Goal: Information Seeking & Learning: Check status

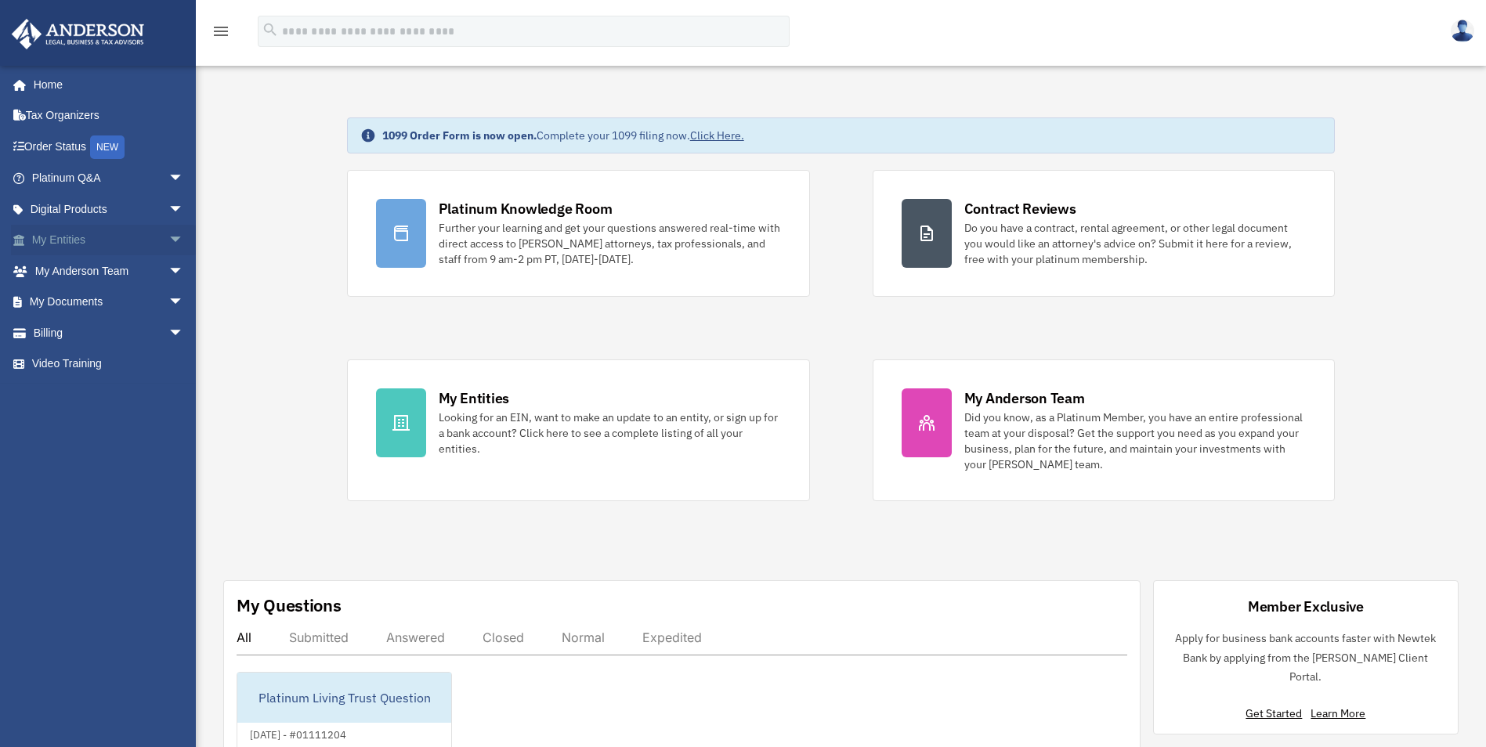
click at [168, 239] on span "arrow_drop_down" at bounding box center [183, 241] width 31 height 32
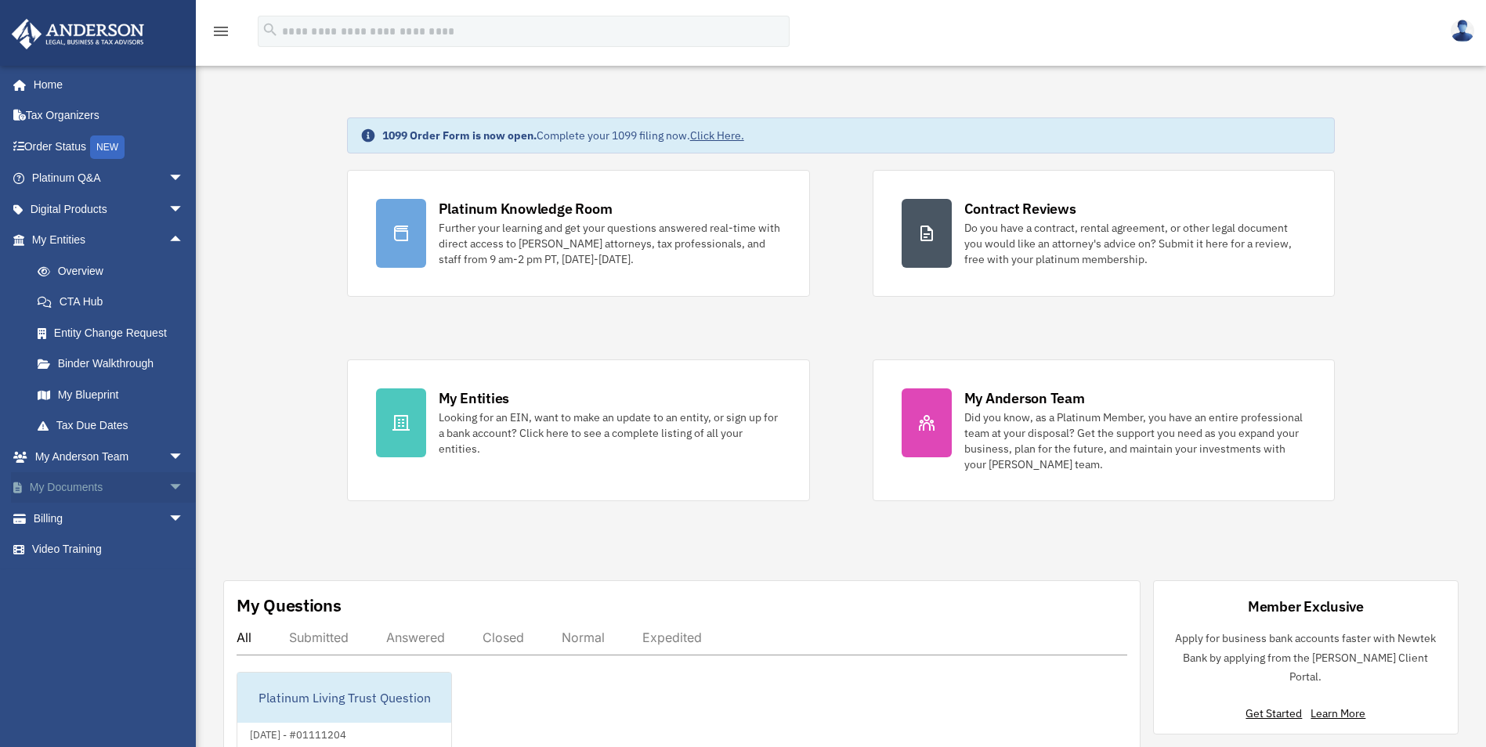
click at [168, 488] on span "arrow_drop_down" at bounding box center [183, 488] width 31 height 32
click at [68, 526] on link "Box" at bounding box center [115, 518] width 186 height 31
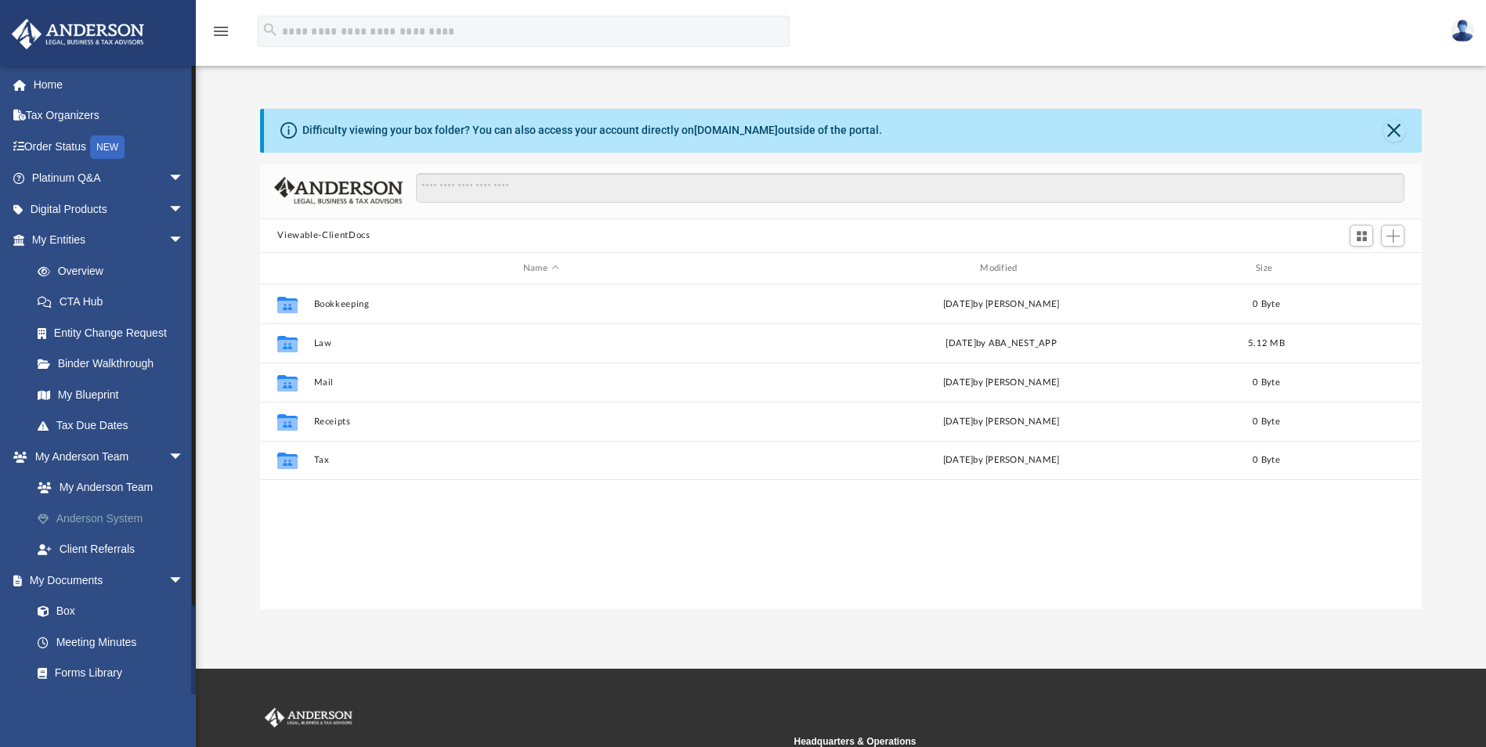
scroll to position [345, 1150]
click at [1392, 239] on span "Add" at bounding box center [1392, 235] width 13 height 13
click at [1393, 237] on span "Add" at bounding box center [1392, 235] width 13 height 13
click at [331, 236] on button "Viewable-ClientDocs" at bounding box center [323, 236] width 92 height 14
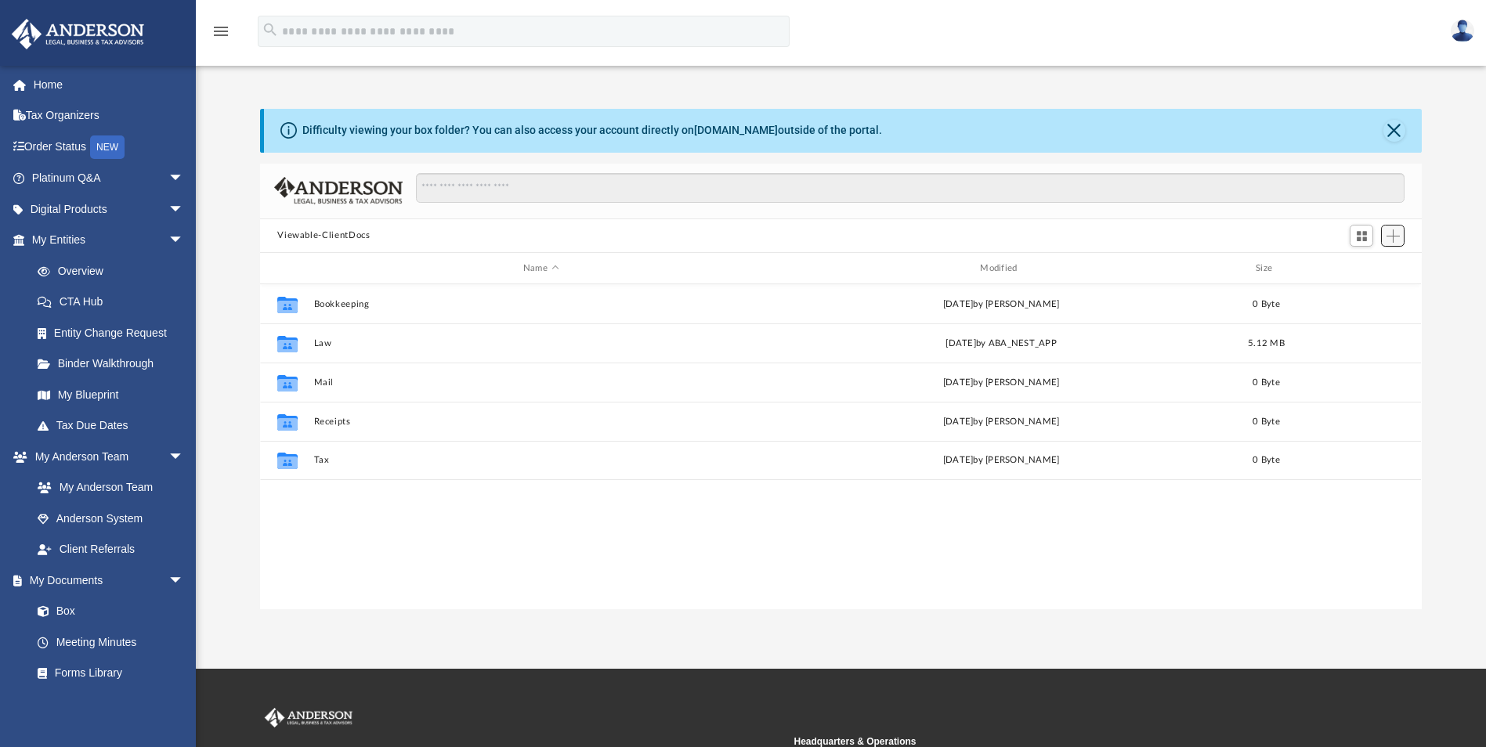
click at [1393, 238] on span "Add" at bounding box center [1392, 235] width 13 height 13
drag, startPoint x: 1390, startPoint y: 128, endPoint x: 1322, endPoint y: 136, distance: 68.6
click at [1391, 128] on button "Close" at bounding box center [1394, 131] width 22 height 22
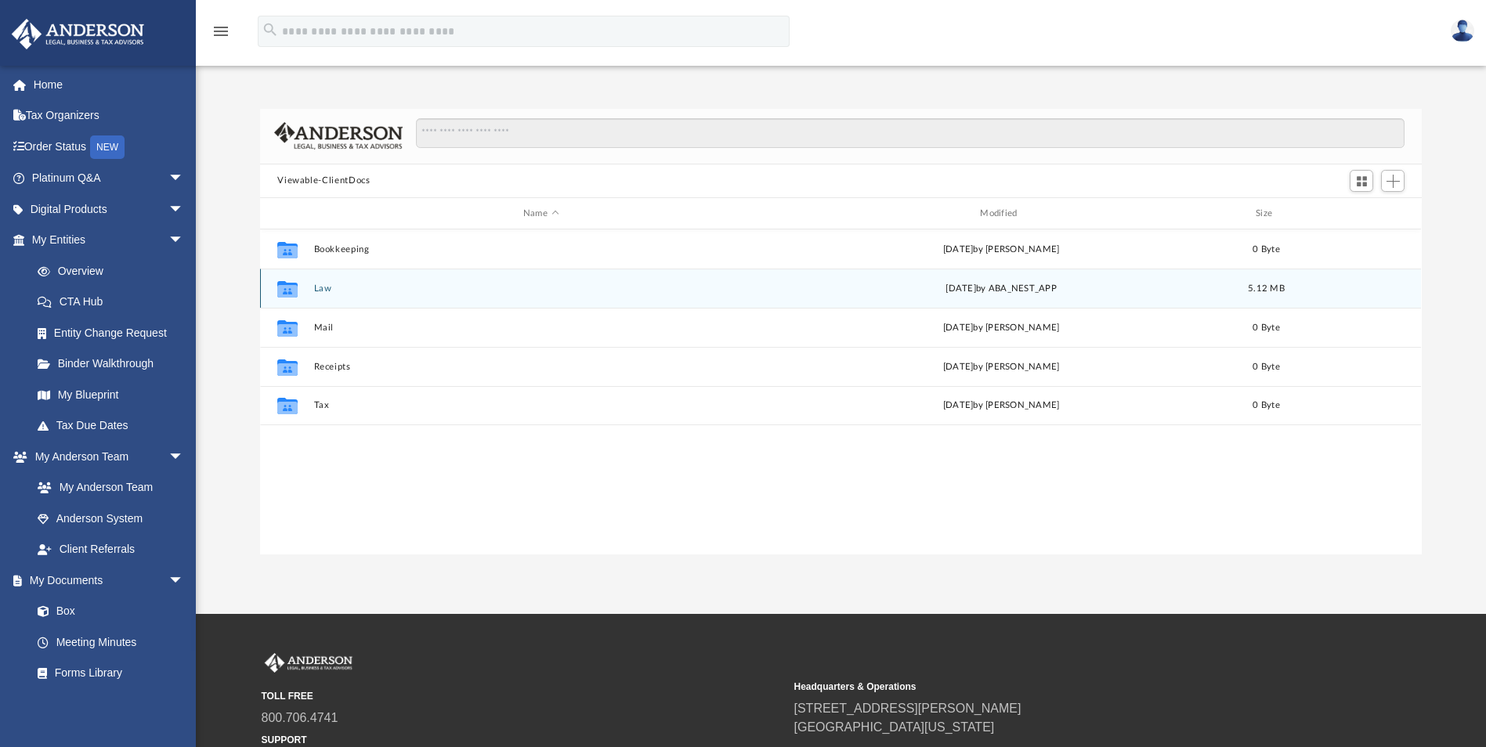
click at [321, 287] on button "Law" at bounding box center [540, 289] width 453 height 10
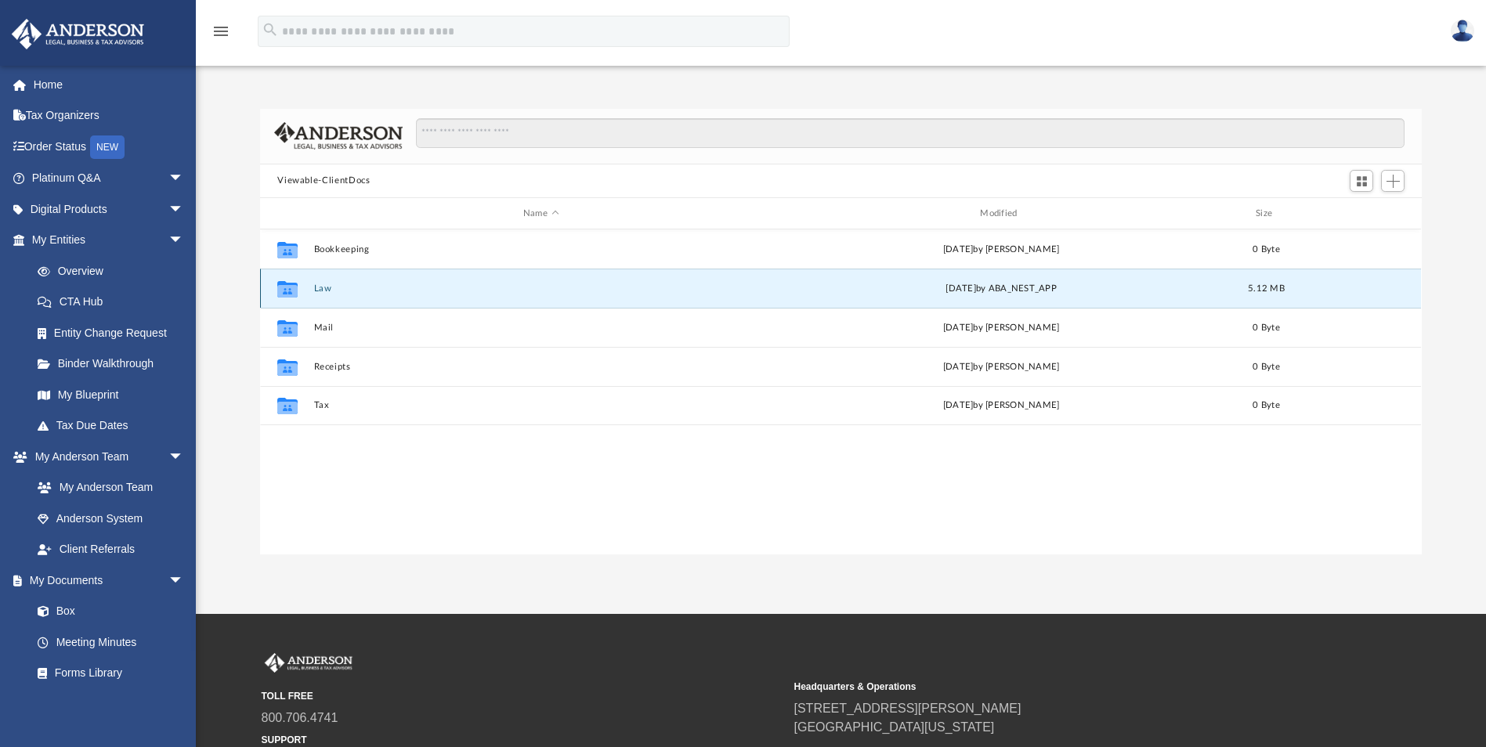
click at [321, 287] on button "Law" at bounding box center [540, 289] width 453 height 10
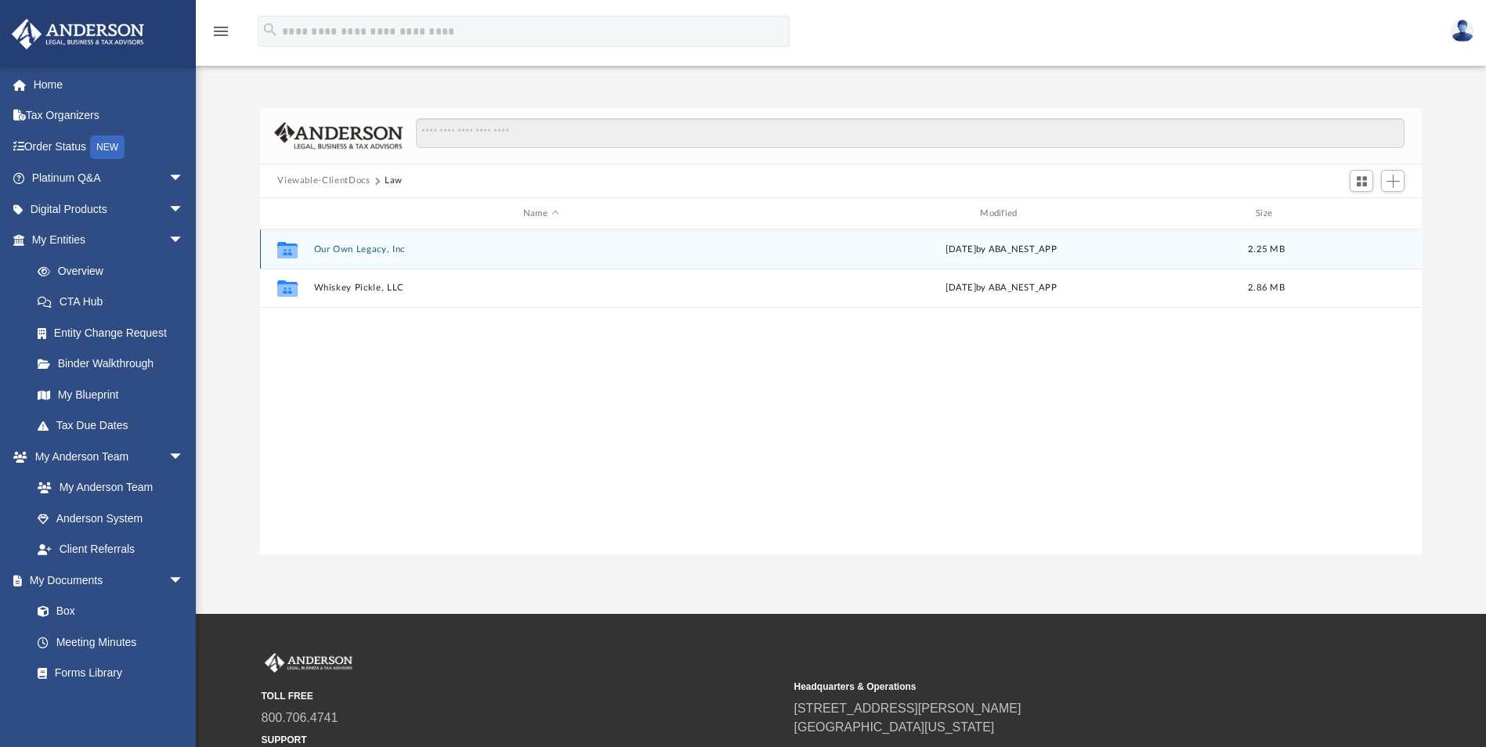
click at [352, 251] on button "Our Own Legacy, Inc" at bounding box center [540, 249] width 453 height 10
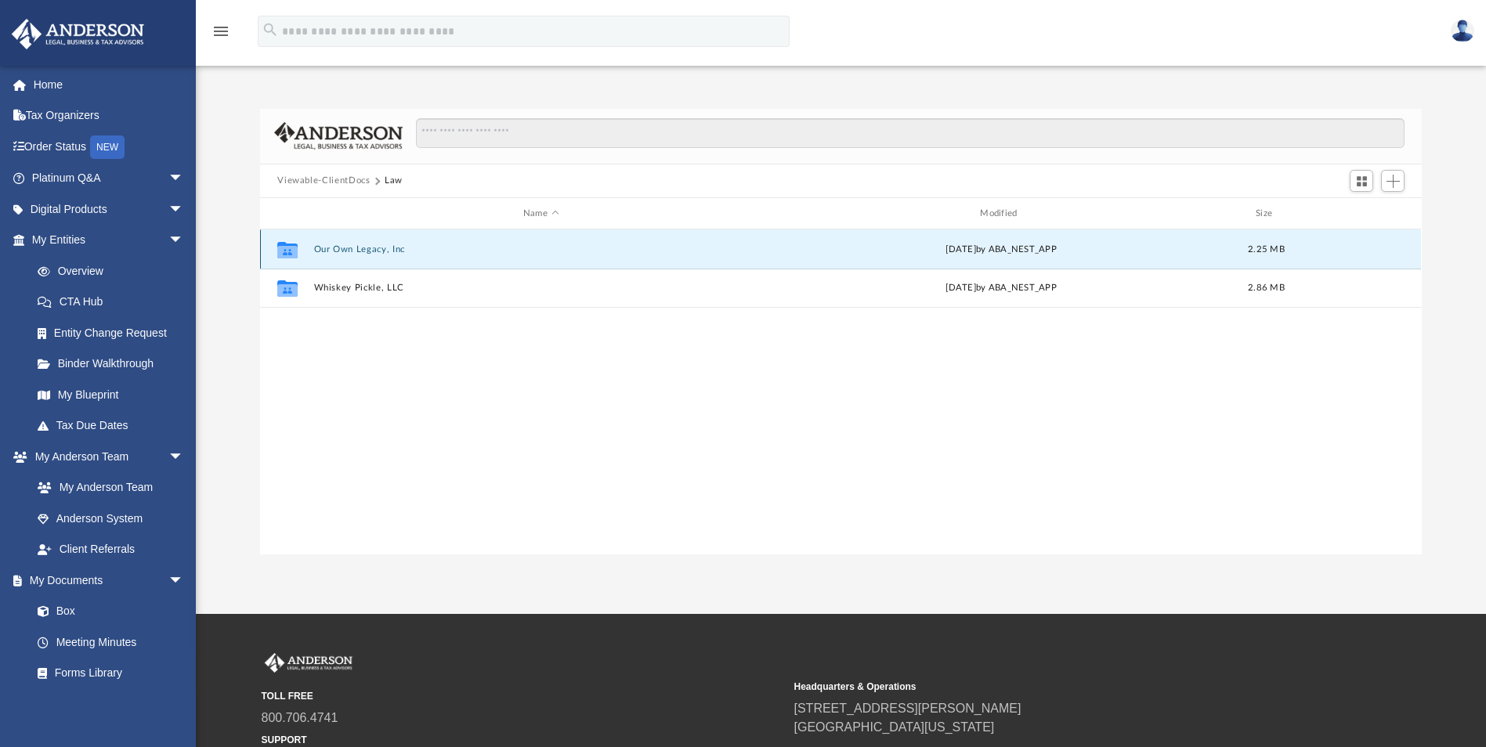
click at [353, 251] on button "Our Own Legacy, Inc" at bounding box center [540, 249] width 453 height 10
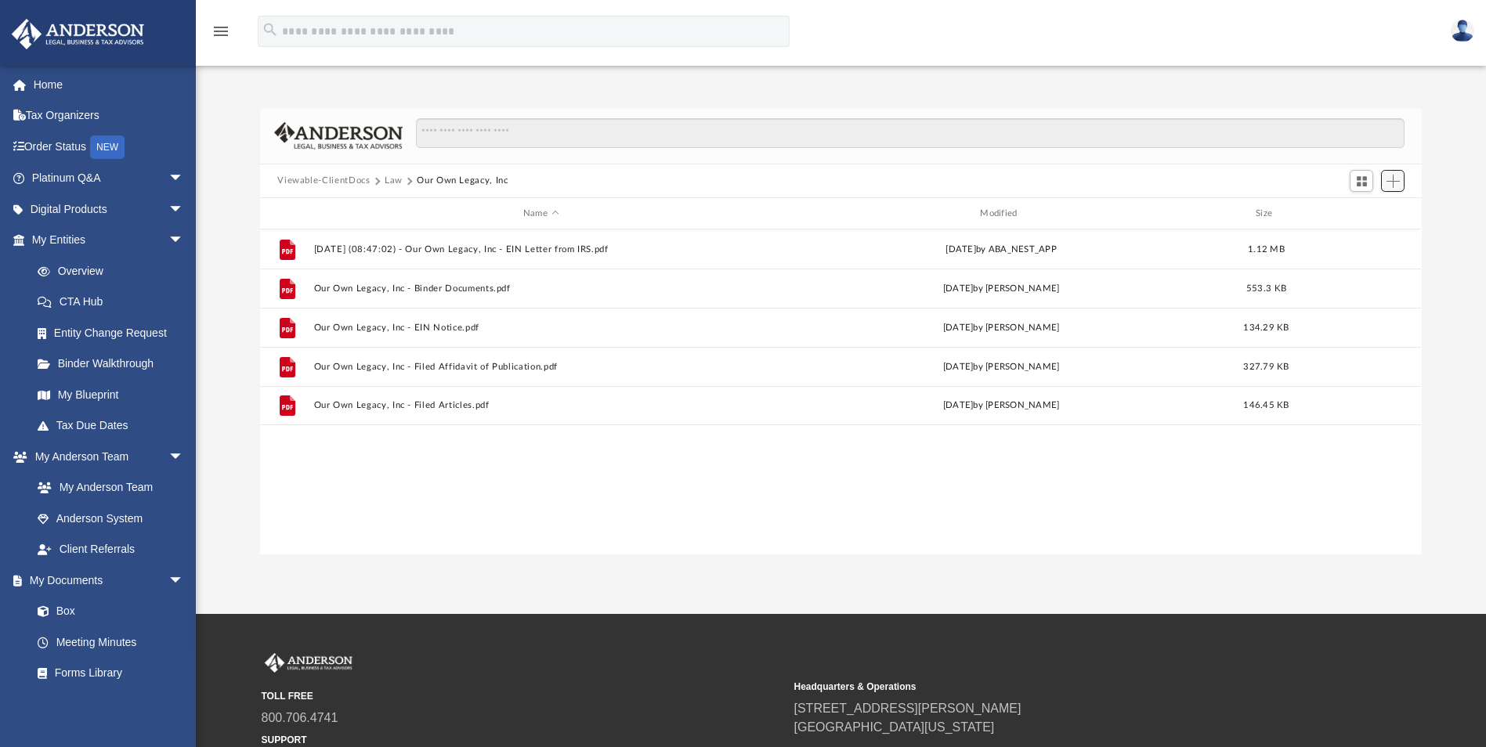
click at [1390, 178] on span "Add" at bounding box center [1392, 181] width 13 height 13
click at [1363, 237] on li "New Folder" at bounding box center [1371, 237] width 50 height 16
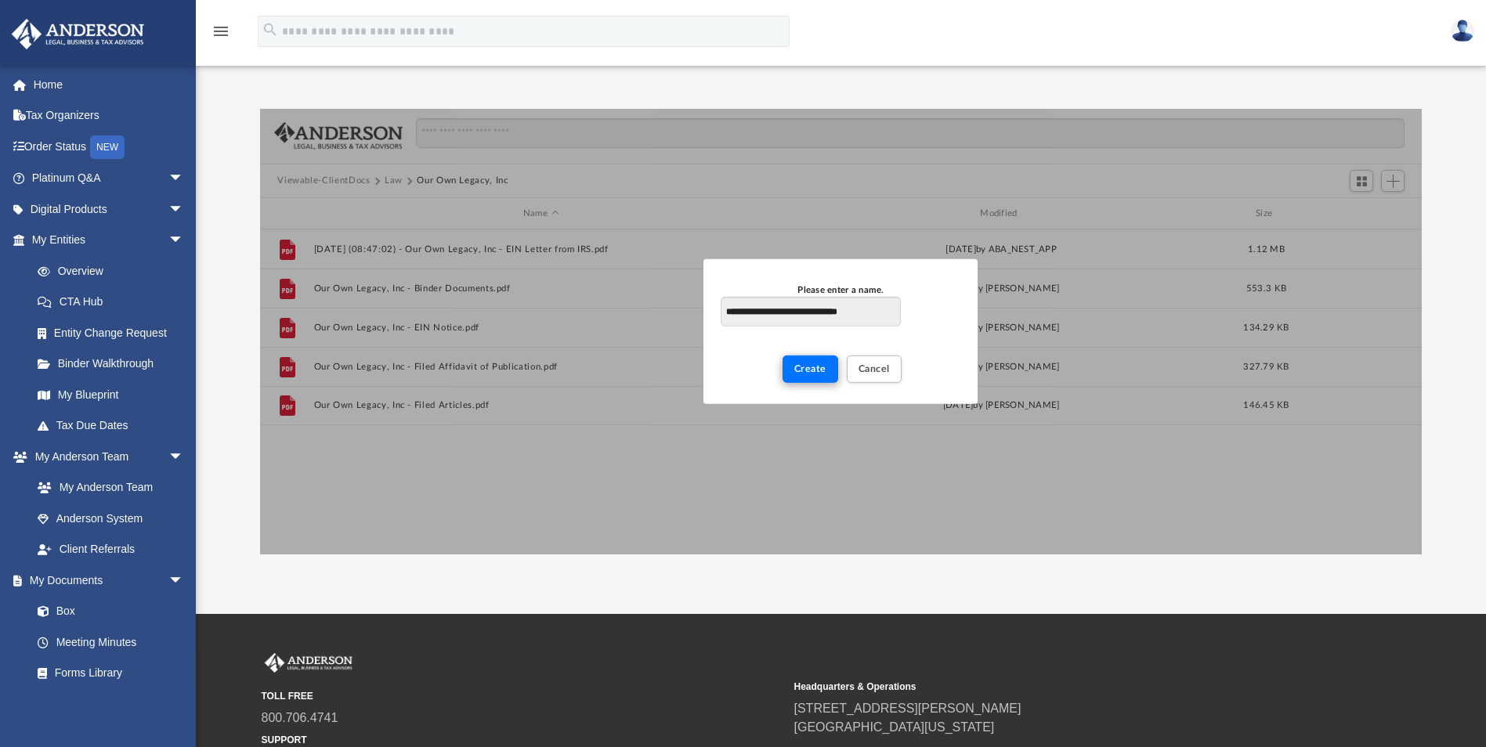
type input "**********"
click at [813, 364] on span "Create" at bounding box center [810, 368] width 32 height 9
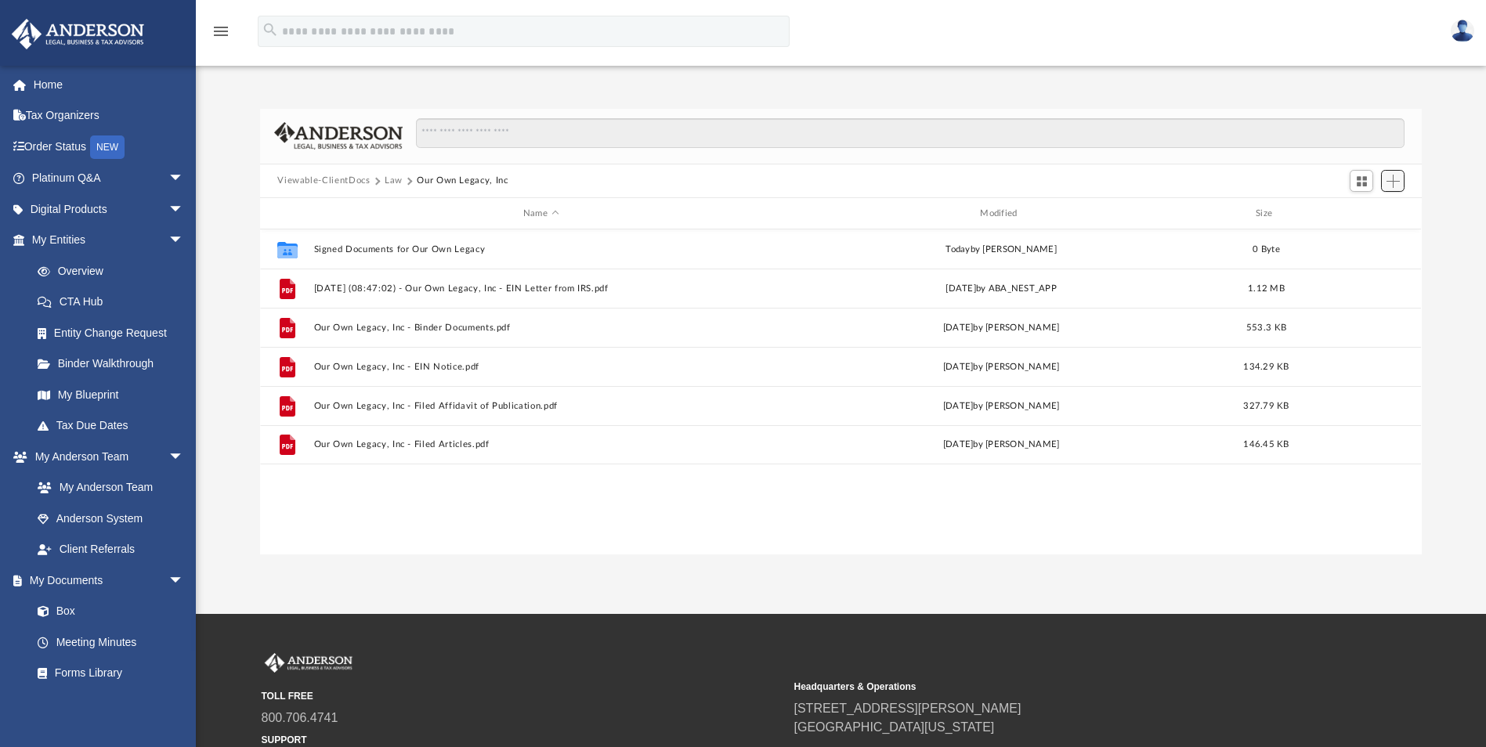
click at [1392, 183] on span "Add" at bounding box center [1392, 181] width 13 height 13
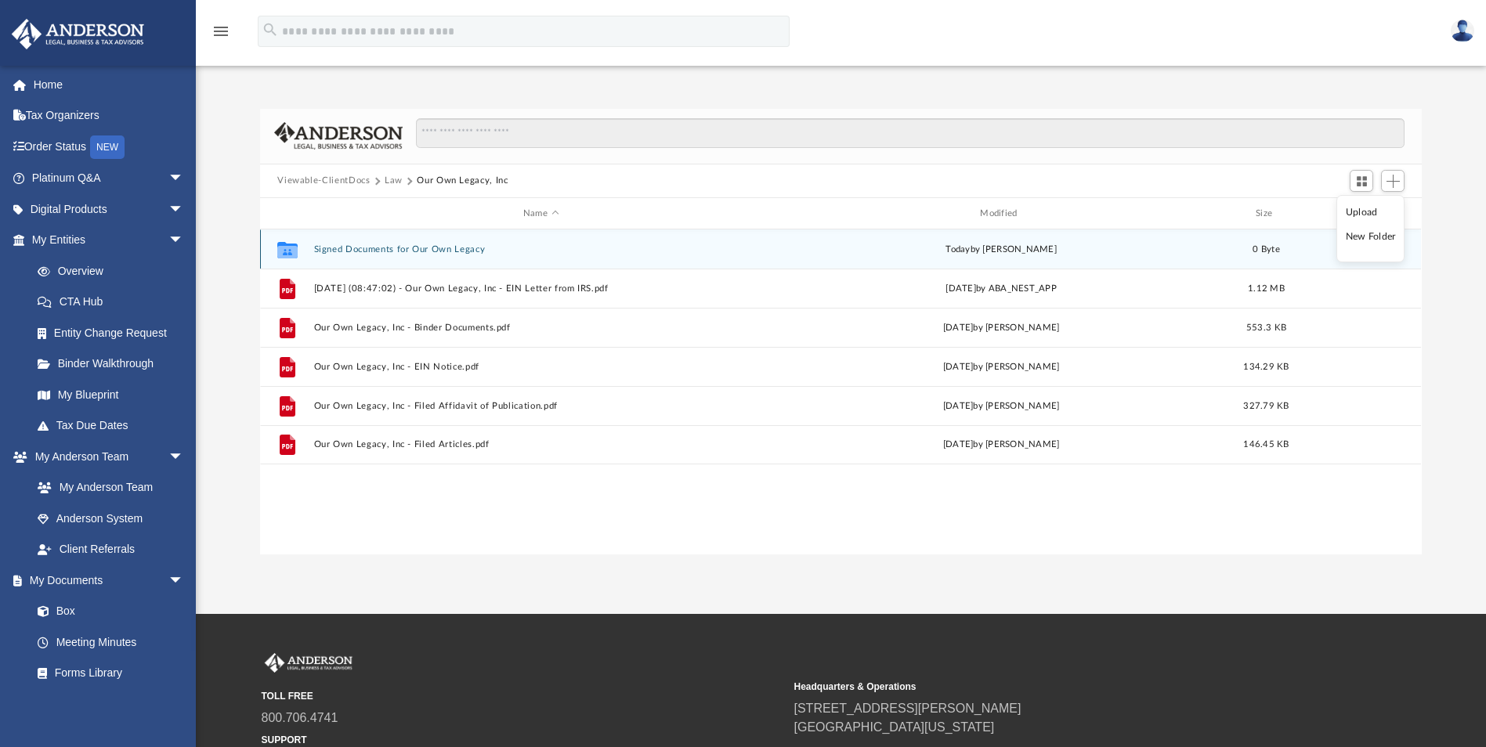
click at [1223, 255] on div "today by Doug Hartner" at bounding box center [1001, 250] width 453 height 14
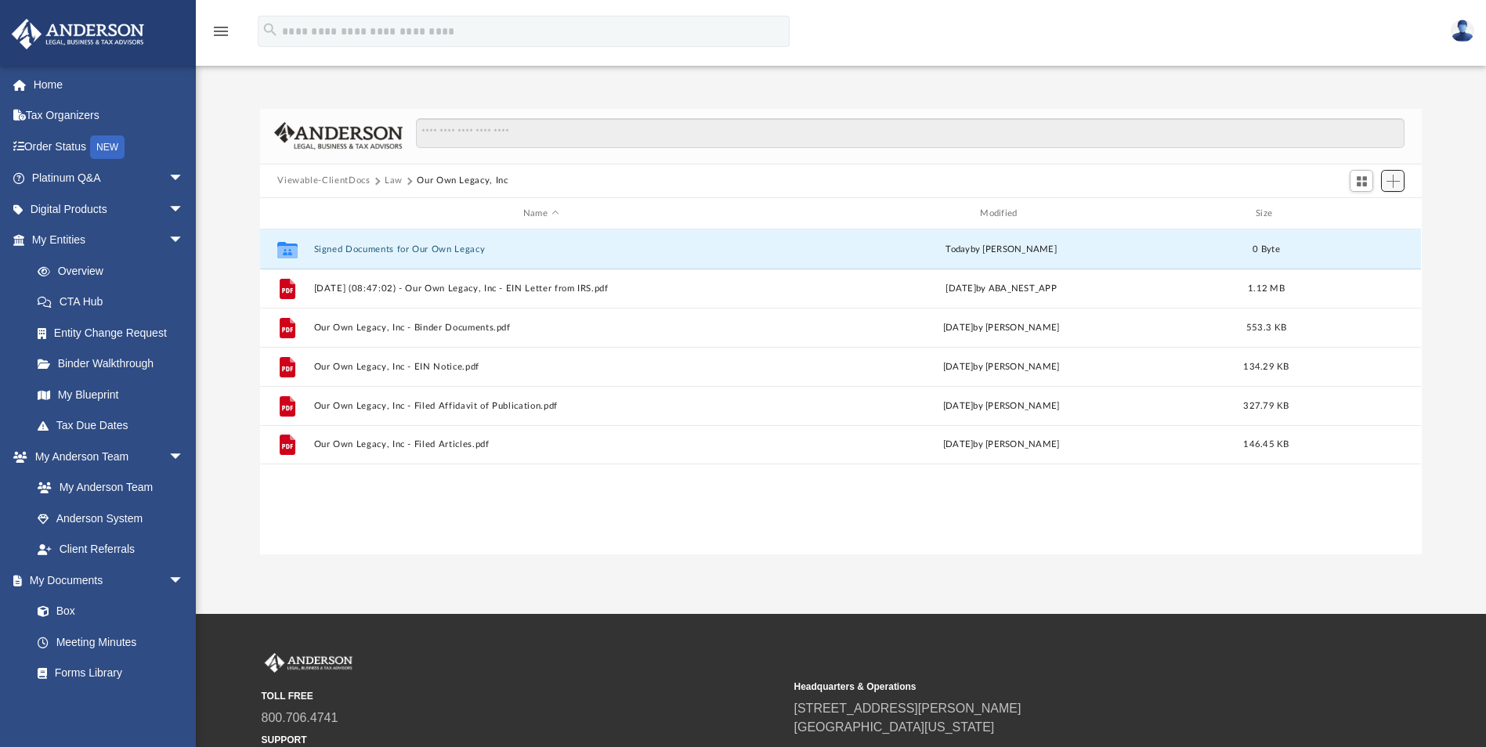
click at [1393, 182] on span "Add" at bounding box center [1392, 181] width 13 height 13
click at [856, 247] on div "today by Doug Hartner" at bounding box center [1001, 250] width 453 height 14
click at [409, 253] on button "Signed Documents for Our Own Legacy" at bounding box center [540, 249] width 453 height 10
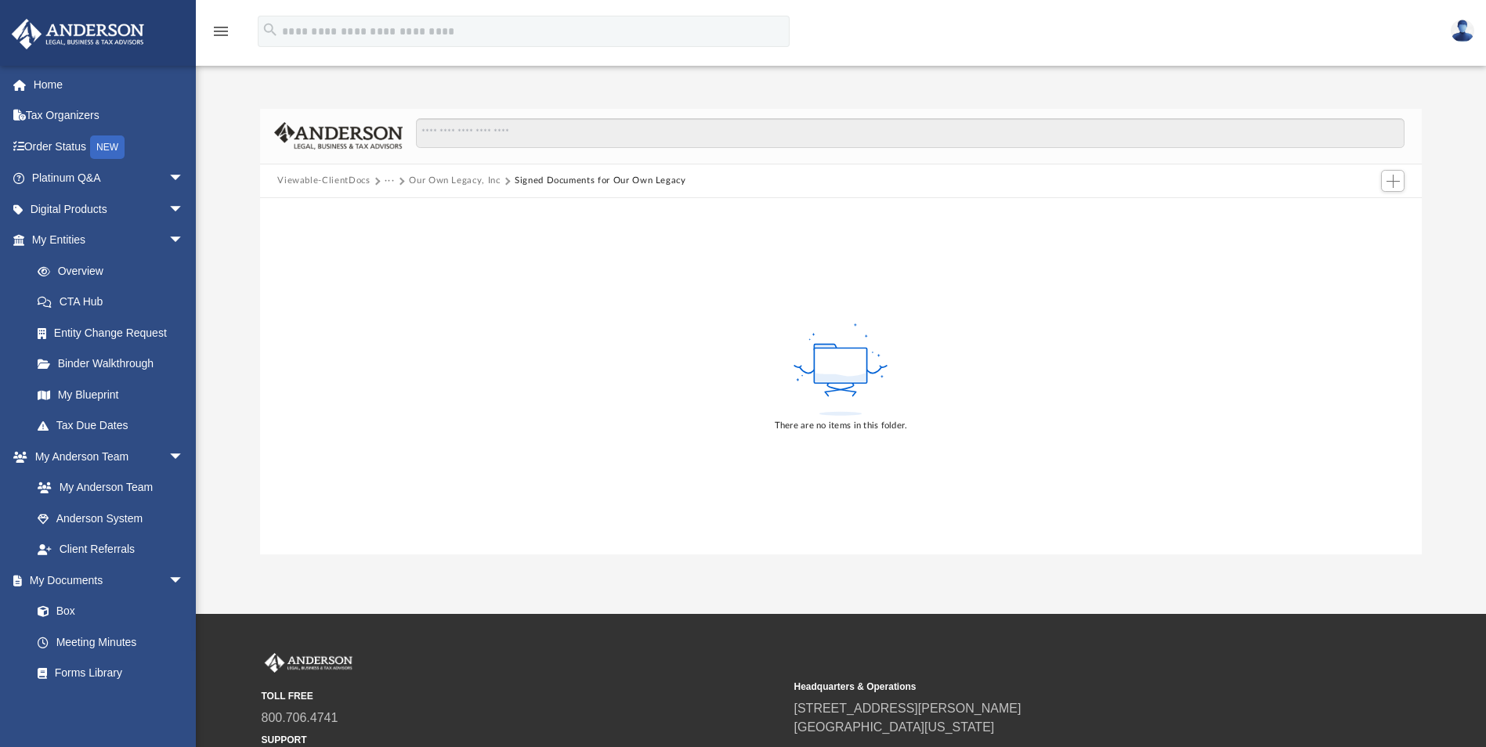
click at [519, 184] on button "Signed Documents for Our Own Legacy" at bounding box center [601, 181] width 172 height 14
click at [1389, 184] on span "Add" at bounding box center [1392, 181] width 13 height 13
click at [359, 184] on button "Viewable-ClientDocs" at bounding box center [323, 181] width 92 height 14
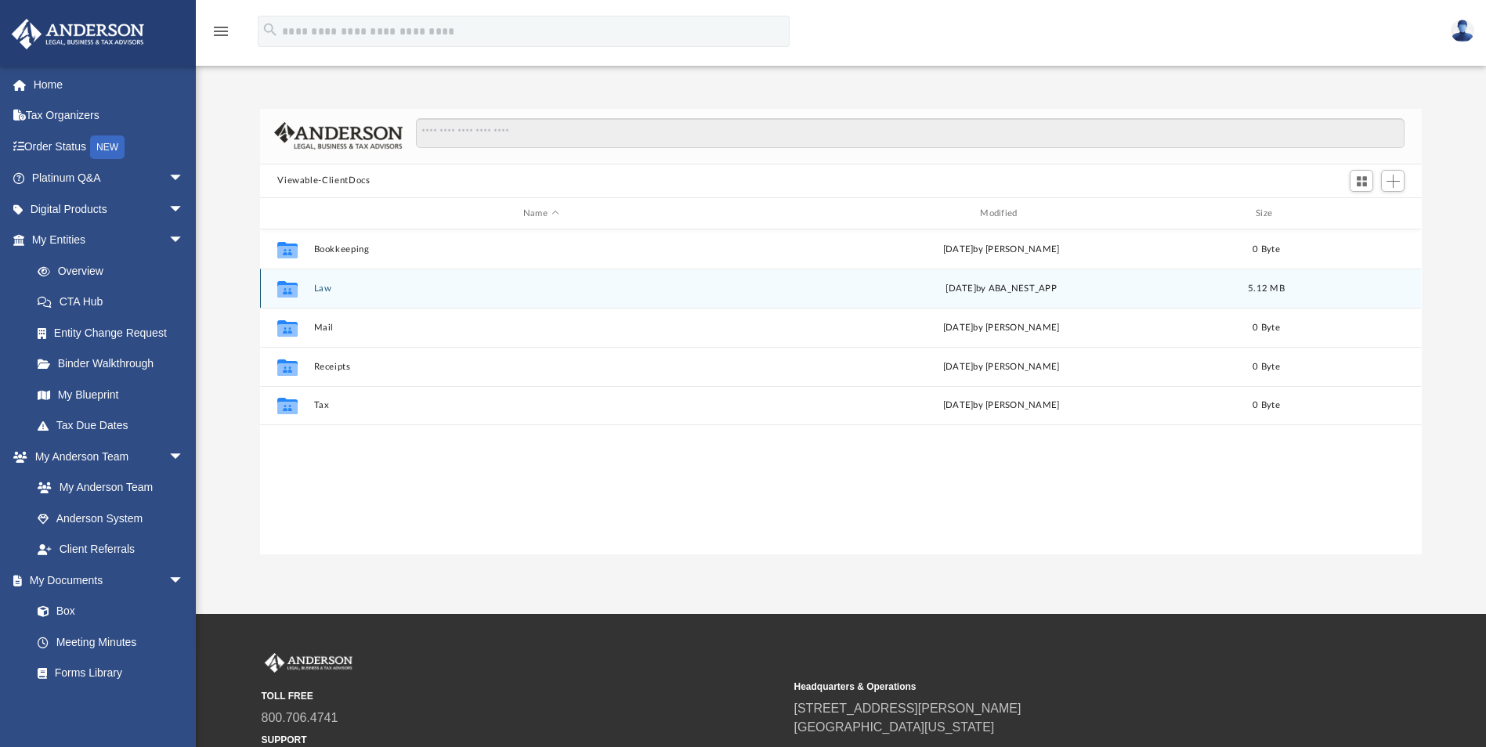
click at [323, 293] on button "Law" at bounding box center [540, 289] width 453 height 10
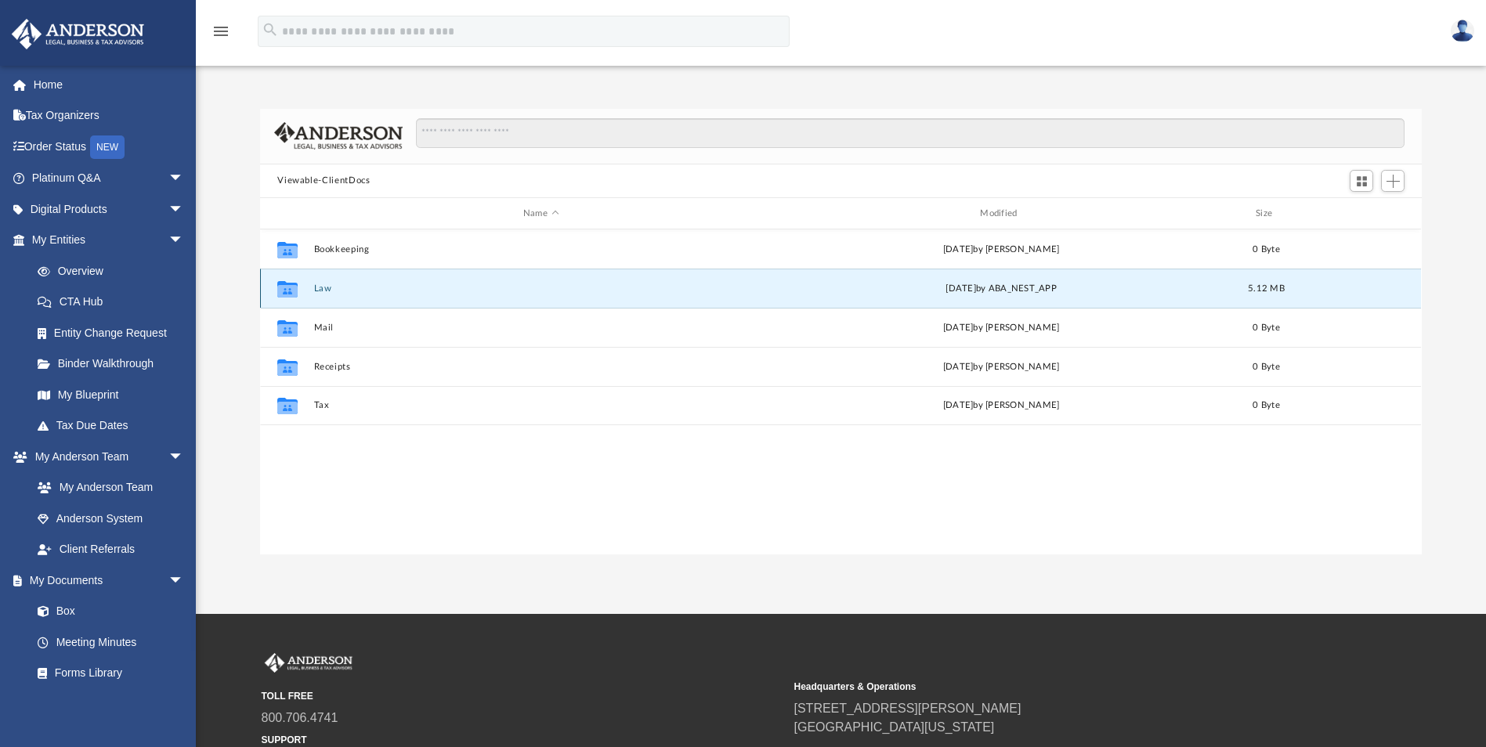
click at [324, 293] on button "Law" at bounding box center [540, 289] width 453 height 10
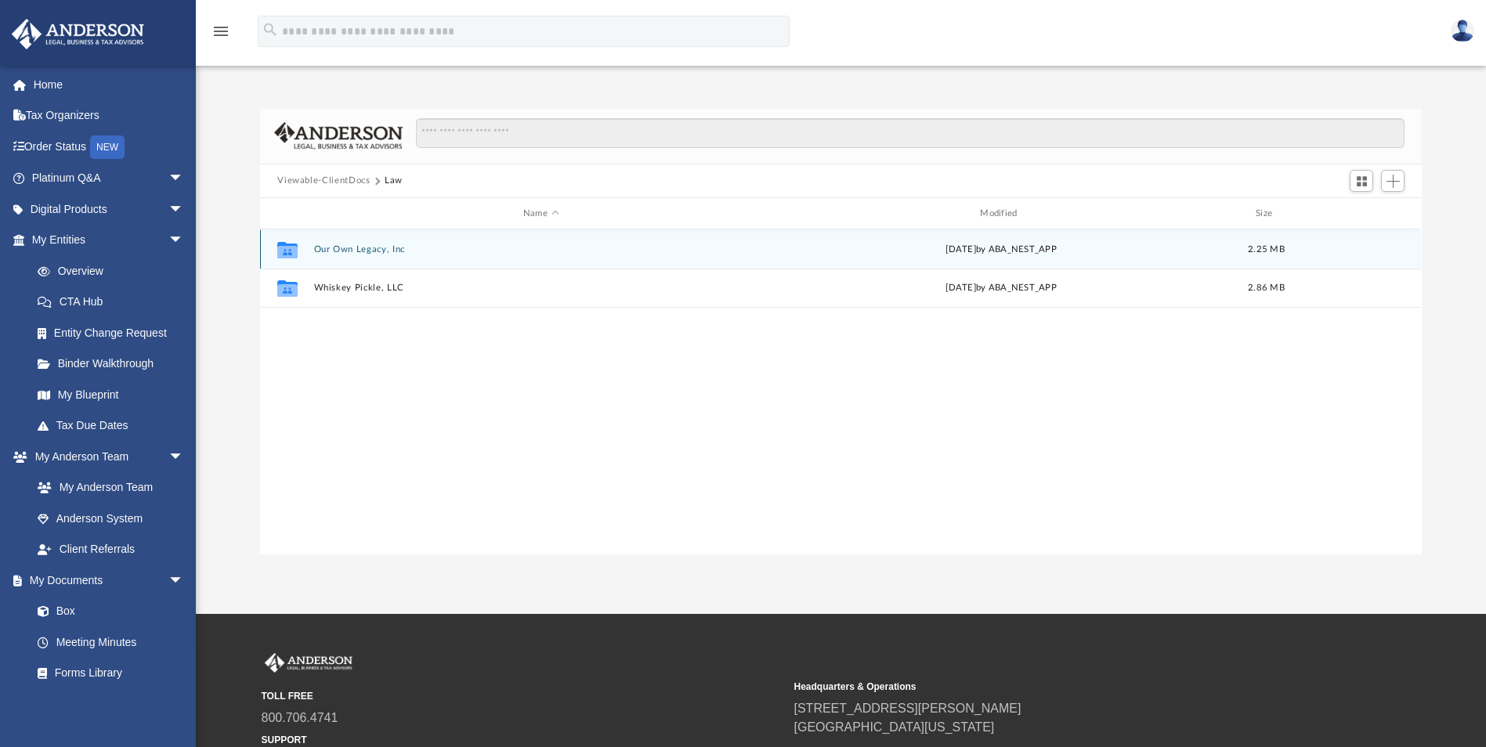
click at [392, 254] on button "Our Own Legacy, Inc" at bounding box center [540, 249] width 453 height 10
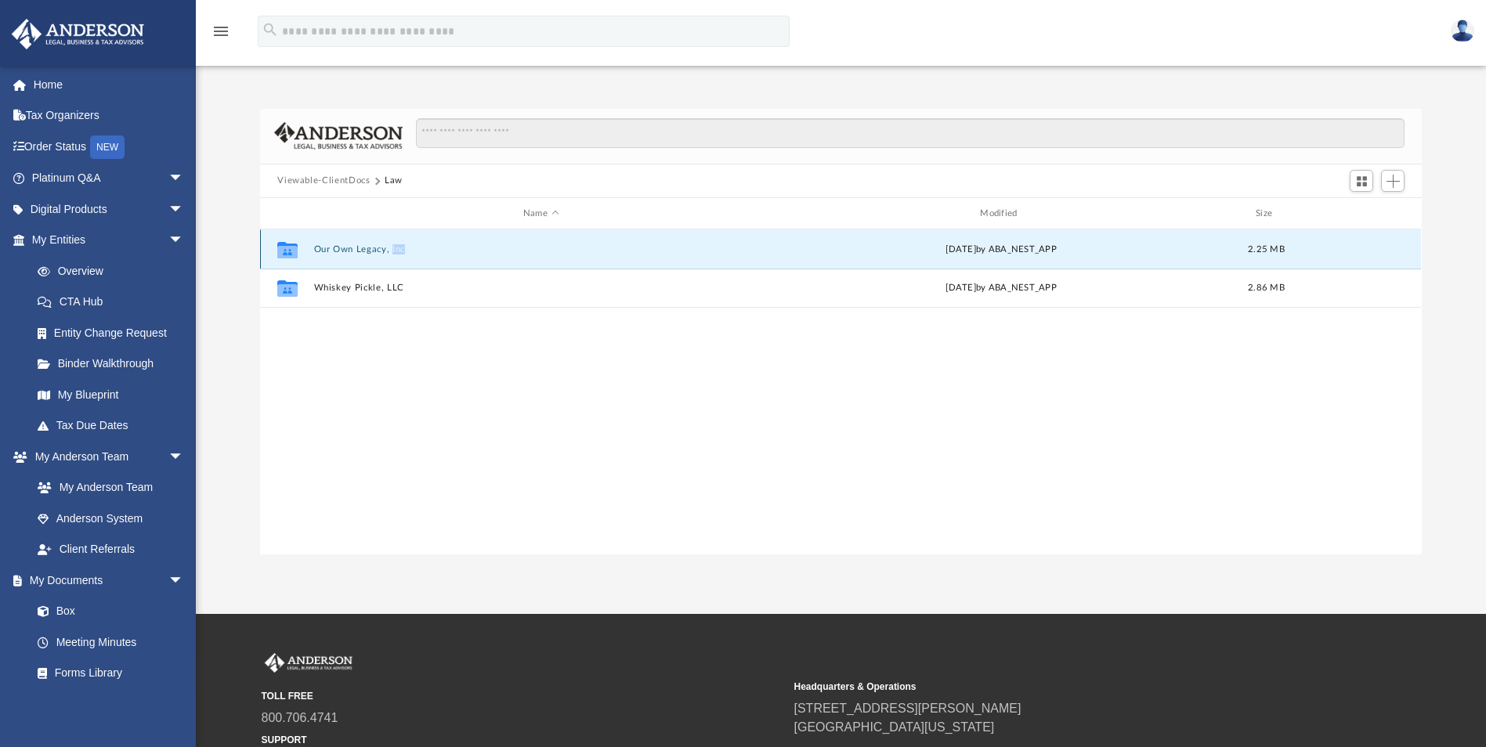
click at [392, 257] on div "Collaborated Folder Our Own Legacy, Inc Thu Oct 2 2025 by ABA_NEST_APP 2.25 MB" at bounding box center [840, 248] width 1161 height 39
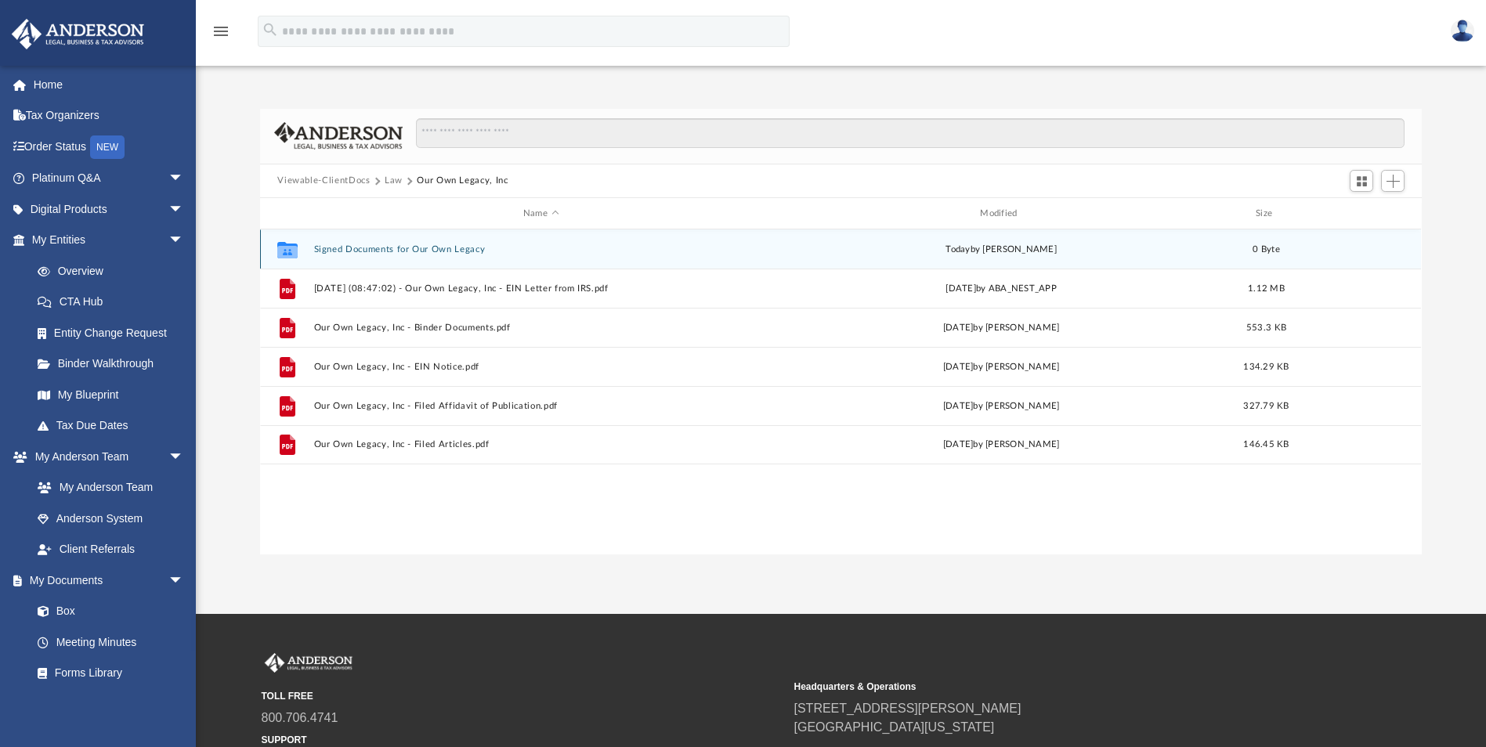
drag, startPoint x: 392, startPoint y: 257, endPoint x: 340, endPoint y: 247, distance: 52.5
click at [340, 247] on button "Signed Documents for Our Own Legacy" at bounding box center [540, 249] width 453 height 10
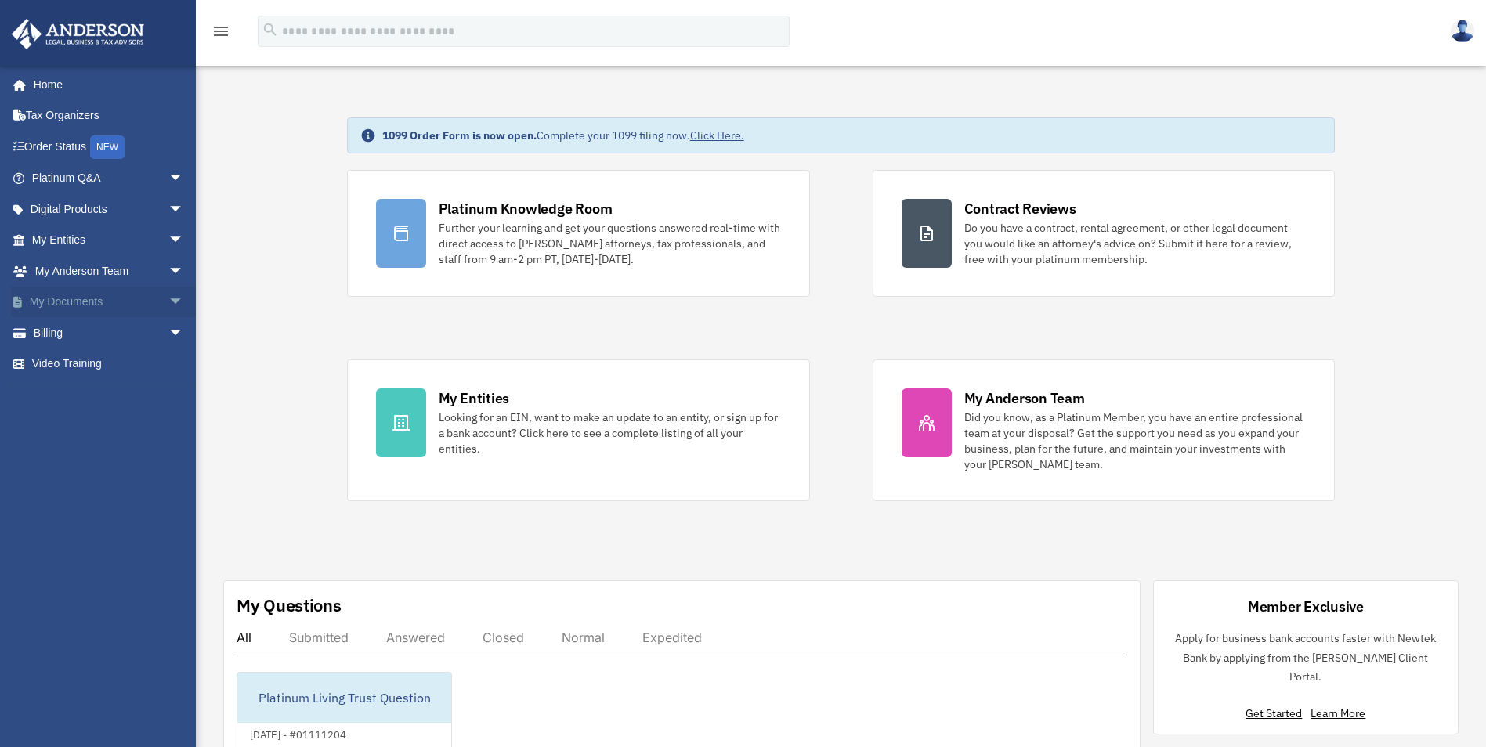
click at [168, 301] on span "arrow_drop_down" at bounding box center [183, 303] width 31 height 32
click at [70, 332] on link "Box" at bounding box center [115, 332] width 186 height 31
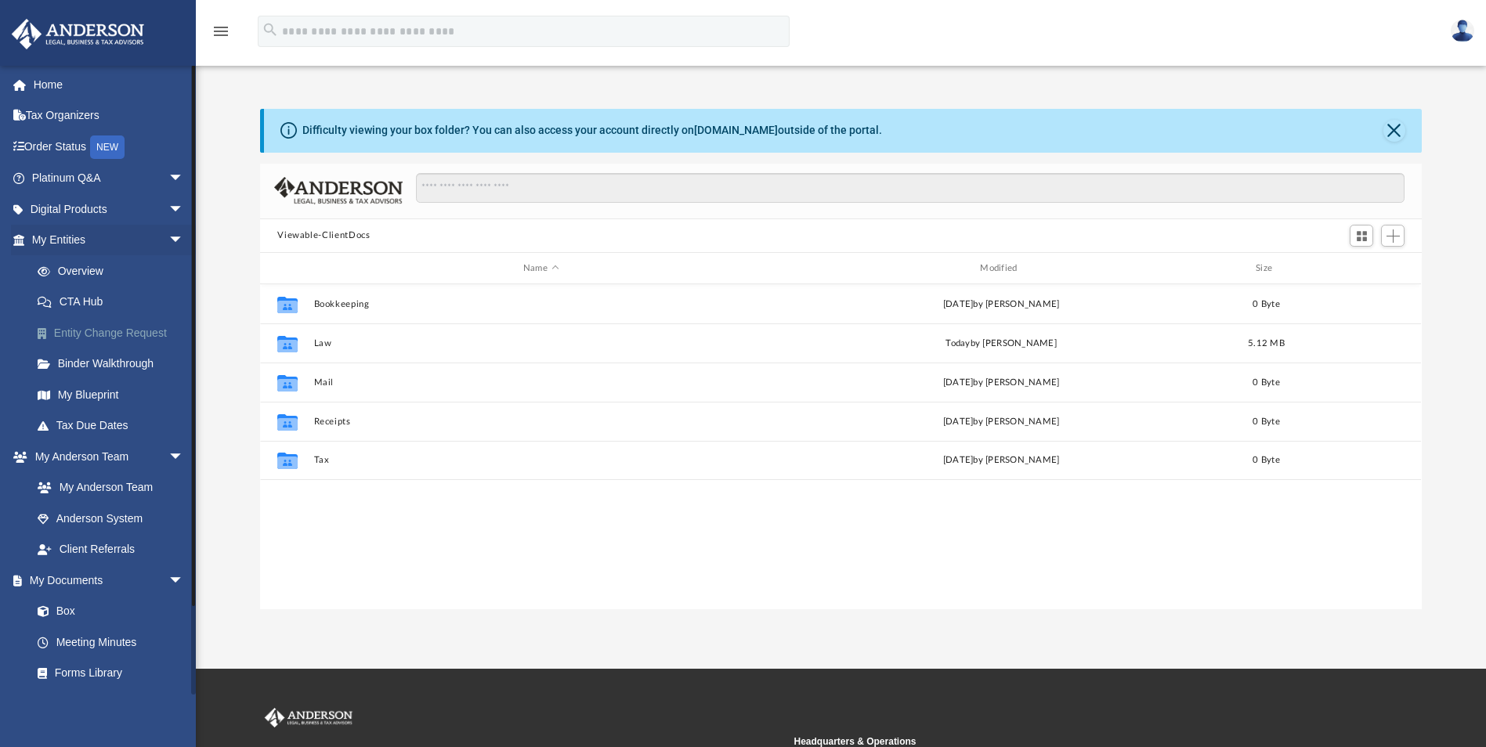
scroll to position [345, 1150]
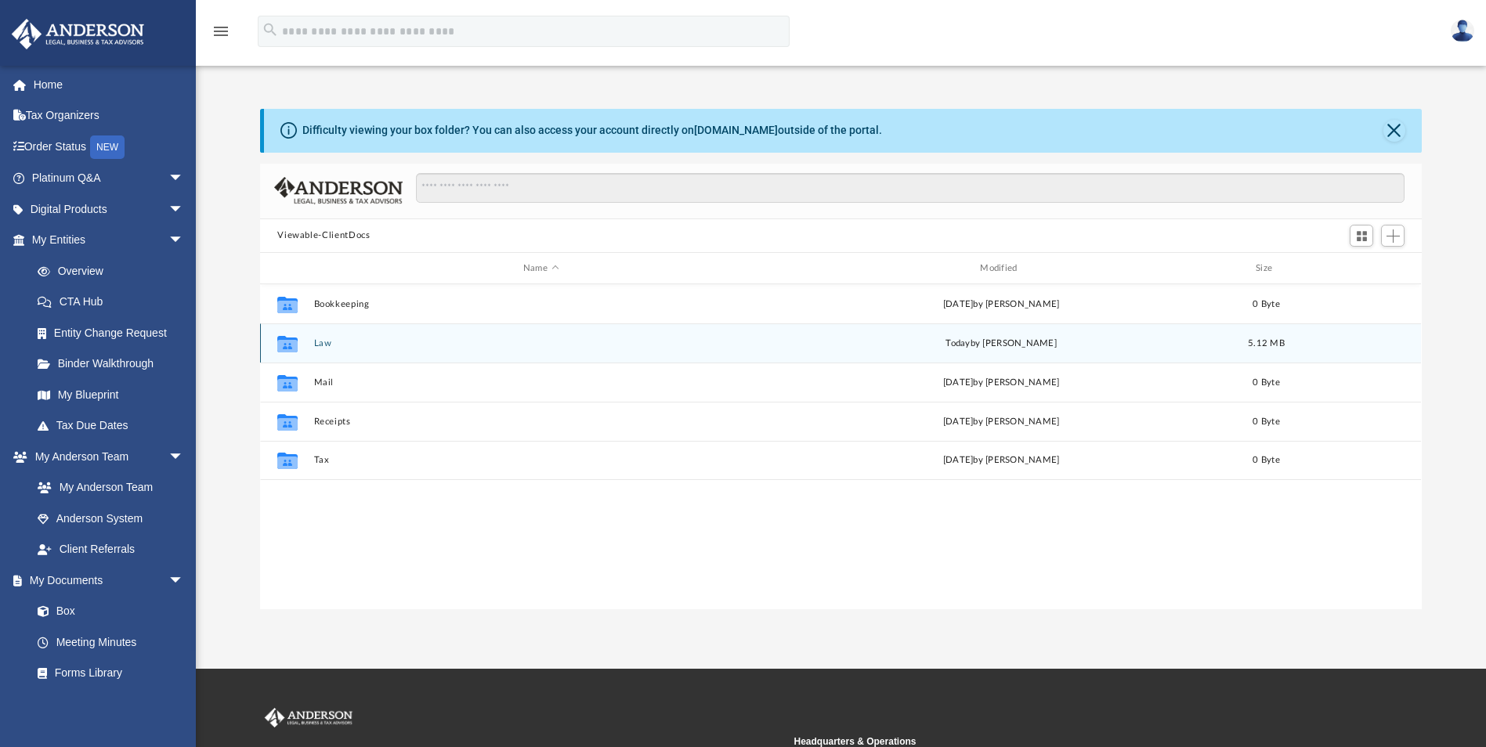
click at [324, 353] on div "Collaborated Folder Law [DATE] by [PERSON_NAME] 5.12 MB" at bounding box center [840, 342] width 1161 height 39
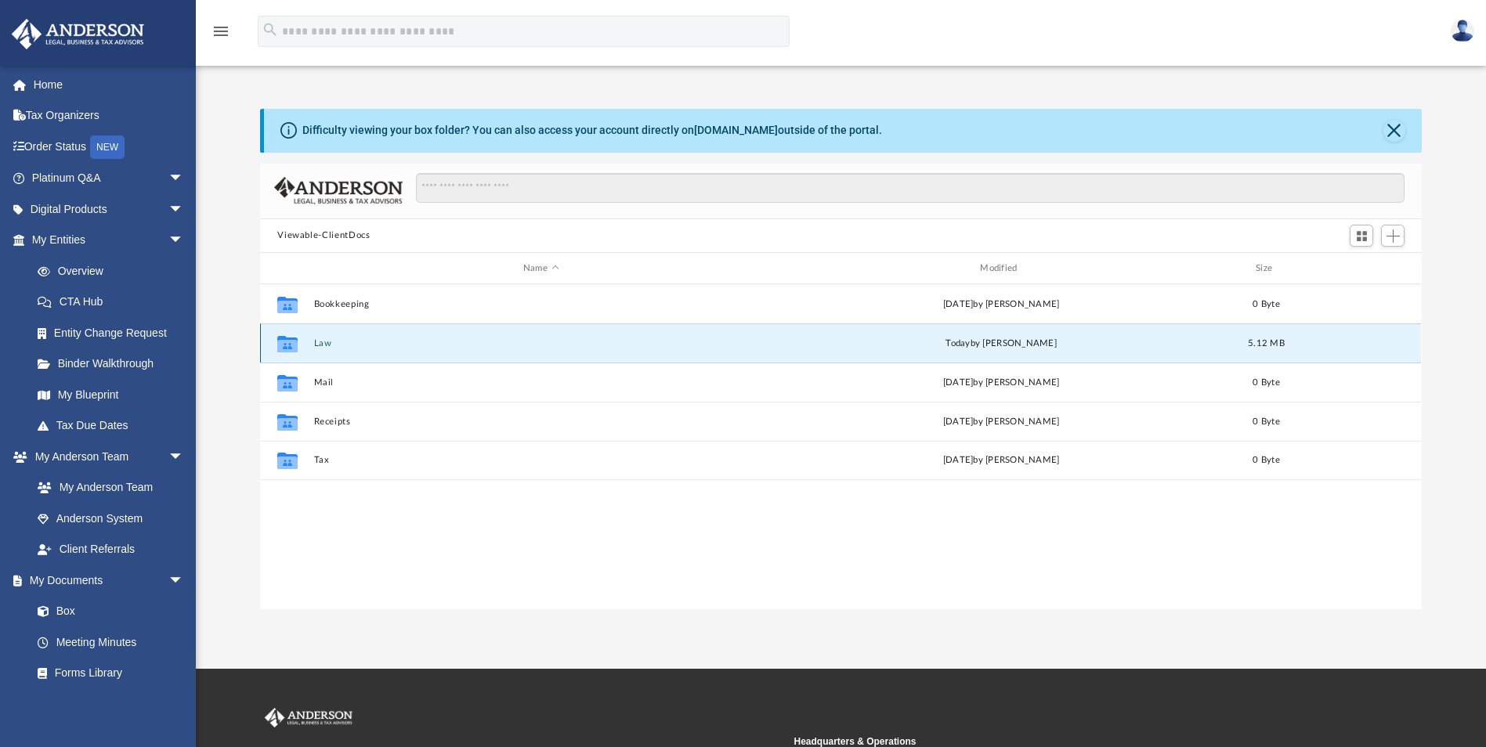
click at [324, 347] on button "Law" at bounding box center [540, 343] width 453 height 10
click at [325, 347] on button "Law" at bounding box center [540, 343] width 453 height 10
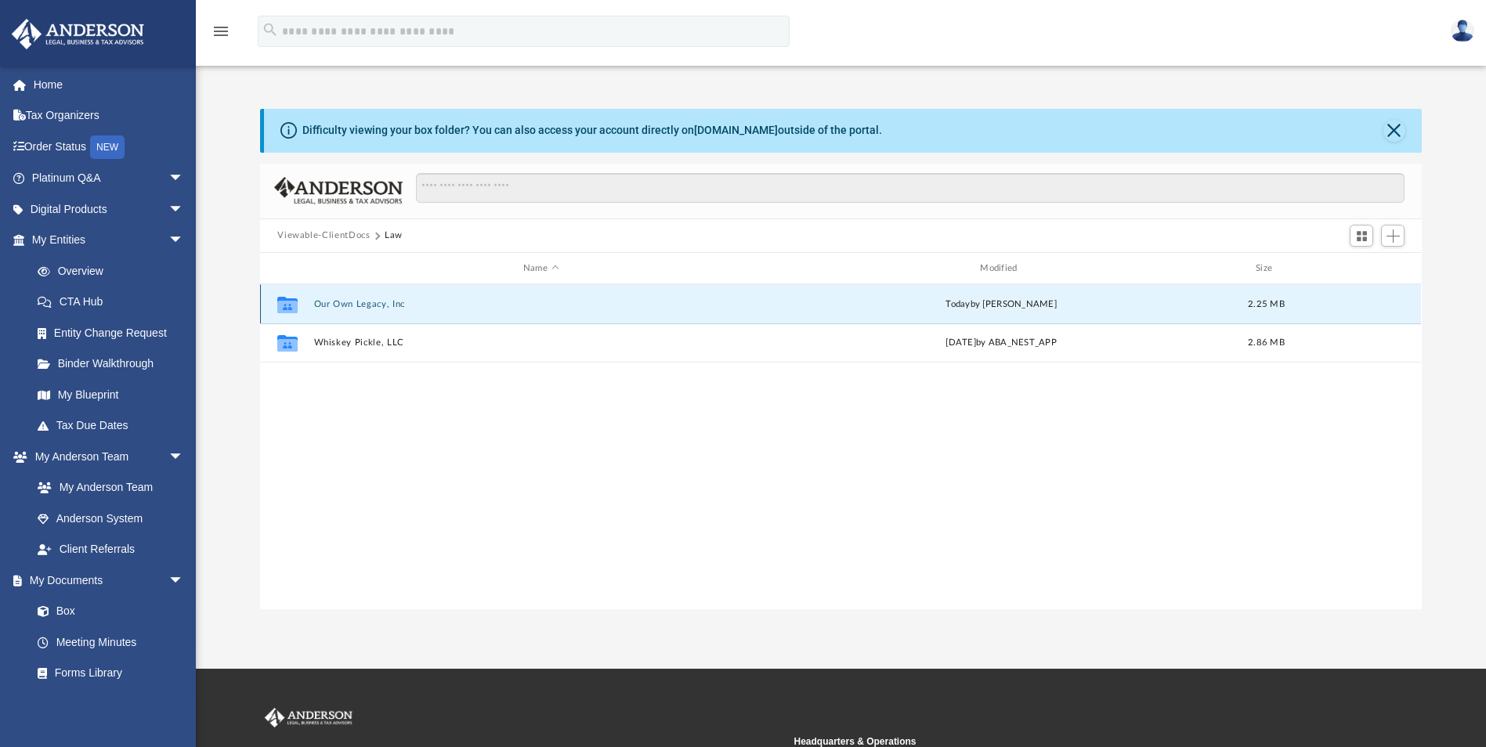
click at [356, 307] on button "Our Own Legacy, Inc" at bounding box center [540, 304] width 453 height 10
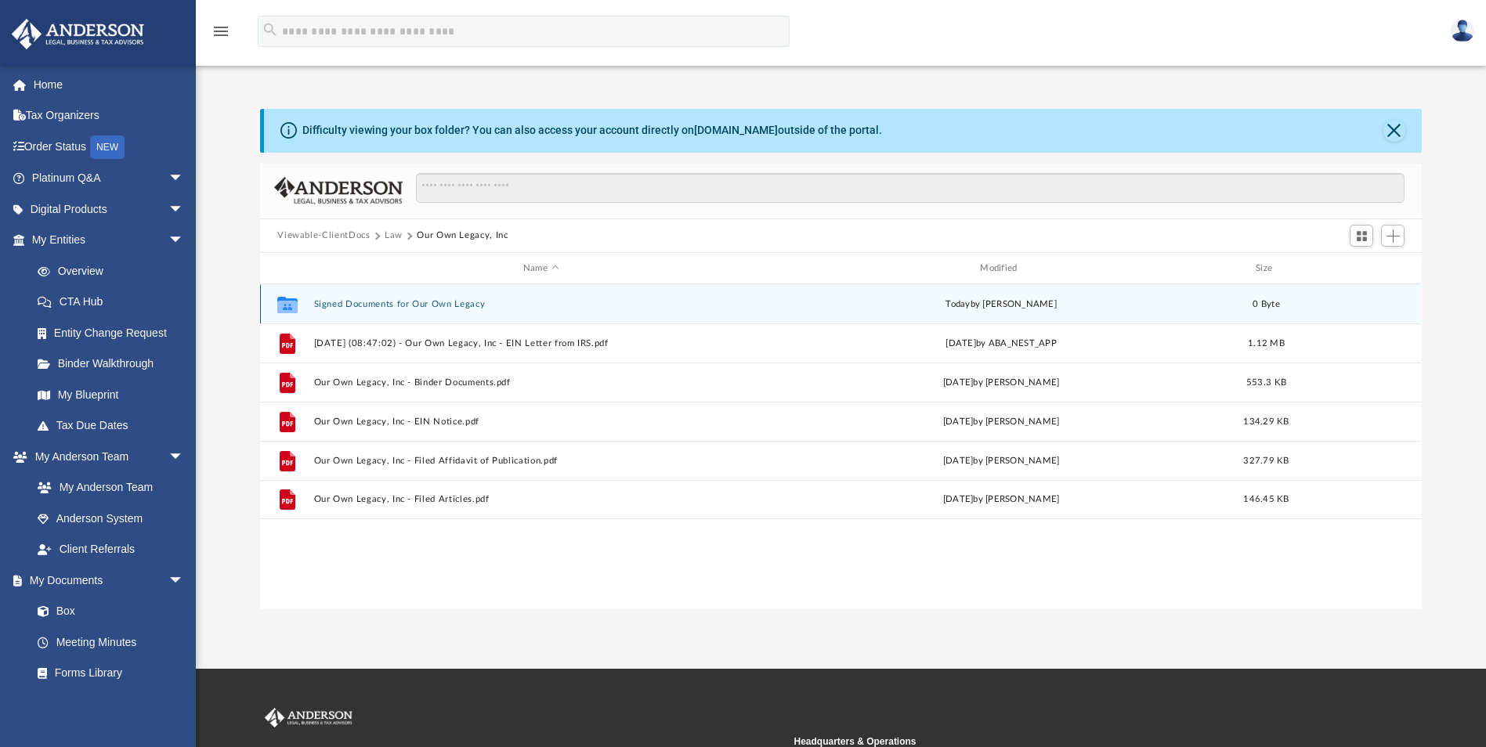
drag, startPoint x: 420, startPoint y: 310, endPoint x: 1298, endPoint y: 305, distance: 878.0
click at [1298, 305] on div "Collaborated Folder Signed Documents for Our Own Legacy today by Doug Hartner 0…" at bounding box center [840, 303] width 1161 height 39
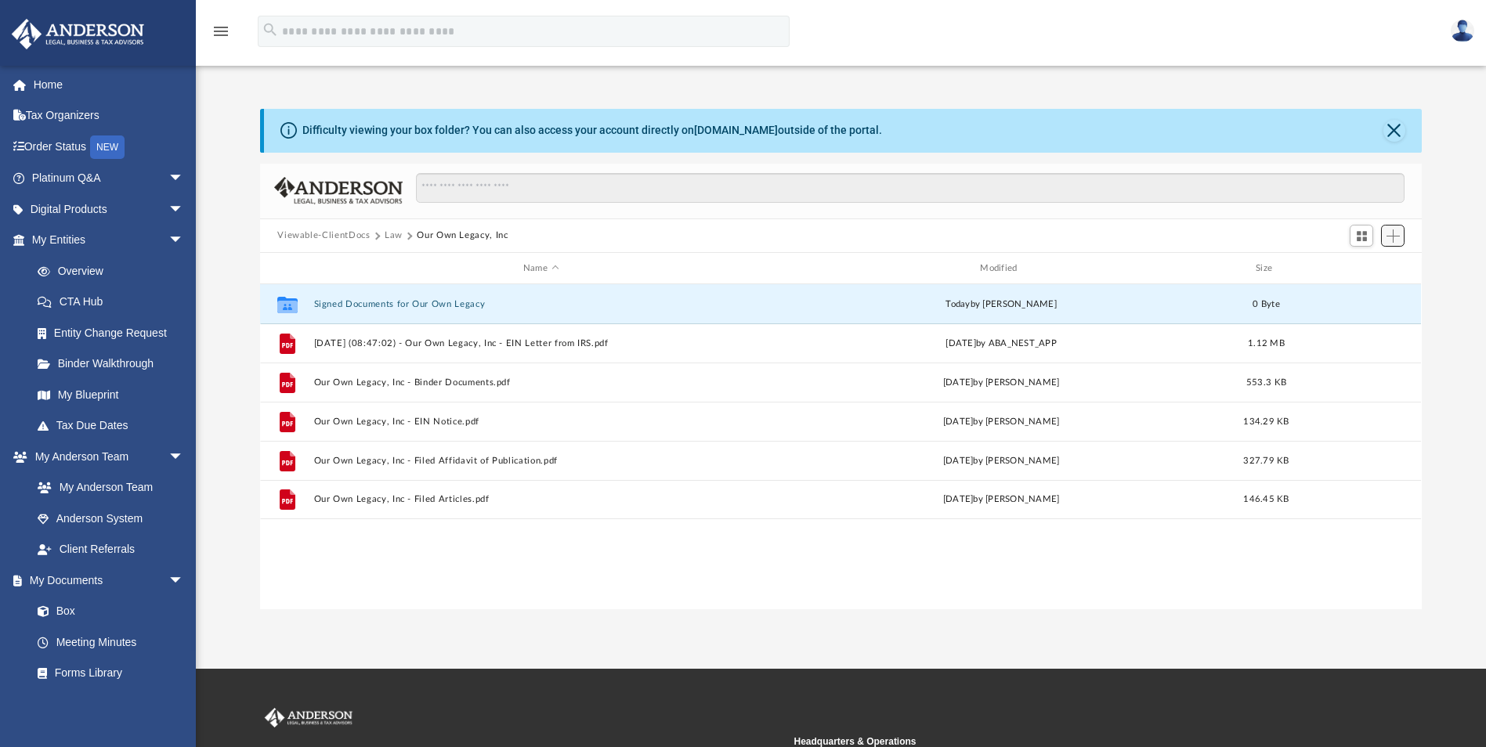
click at [1388, 239] on span "Add" at bounding box center [1392, 235] width 13 height 13
click at [1360, 293] on li "New Folder" at bounding box center [1371, 292] width 50 height 16
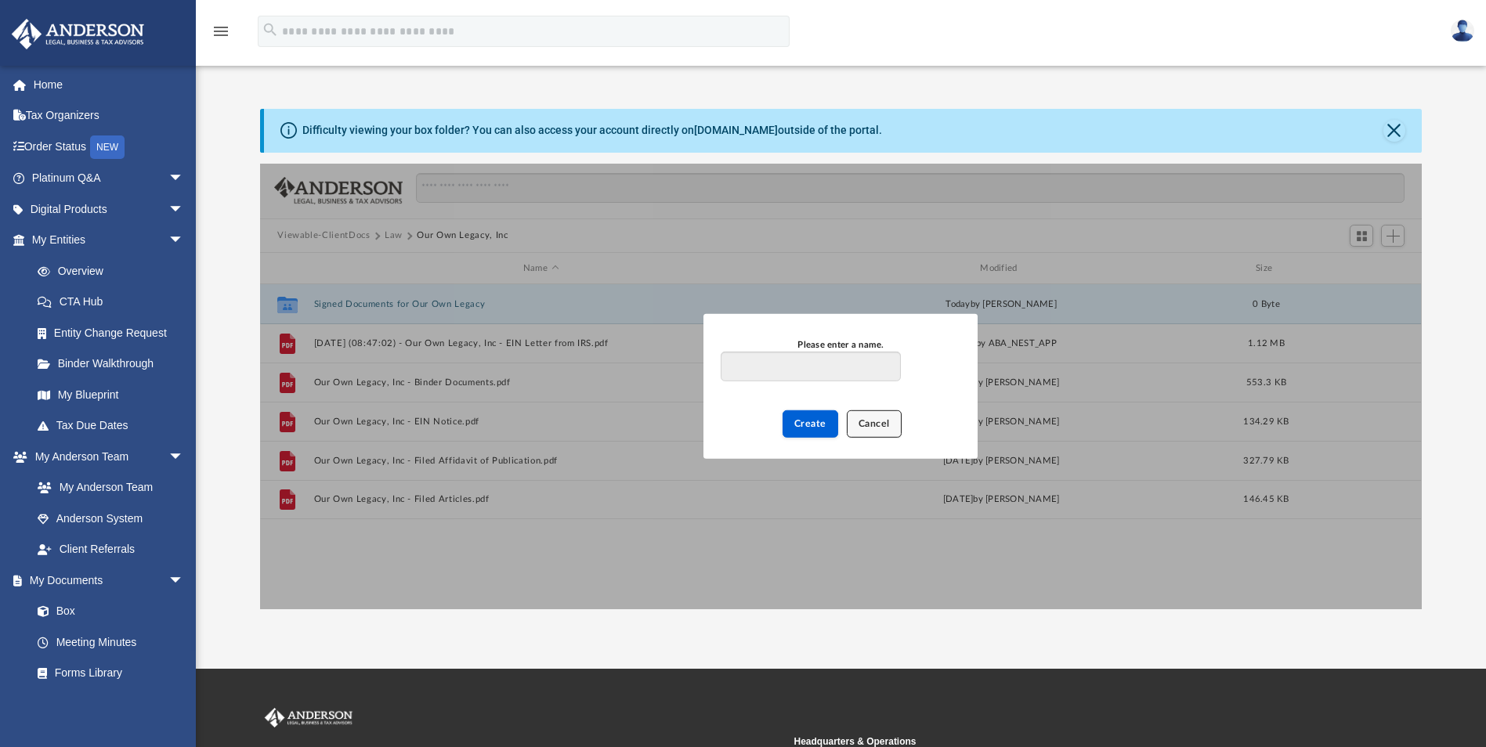
click at [866, 424] on span "Cancel" at bounding box center [873, 423] width 31 height 9
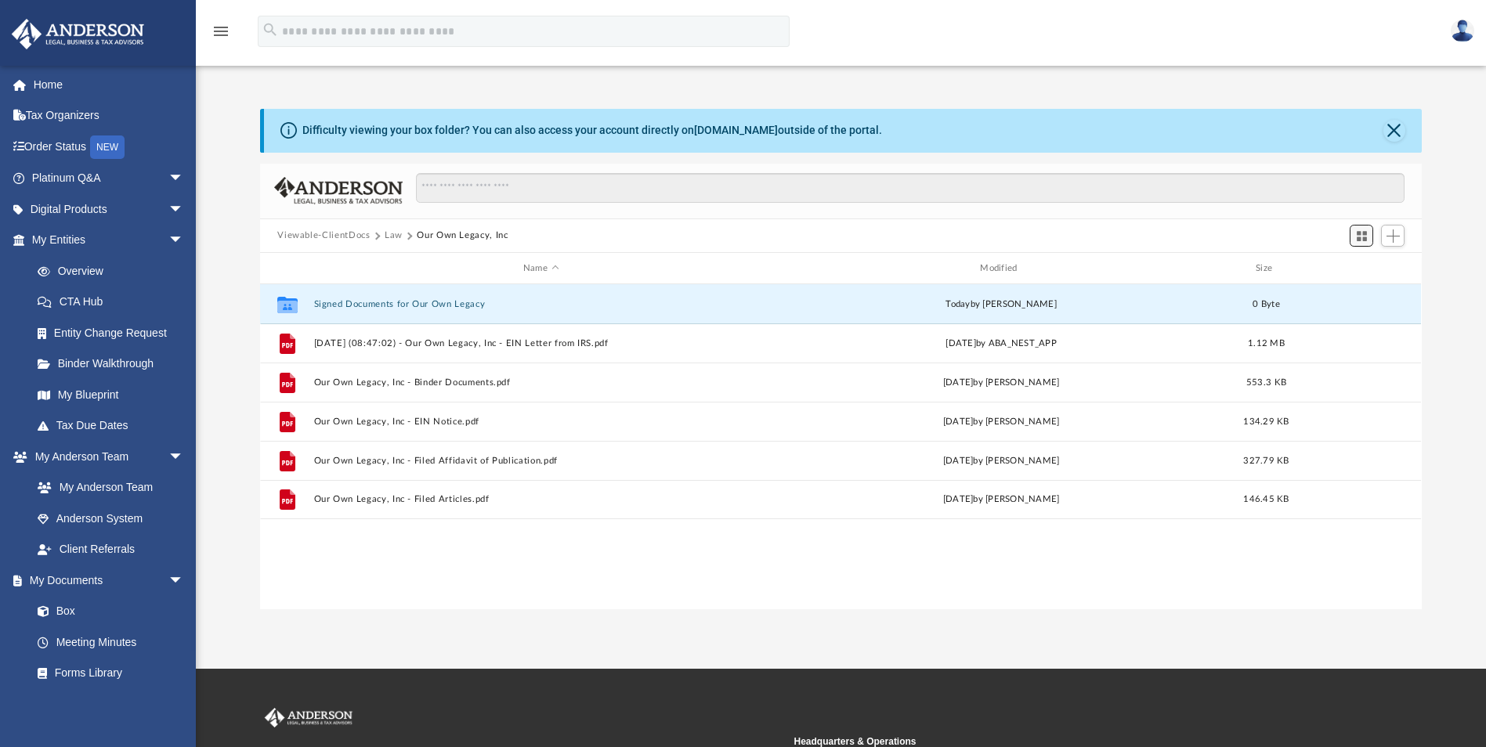
click at [1360, 235] on span "Switch to Grid View" at bounding box center [1361, 235] width 13 height 13
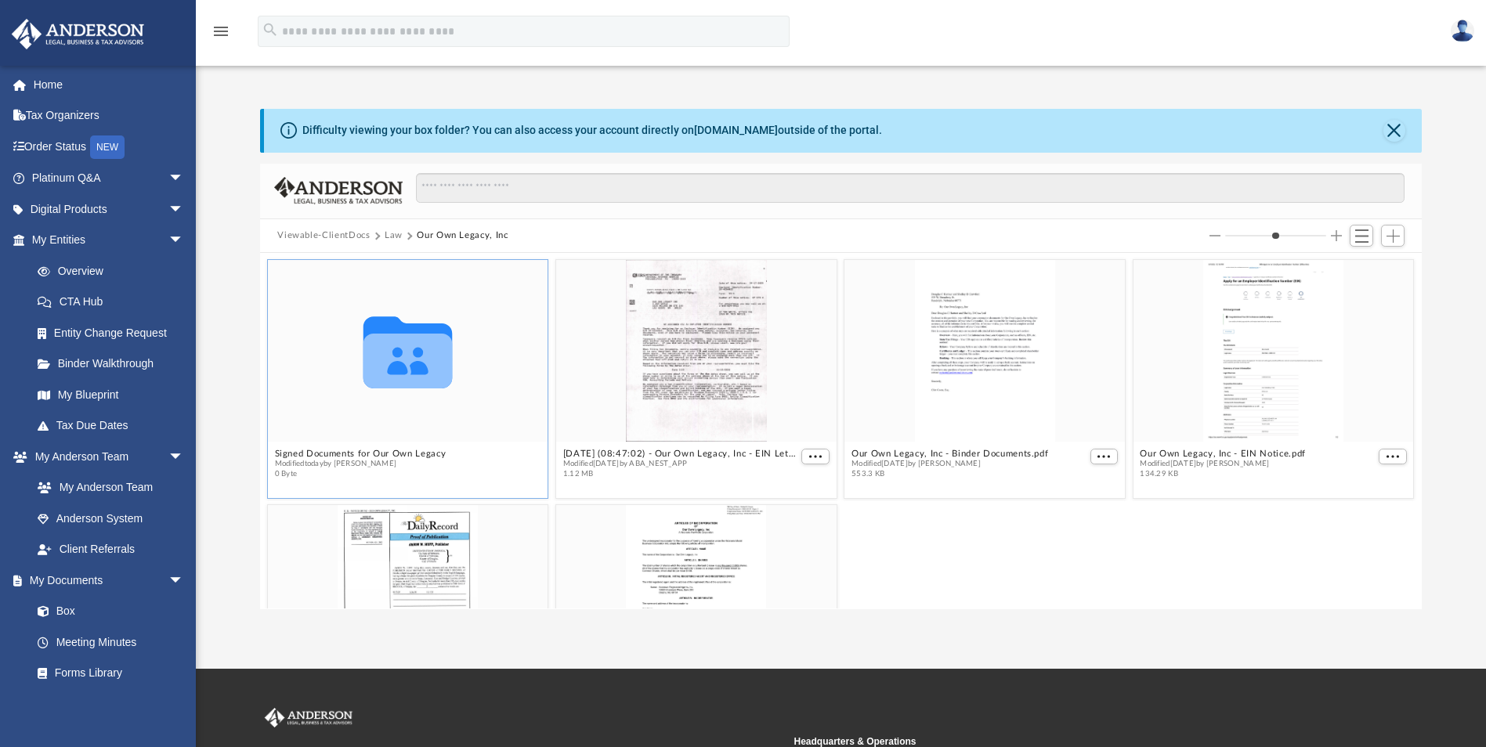
drag, startPoint x: 402, startPoint y: 353, endPoint x: 349, endPoint y: 352, distance: 52.5
click at [347, 352] on icon "Collaborated Folder" at bounding box center [408, 350] width 168 height 109
click at [1360, 234] on span "Switch to List View" at bounding box center [1361, 235] width 13 height 13
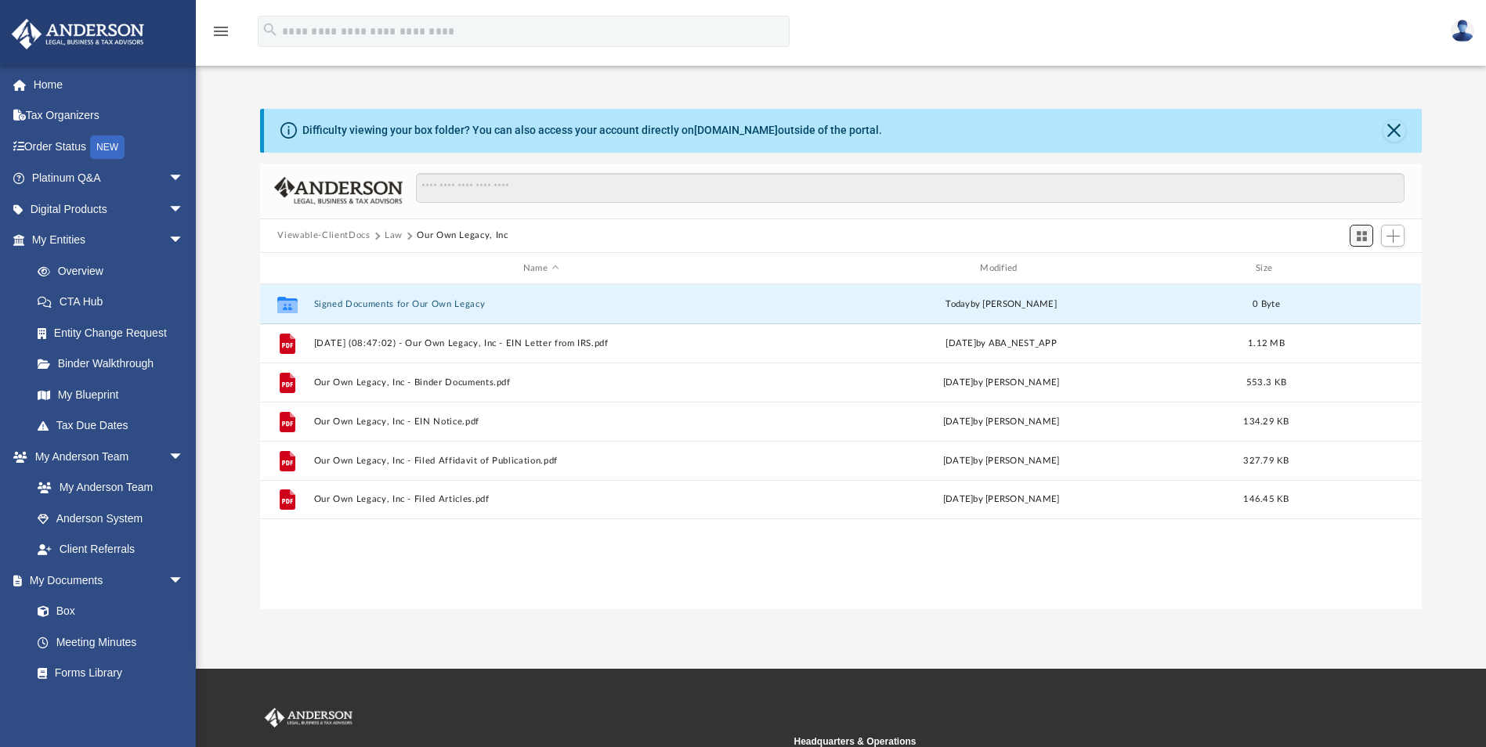
click at [1360, 234] on span "Switch to Grid View" at bounding box center [1361, 235] width 13 height 13
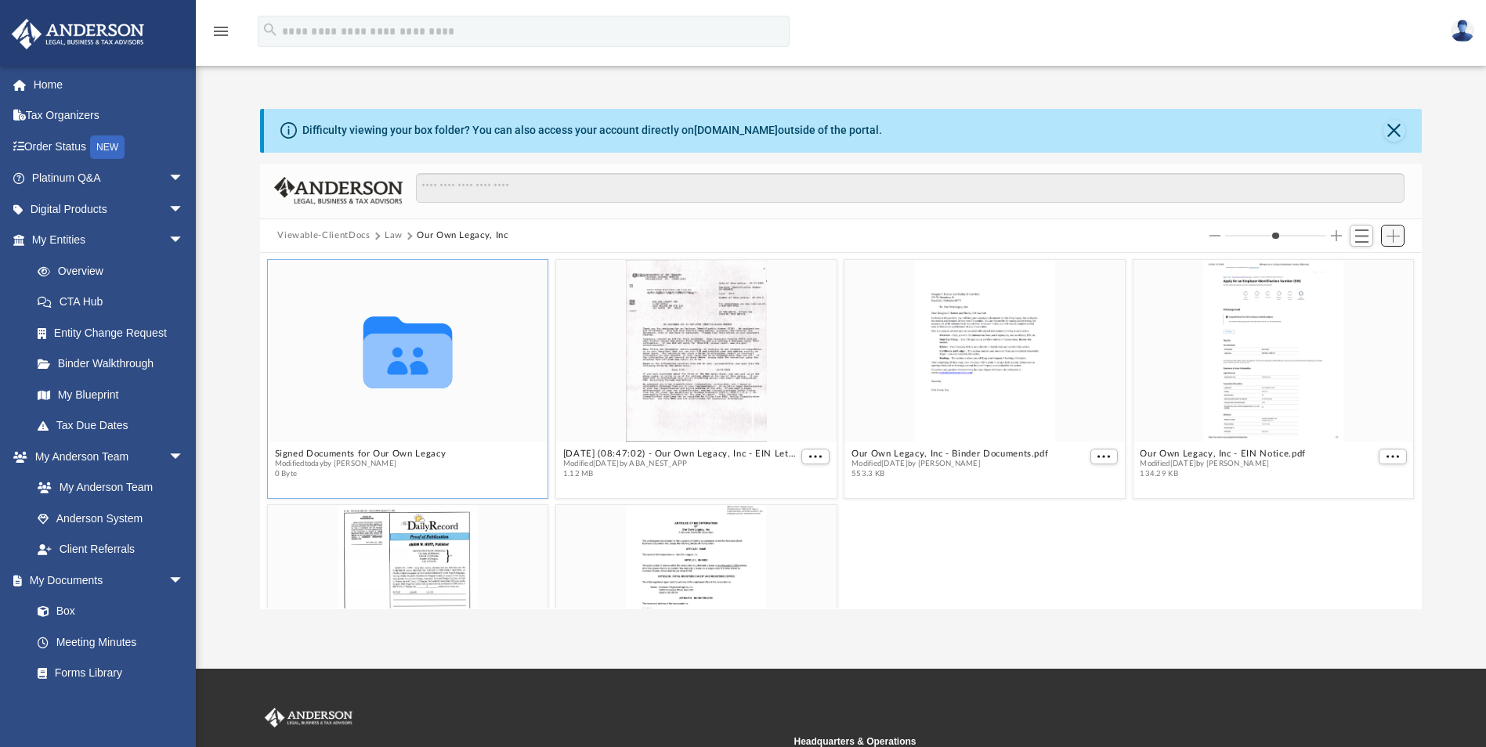
click at [1389, 234] on span "Add" at bounding box center [1392, 235] width 13 height 13
drag, startPoint x: 417, startPoint y: 370, endPoint x: 383, endPoint y: 358, distance: 36.7
click at [381, 358] on icon "grid" at bounding box center [407, 361] width 89 height 55
click at [1357, 234] on span "Switch to List View" at bounding box center [1361, 235] width 13 height 13
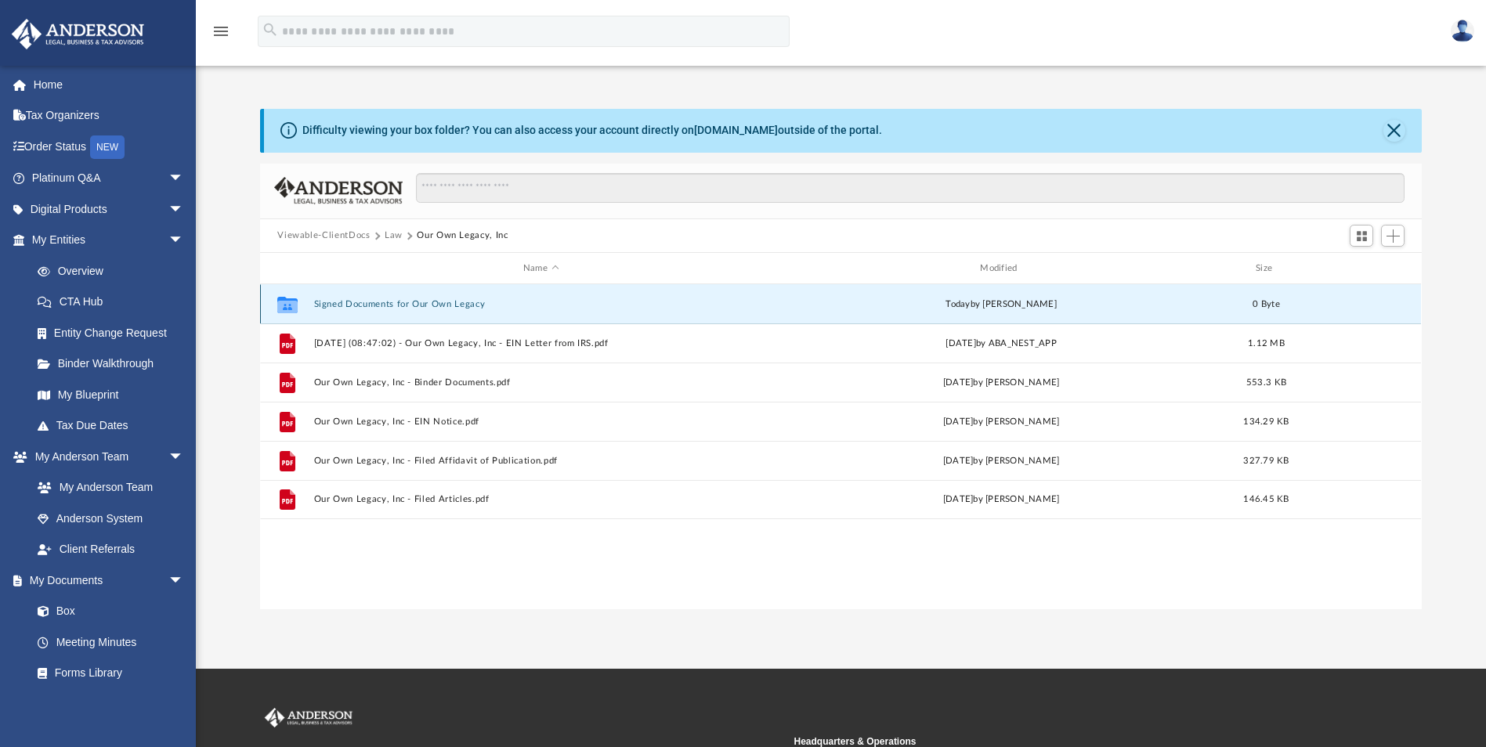
click at [1317, 300] on div "Collaborated Folder Signed Documents for Our Own Legacy [DATE] by [PERSON_NAME]…" at bounding box center [840, 303] width 1161 height 39
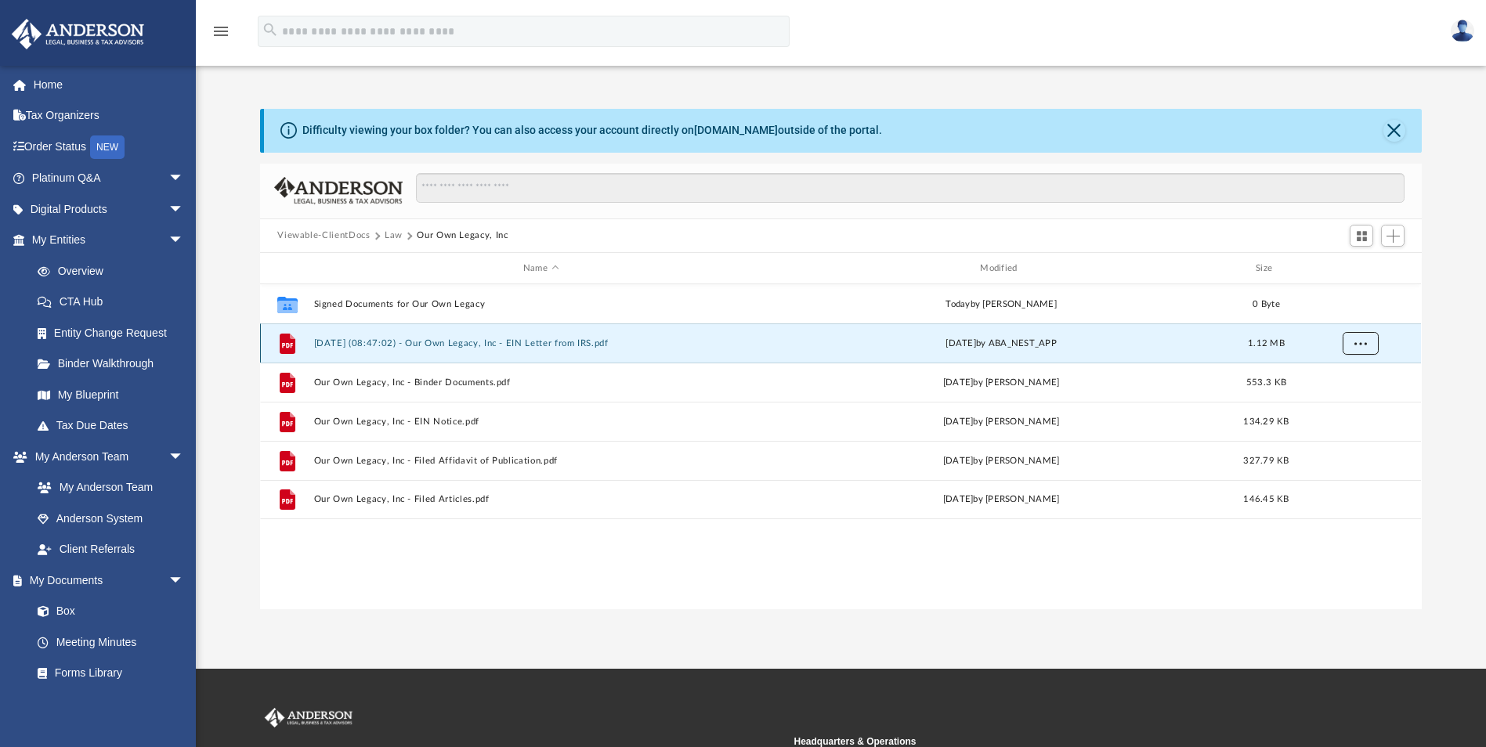
click at [1361, 344] on span "More options" at bounding box center [1360, 343] width 13 height 9
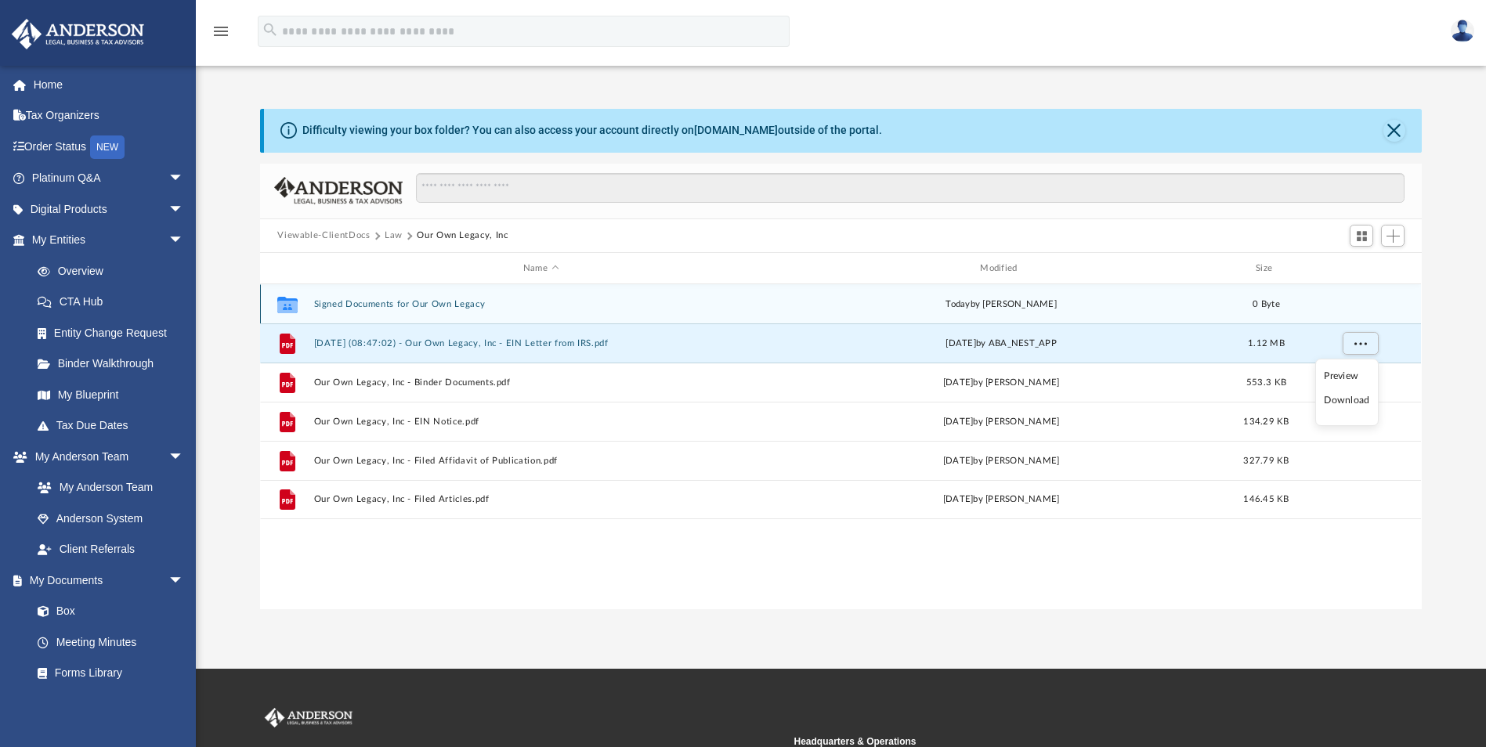
click at [1331, 307] on div "Collaborated Folder Signed Documents for Our Own Legacy [DATE] by [PERSON_NAME]…" at bounding box center [840, 303] width 1161 height 39
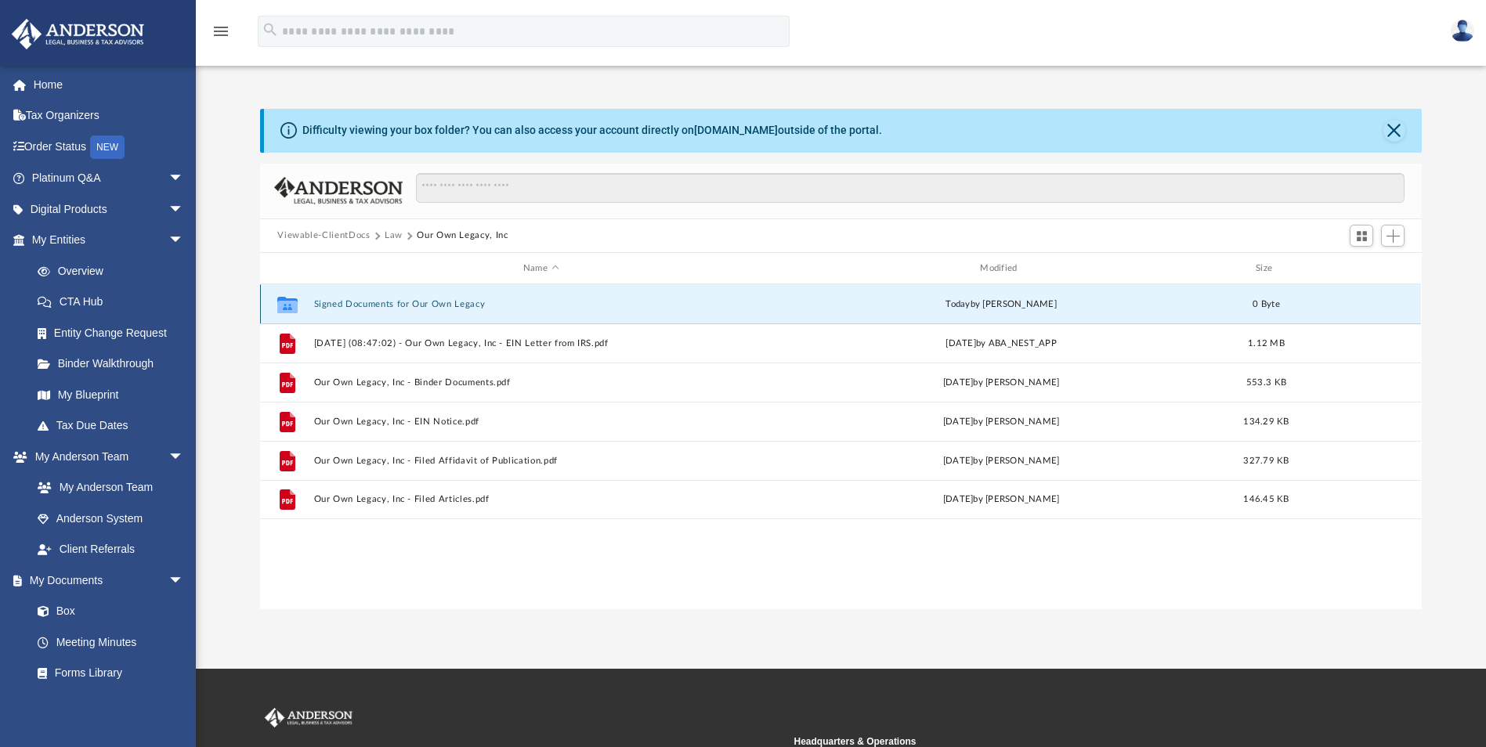
click at [1245, 299] on div "0 Byte" at bounding box center [1266, 305] width 63 height 14
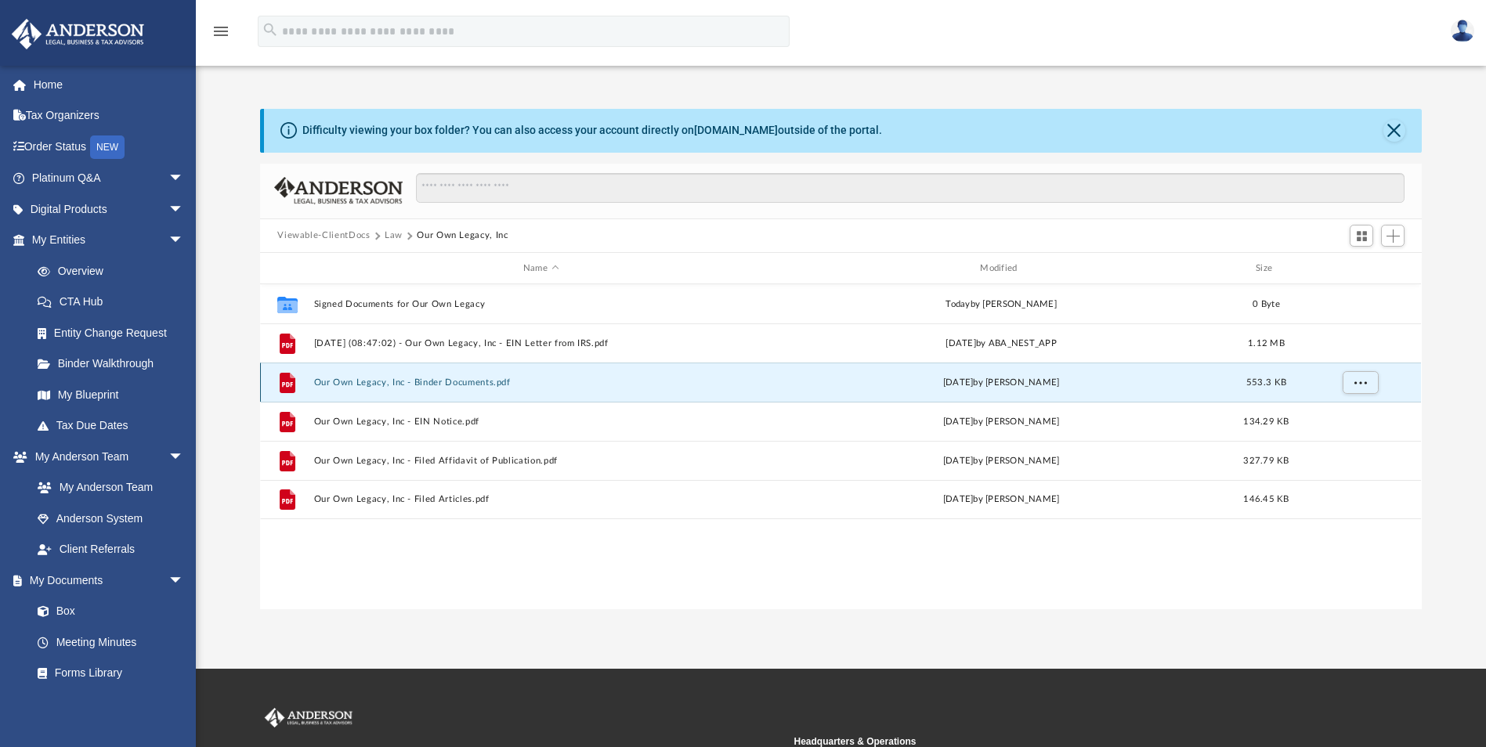
click at [500, 379] on button "Our Own Legacy, Inc - Binder Documents.pdf" at bounding box center [540, 383] width 453 height 10
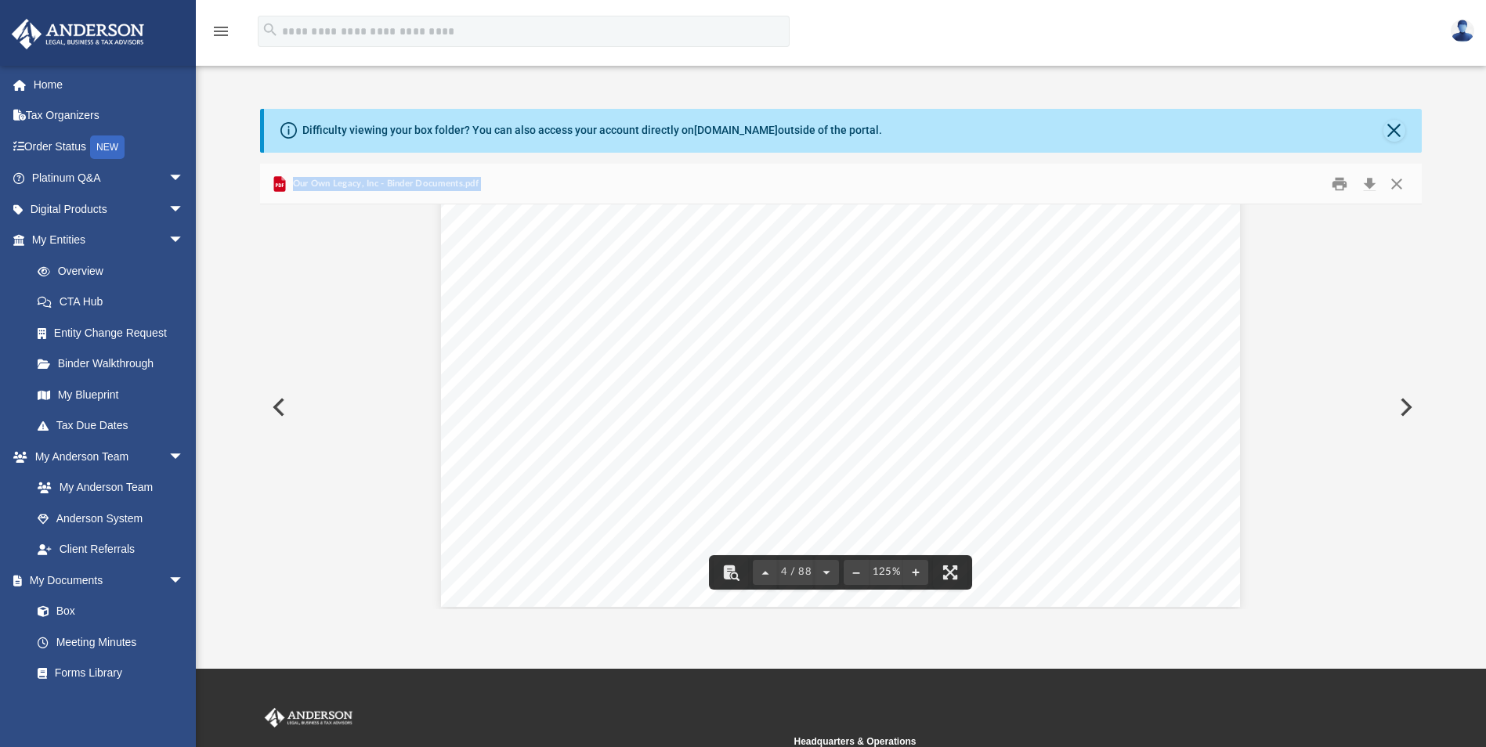
scroll to position [4073, 0]
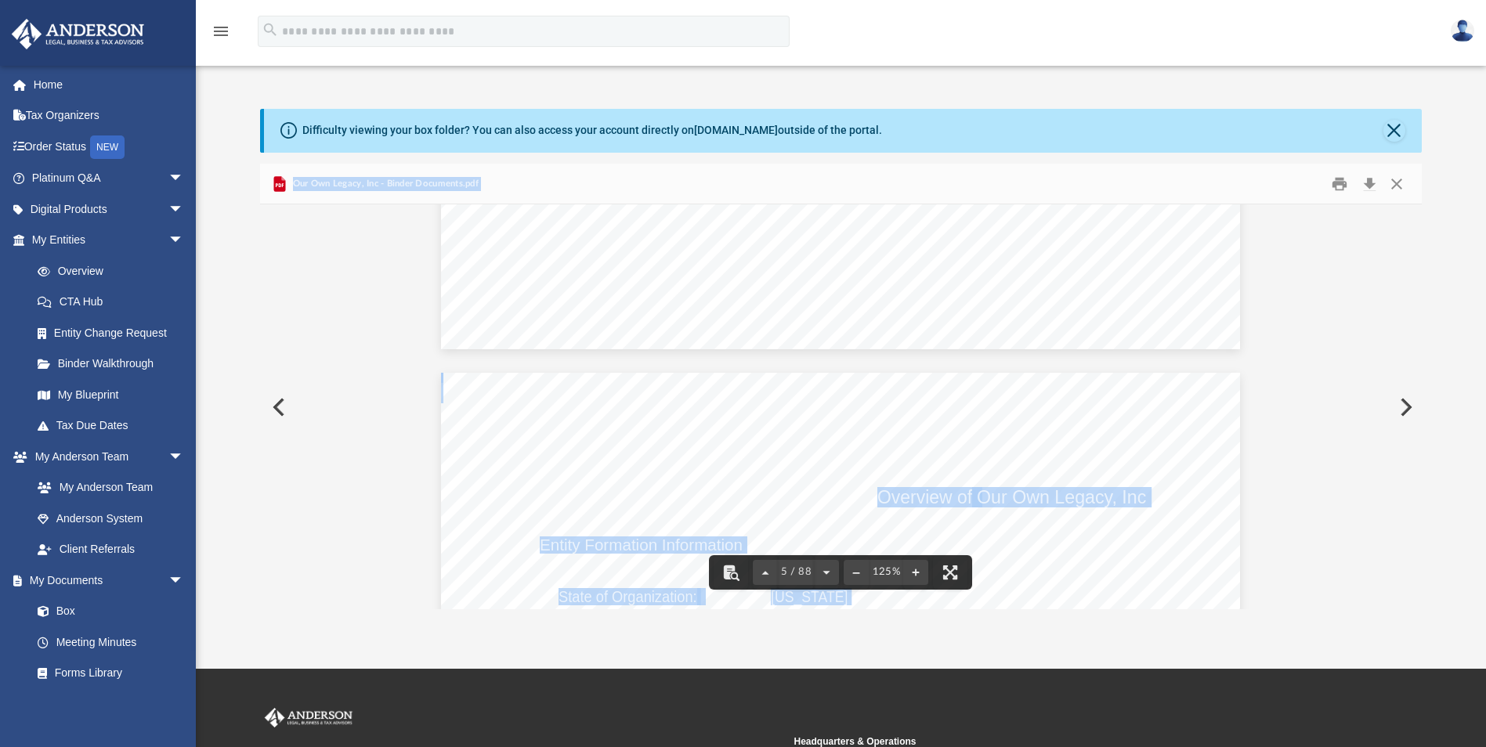
drag, startPoint x: 833, startPoint y: 414, endPoint x: 771, endPoint y: 399, distance: 63.1
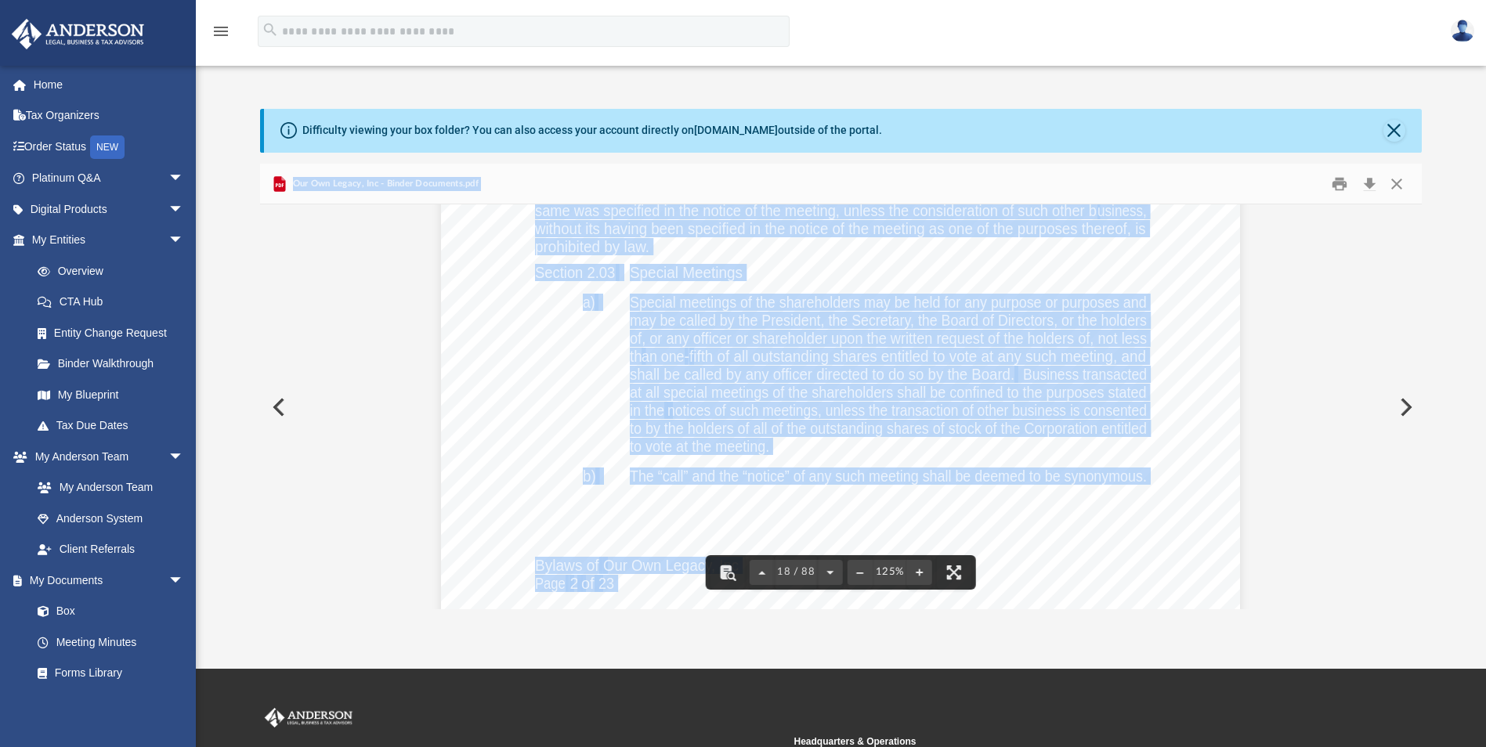
scroll to position [18591, 0]
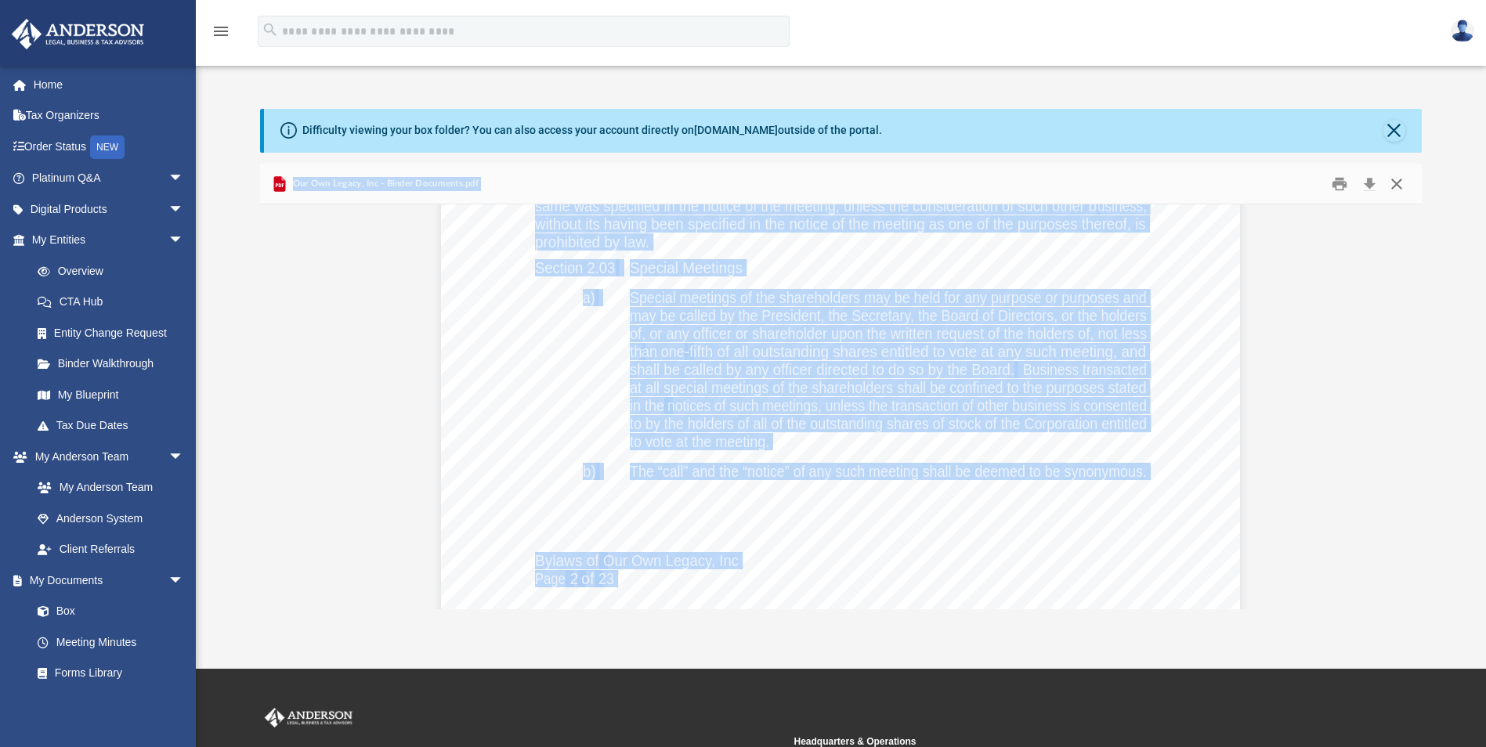
drag, startPoint x: 1395, startPoint y: 182, endPoint x: 1306, endPoint y: 208, distance: 92.4
click at [1396, 182] on button "Close" at bounding box center [1396, 184] width 28 height 24
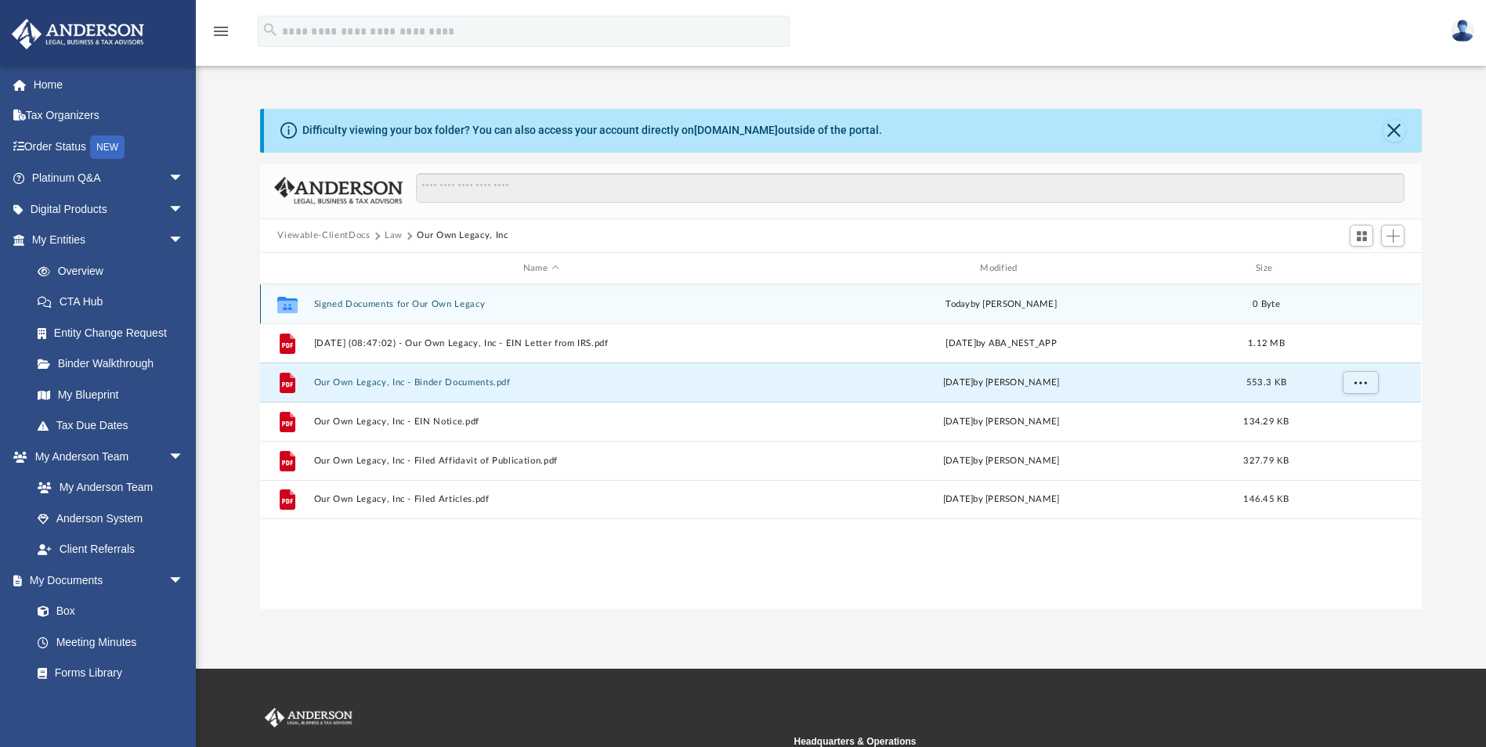
click at [467, 299] on button "Signed Documents for Our Own Legacy" at bounding box center [540, 304] width 453 height 10
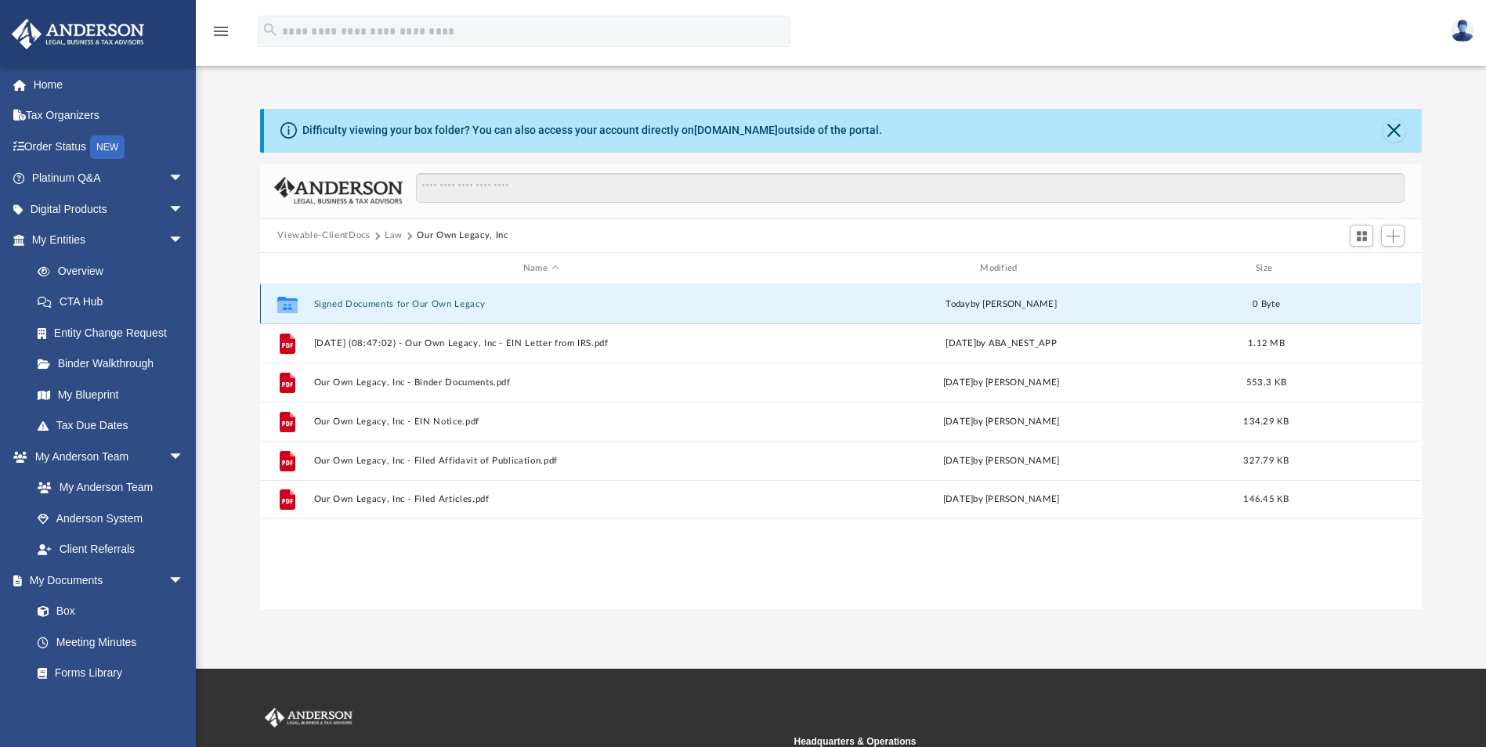
click at [467, 299] on button "Signed Documents for Our Own Legacy" at bounding box center [540, 304] width 453 height 10
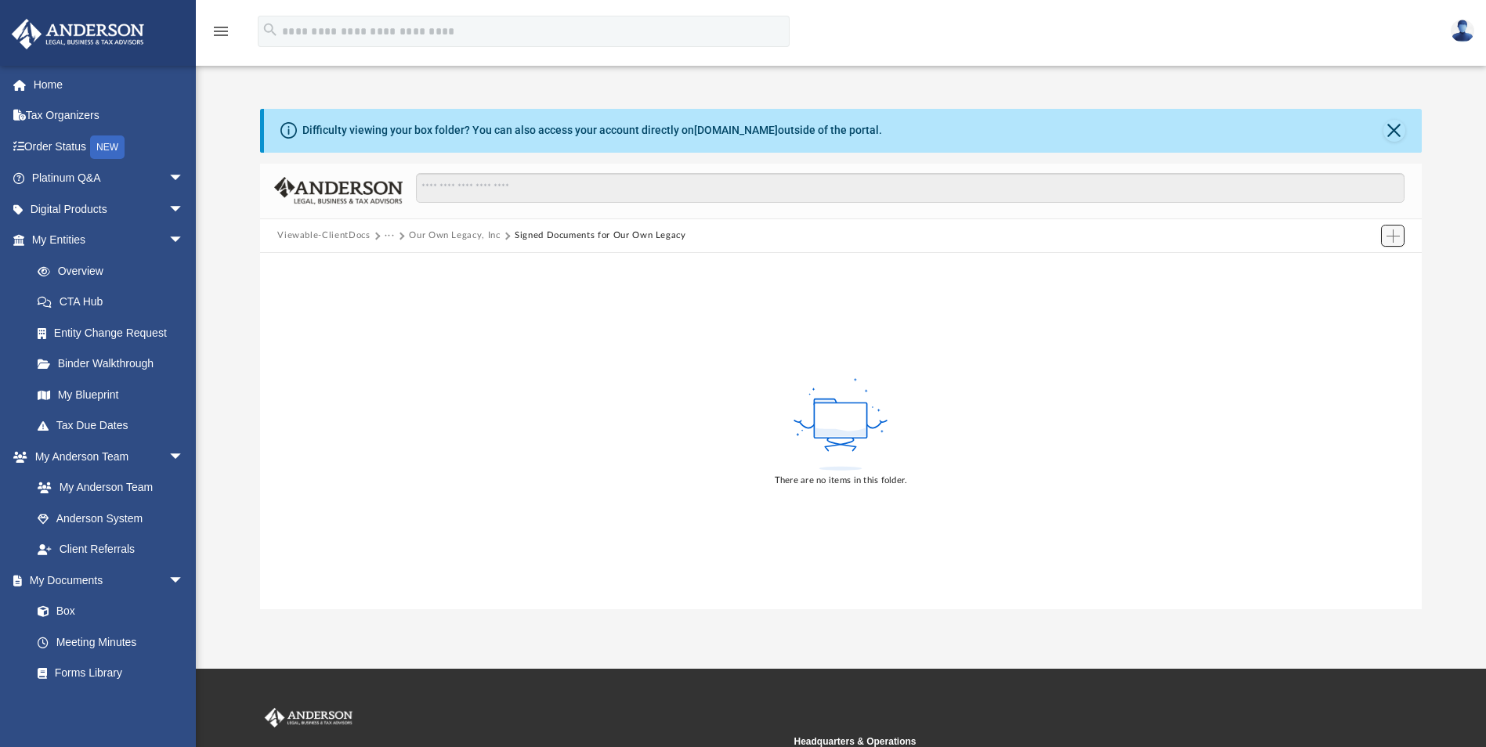
click at [1393, 234] on span "Add" at bounding box center [1392, 235] width 13 height 13
drag, startPoint x: 703, startPoint y: 326, endPoint x: 580, endPoint y: 286, distance: 128.5
click at [580, 286] on div "There are no items in this folder." at bounding box center [840, 431] width 1161 height 356
click at [1176, 191] on input "Search files and folders" at bounding box center [910, 188] width 988 height 30
paste input "**********"
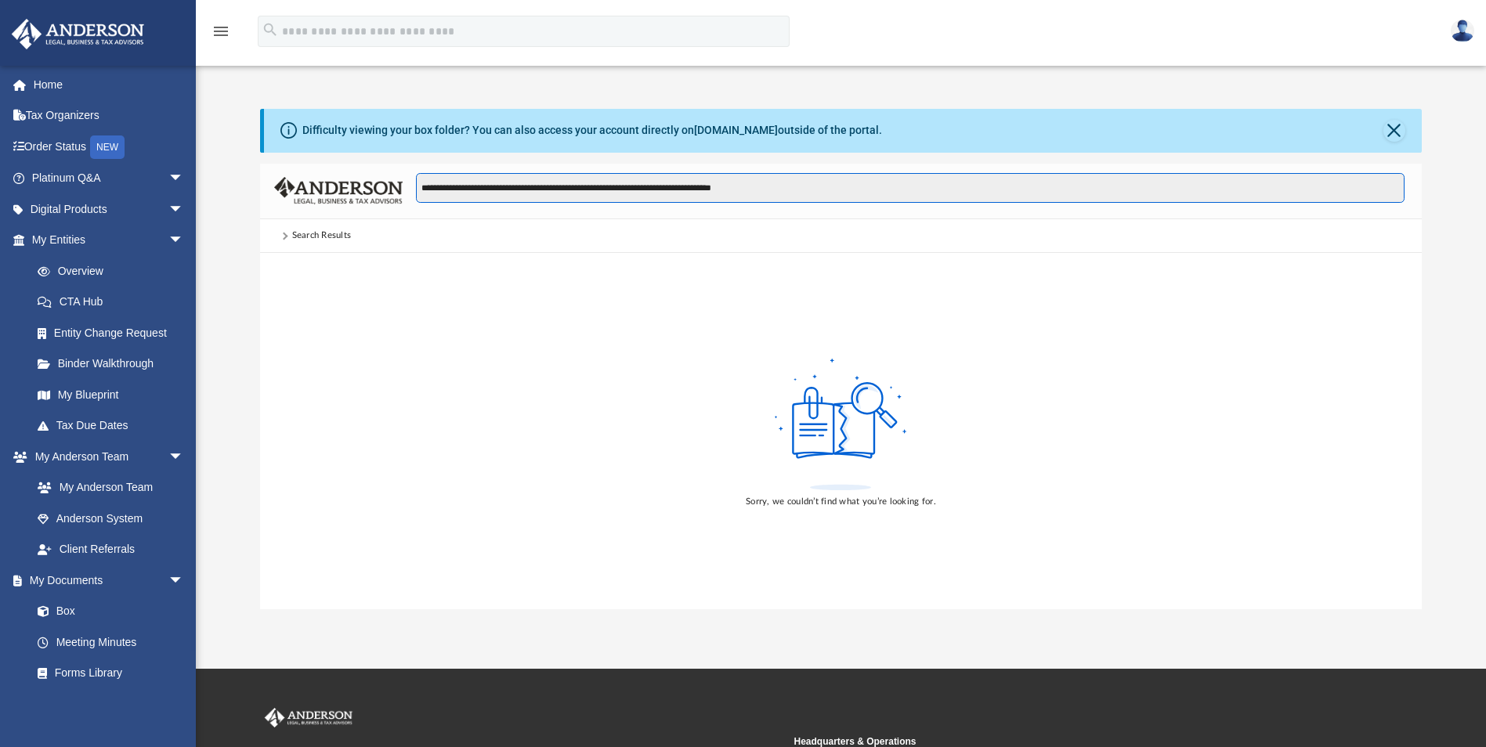
type input "**********"
click at [1295, 294] on div "Sorry, we couldn’t find what you’re looking for." at bounding box center [840, 431] width 1161 height 356
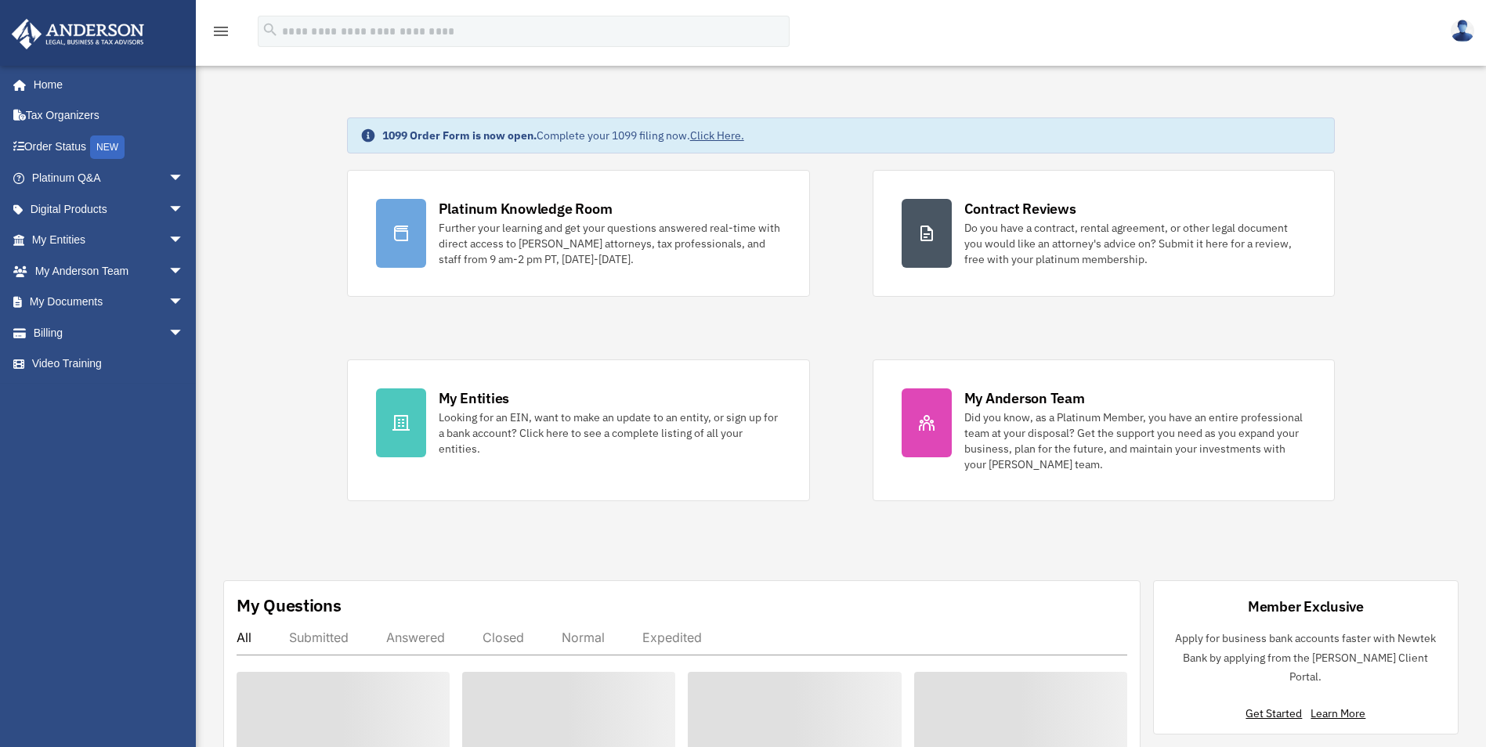
click at [858, 177] on div "Platinum Knowledge Room Further your learning and get your questions answered r…" at bounding box center [841, 335] width 988 height 331
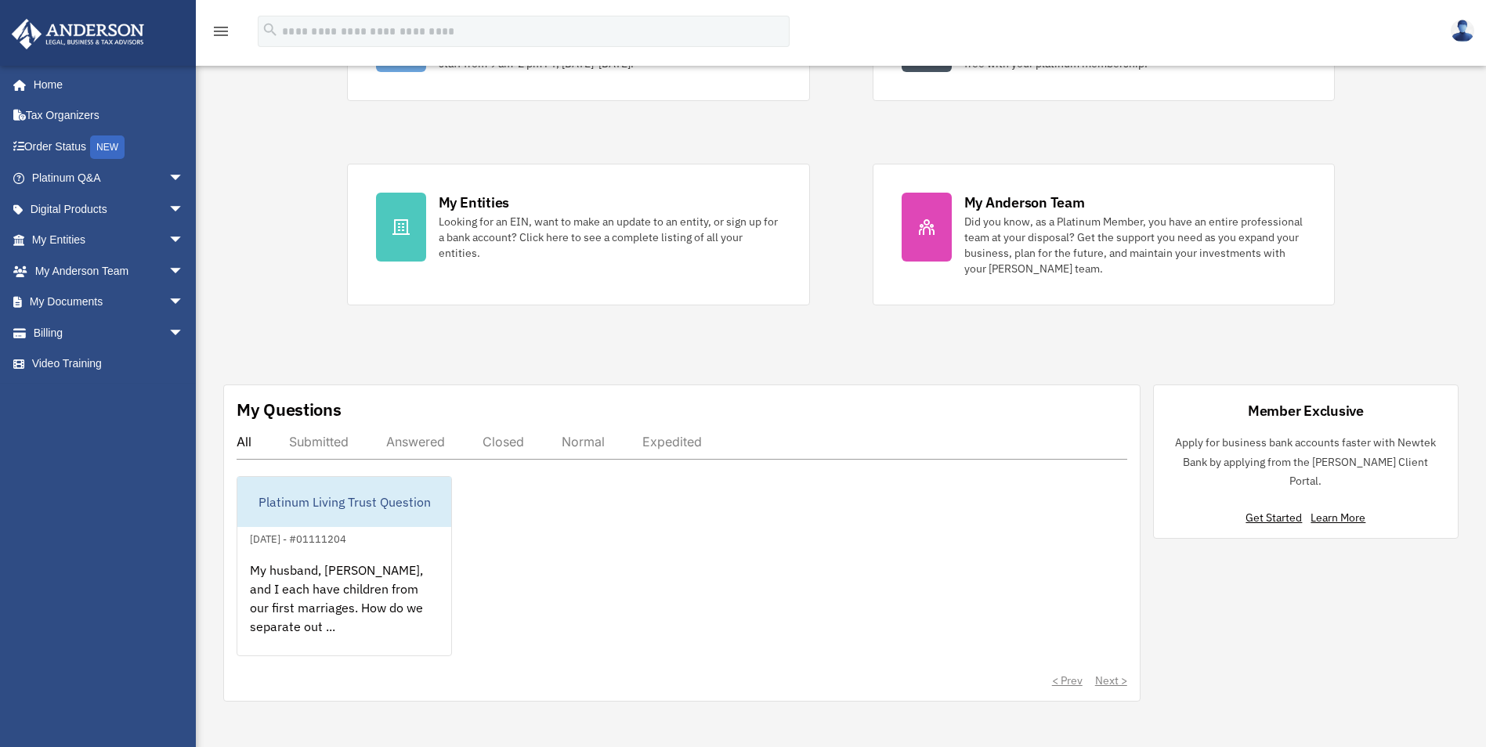
scroll to position [78, 0]
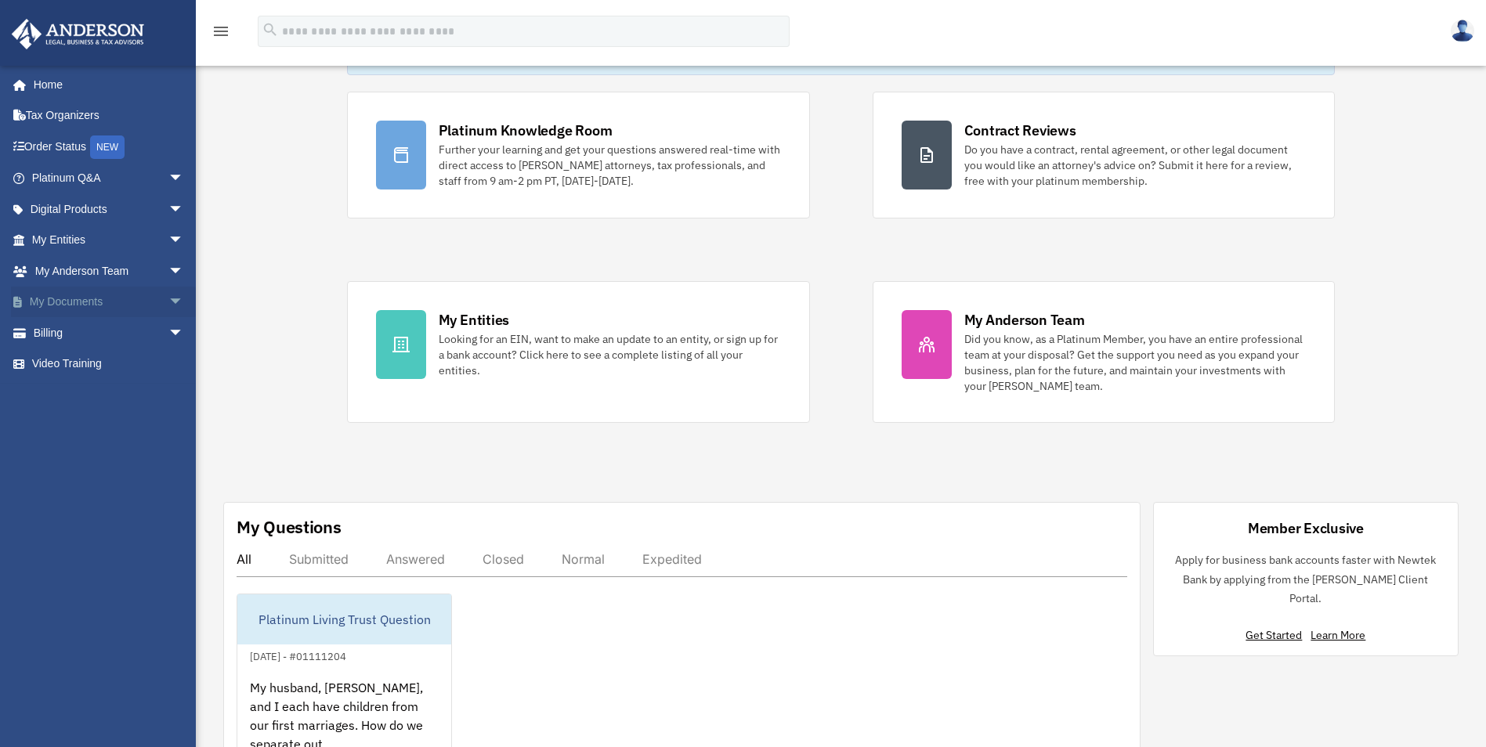
click at [168, 305] on span "arrow_drop_down" at bounding box center [183, 303] width 31 height 32
click at [73, 343] on link "Box" at bounding box center [115, 332] width 186 height 31
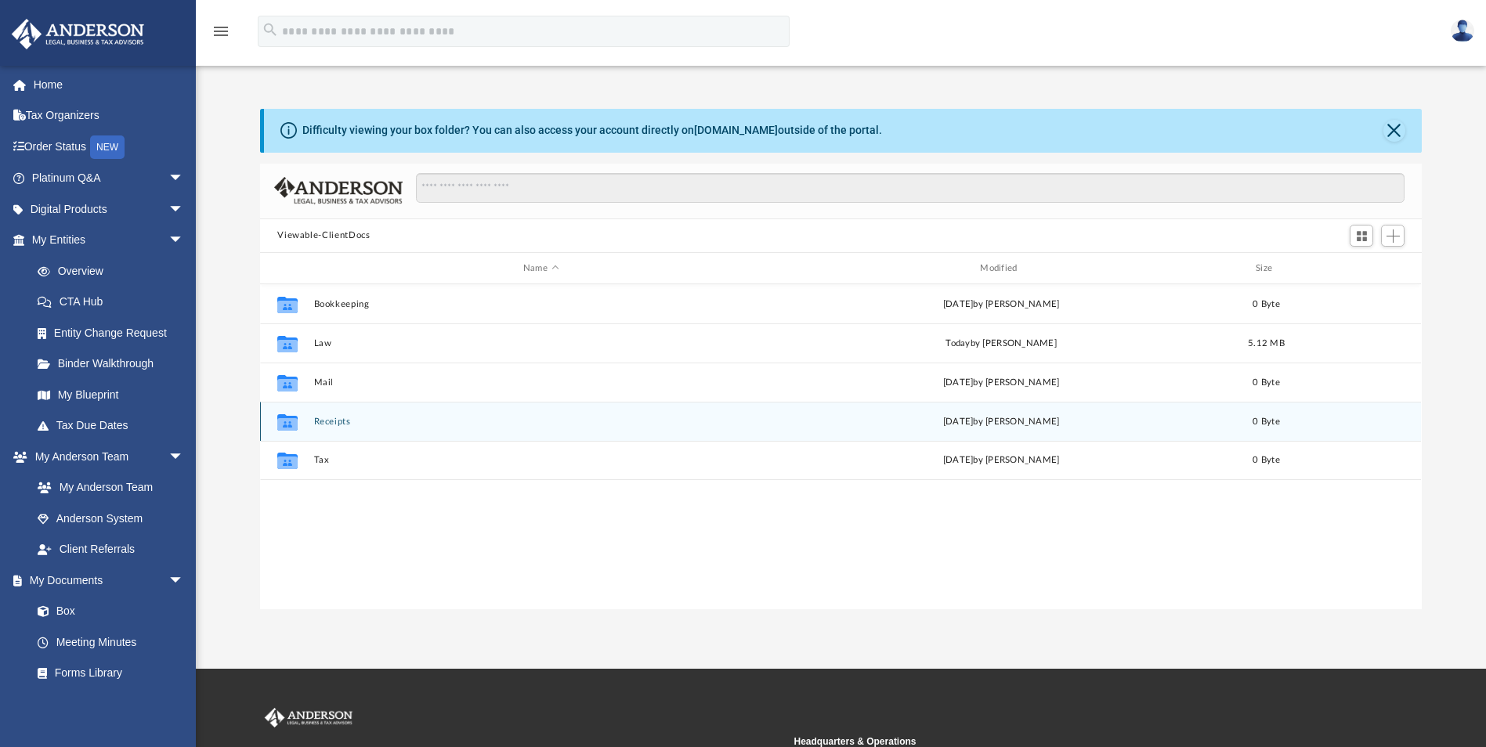
scroll to position [345, 1150]
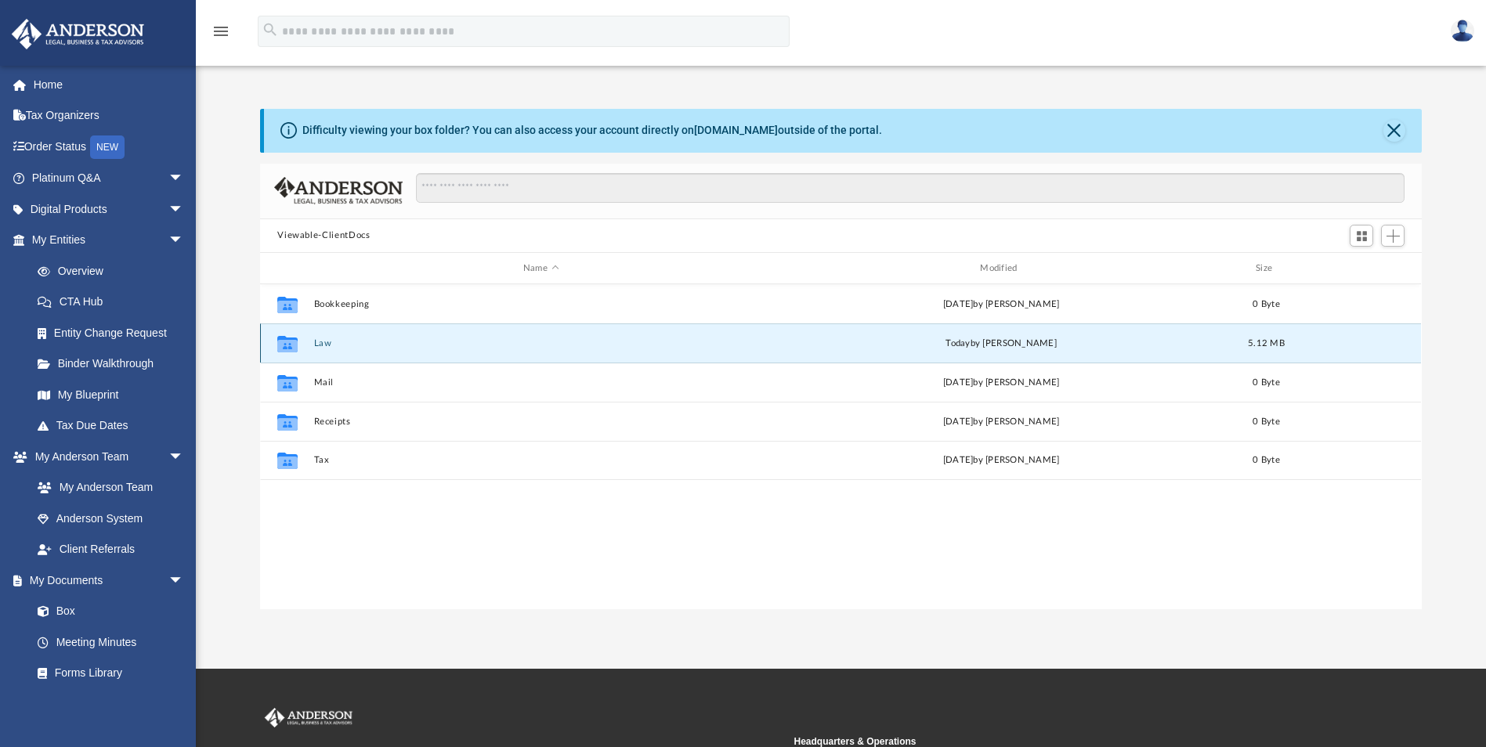
click at [381, 348] on button "Law" at bounding box center [540, 343] width 453 height 10
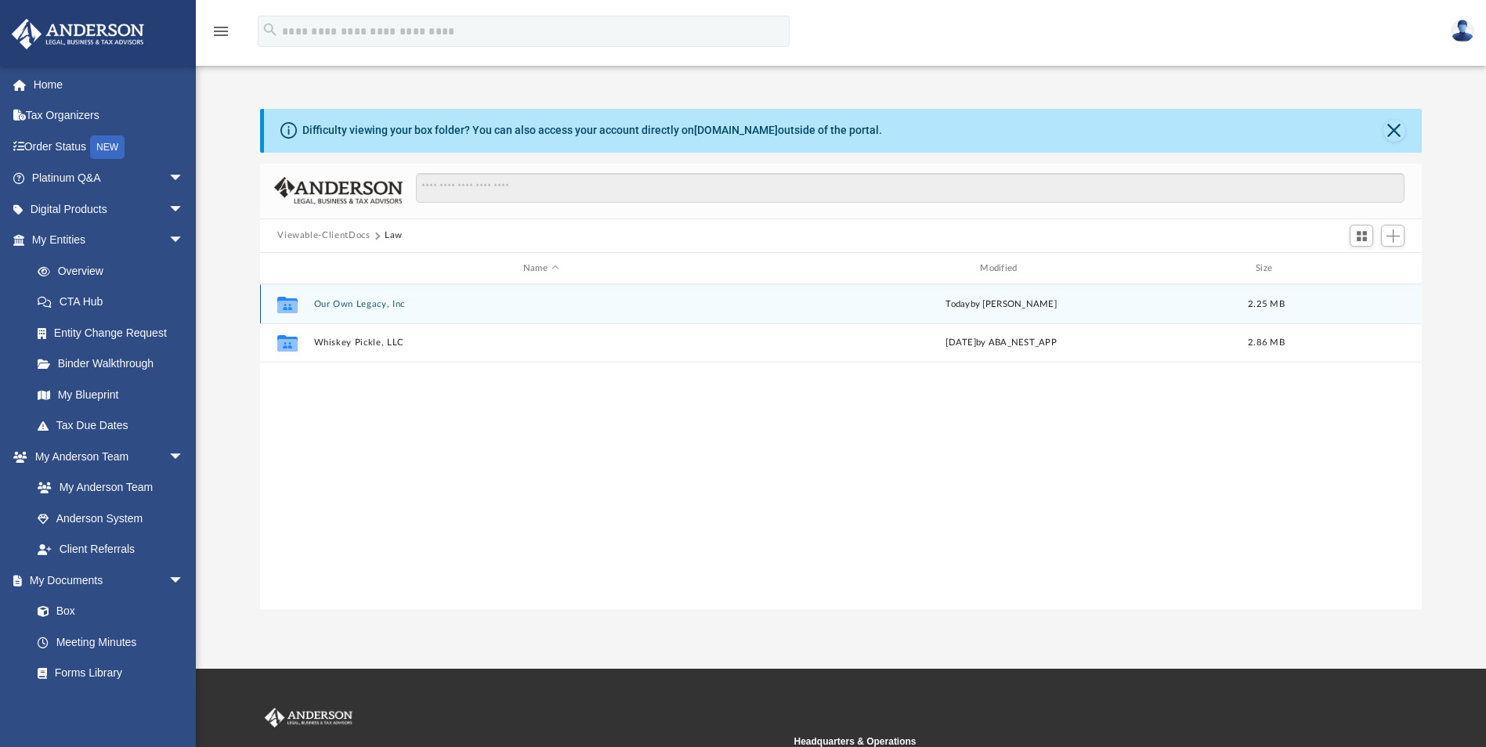
click at [387, 307] on button "Our Own Legacy, Inc" at bounding box center [540, 304] width 453 height 10
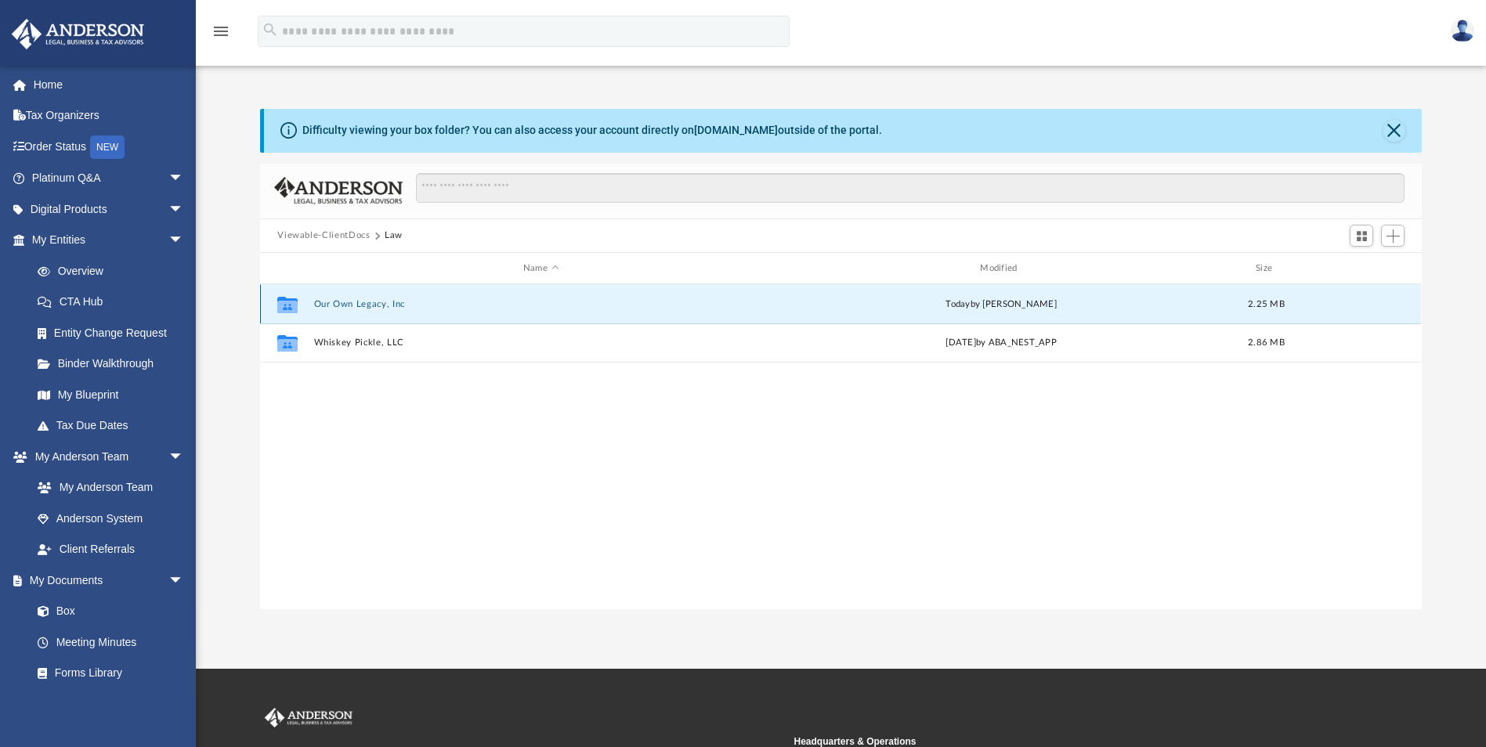
click at [387, 307] on button "Our Own Legacy, Inc" at bounding box center [540, 304] width 453 height 10
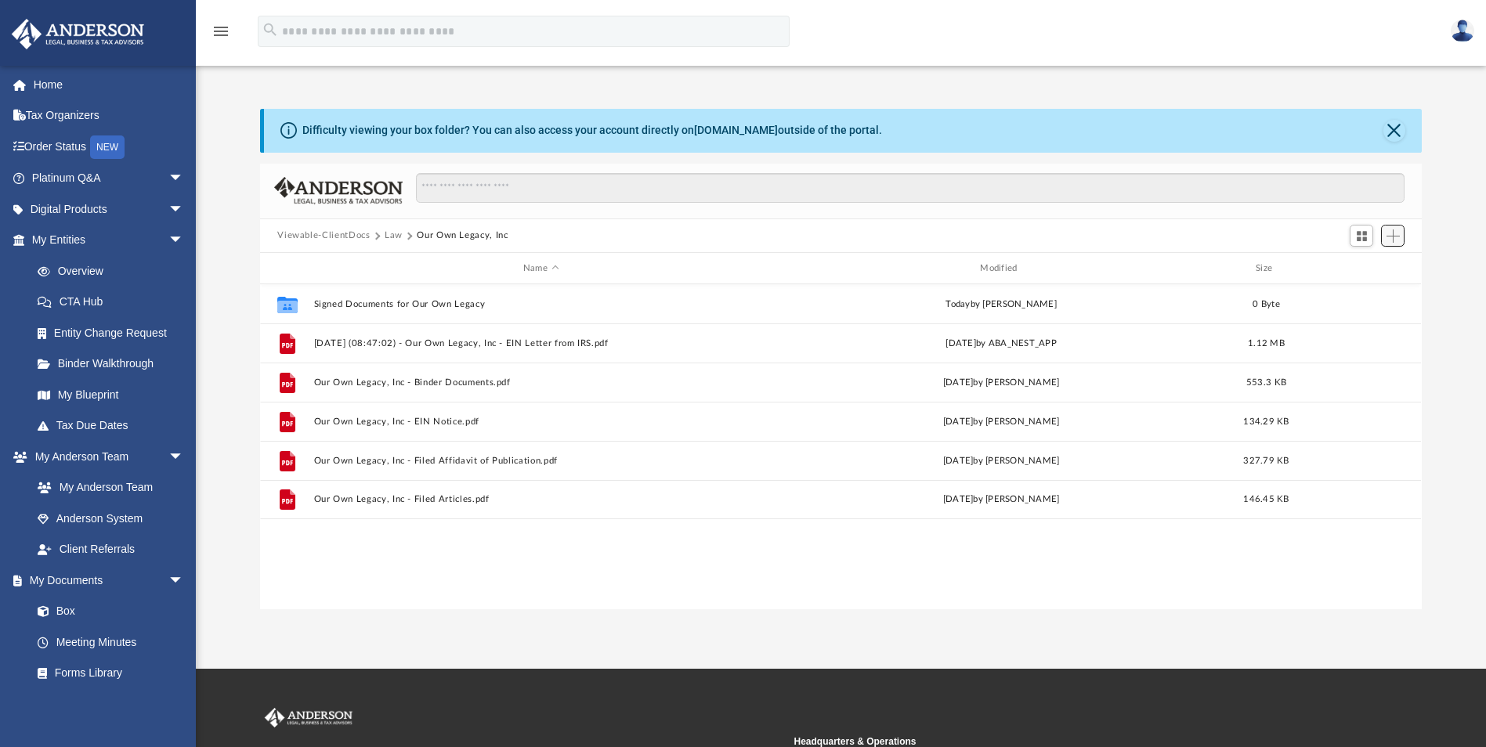
click at [1396, 237] on span "Add" at bounding box center [1392, 235] width 13 height 13
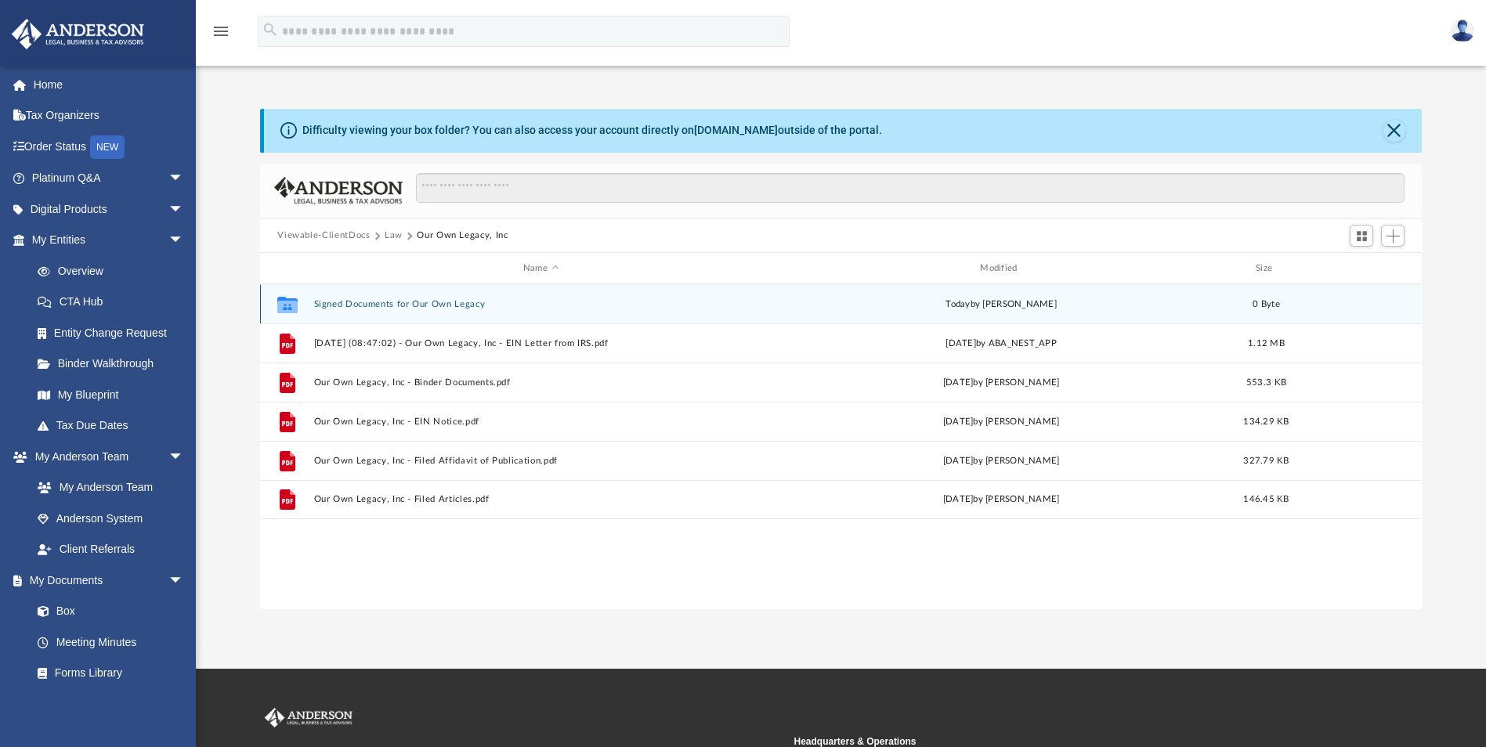
drag, startPoint x: 285, startPoint y: 308, endPoint x: 382, endPoint y: 302, distance: 97.3
click at [382, 302] on button "Signed Documents for Our Own Legacy" at bounding box center [540, 304] width 453 height 10
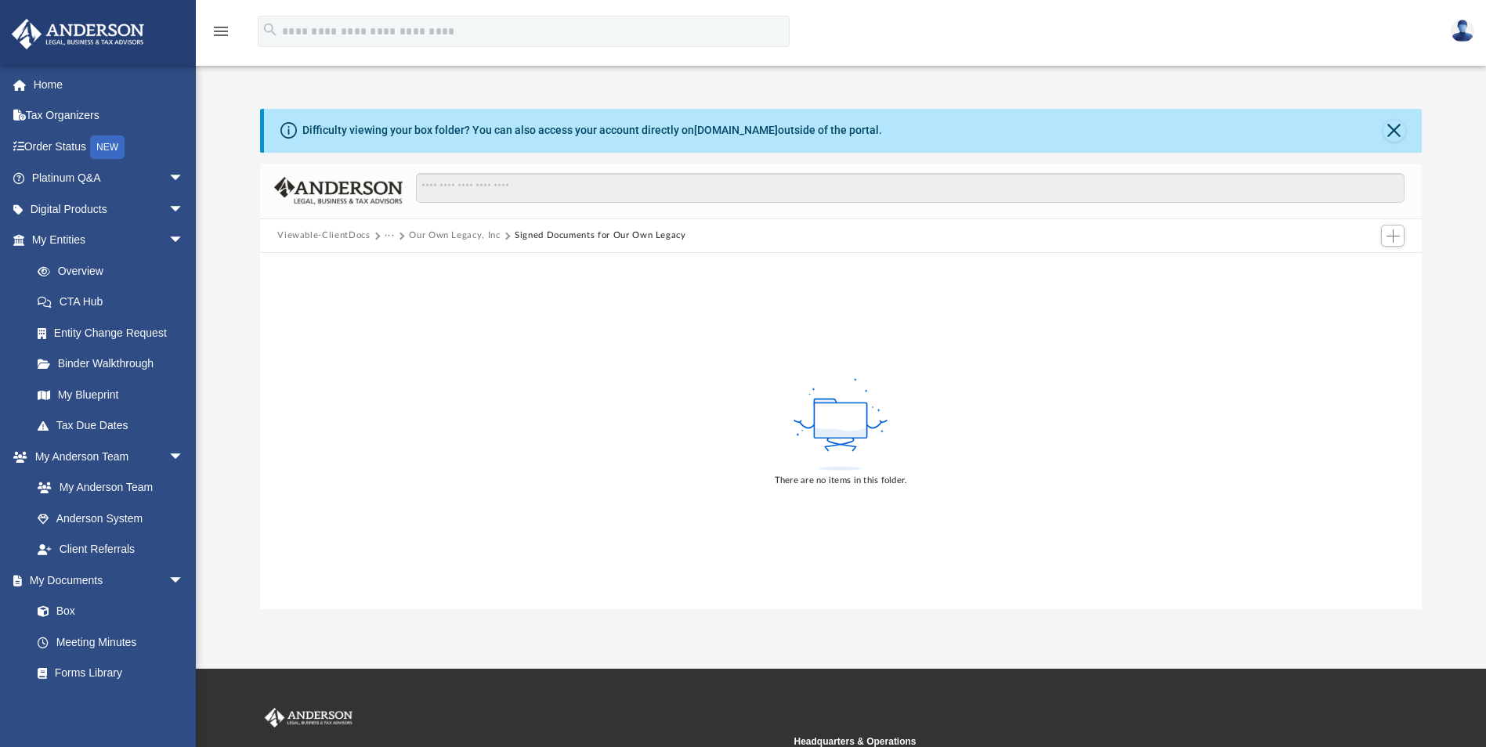
drag, startPoint x: 558, startPoint y: 234, endPoint x: 516, endPoint y: 285, distance: 66.2
click at [516, 285] on div "There are no items in this folder." at bounding box center [840, 431] width 1161 height 356
click at [443, 237] on button "Our Own Legacy, Inc" at bounding box center [454, 236] width 91 height 14
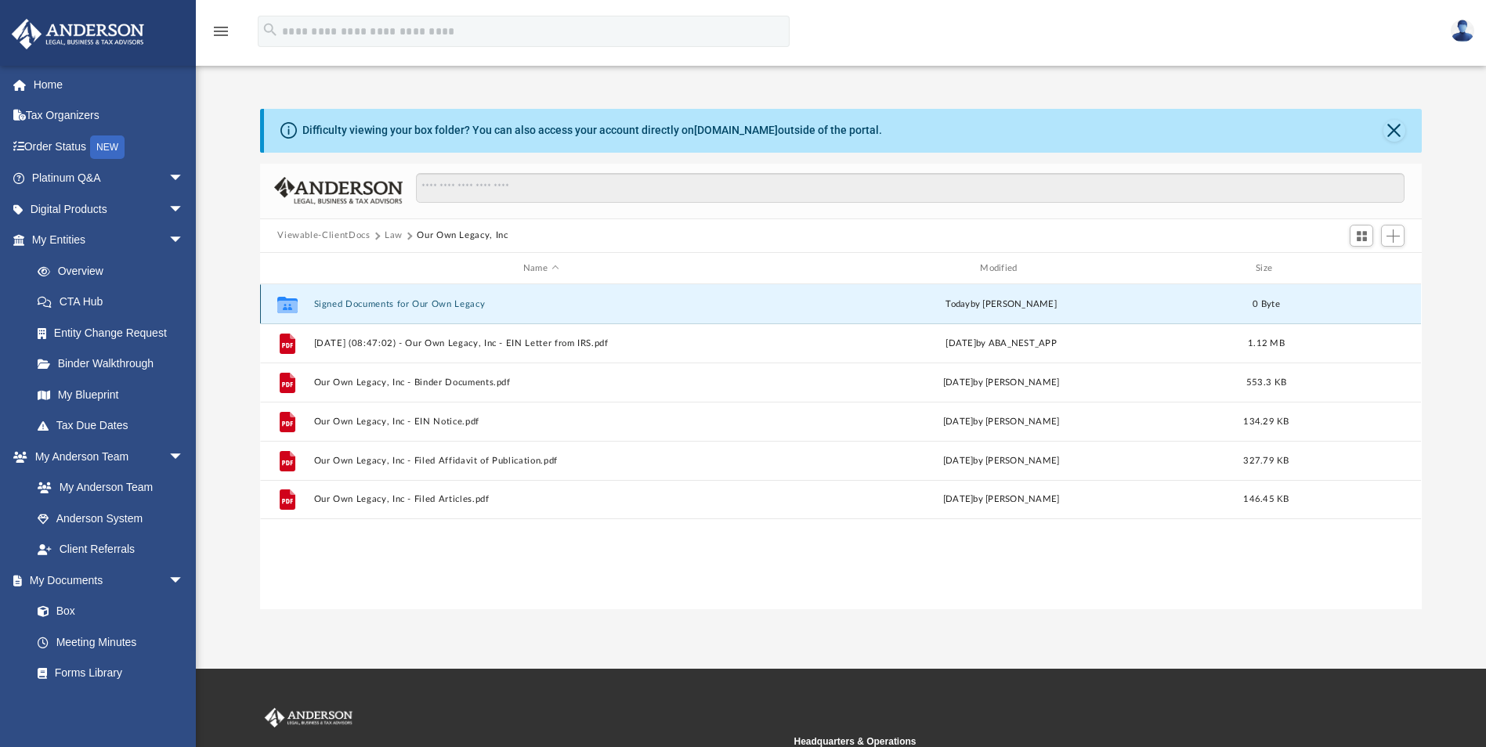
drag, startPoint x: 329, startPoint y: 303, endPoint x: 305, endPoint y: 303, distance: 23.5
click at [305, 303] on div "Collaborated Folder" at bounding box center [287, 304] width 39 height 25
click at [515, 305] on button "Signed Documents for Our Own Legacy" at bounding box center [540, 304] width 453 height 10
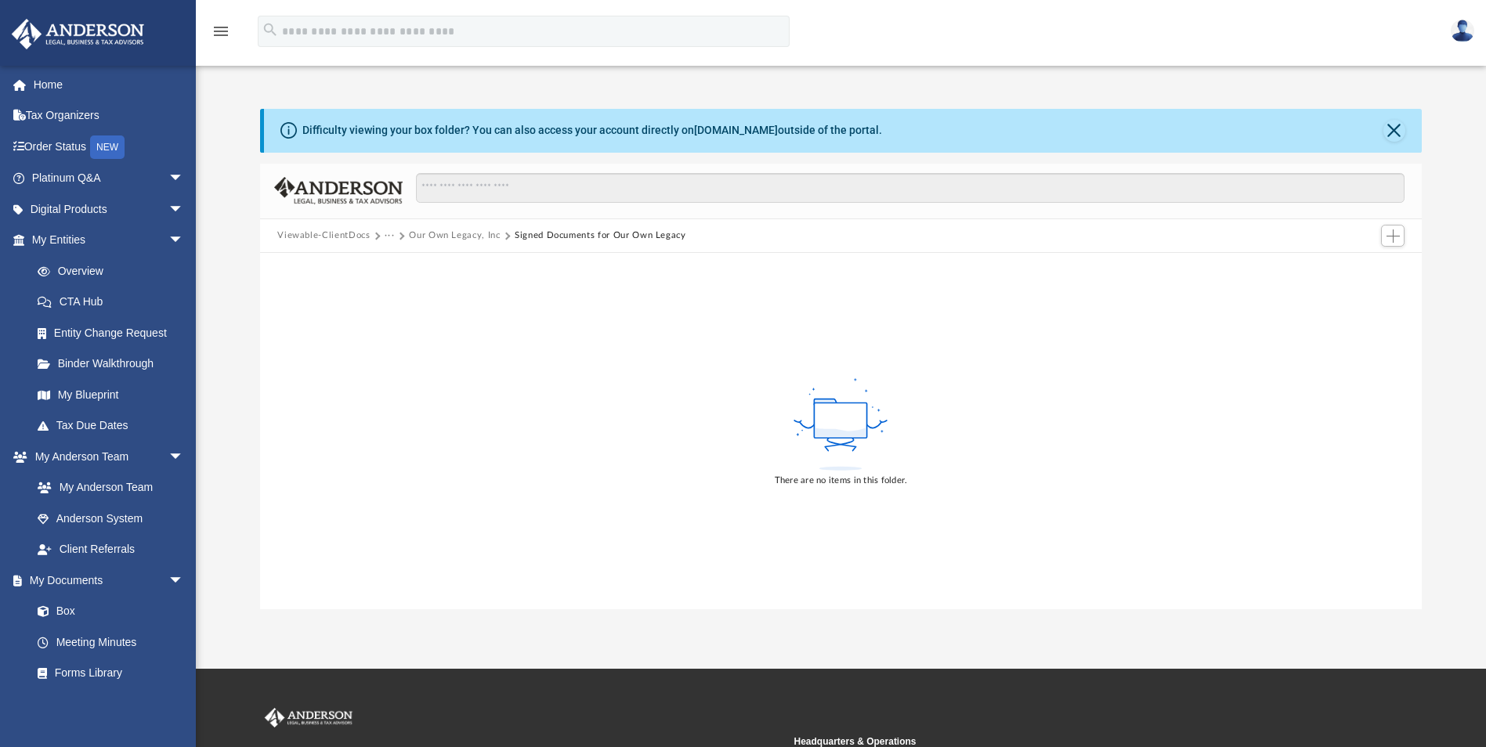
click at [637, 232] on button "Signed Documents for Our Own Legacy" at bounding box center [601, 236] width 172 height 14
click at [427, 235] on button "Our Own Legacy, Inc" at bounding box center [454, 236] width 91 height 14
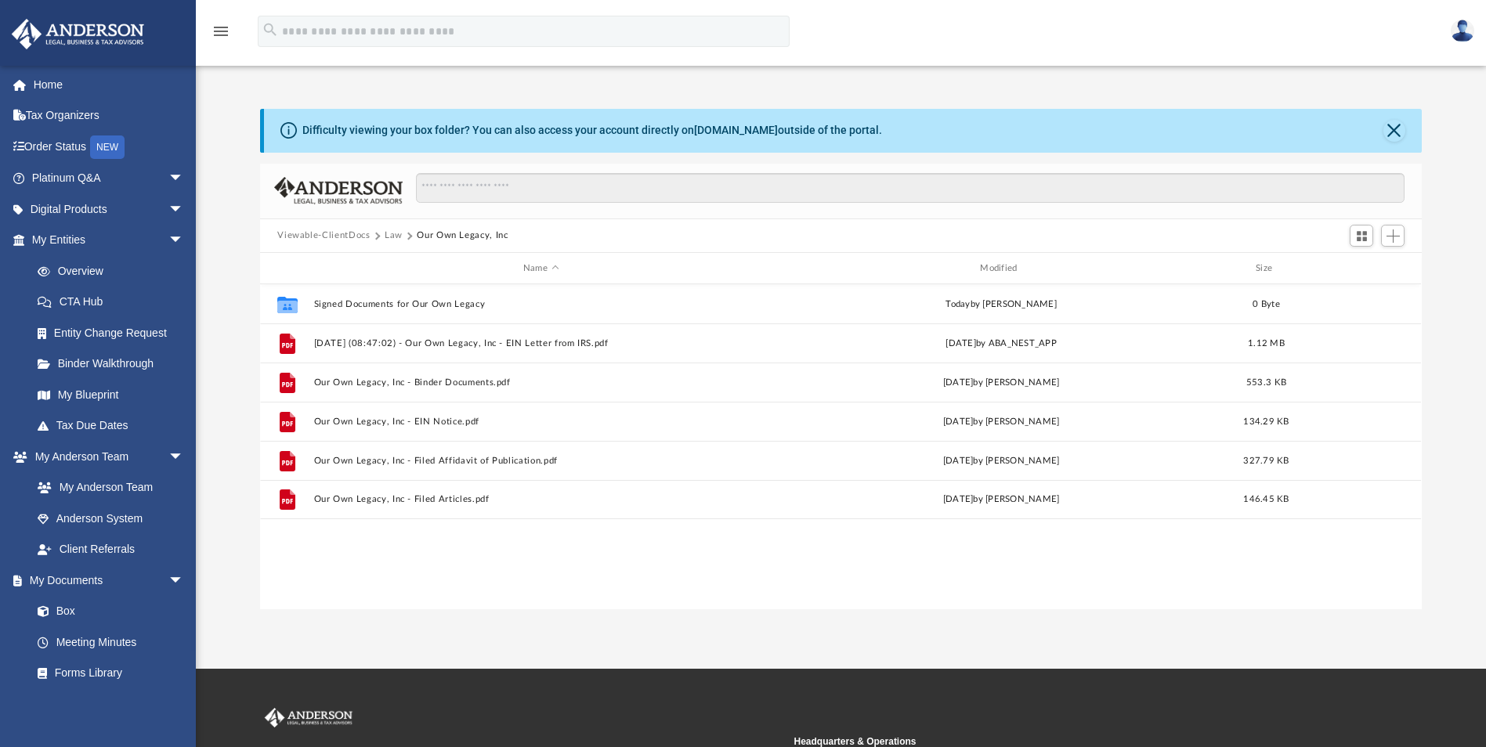
click at [327, 233] on button "Viewable-ClientDocs" at bounding box center [323, 236] width 92 height 14
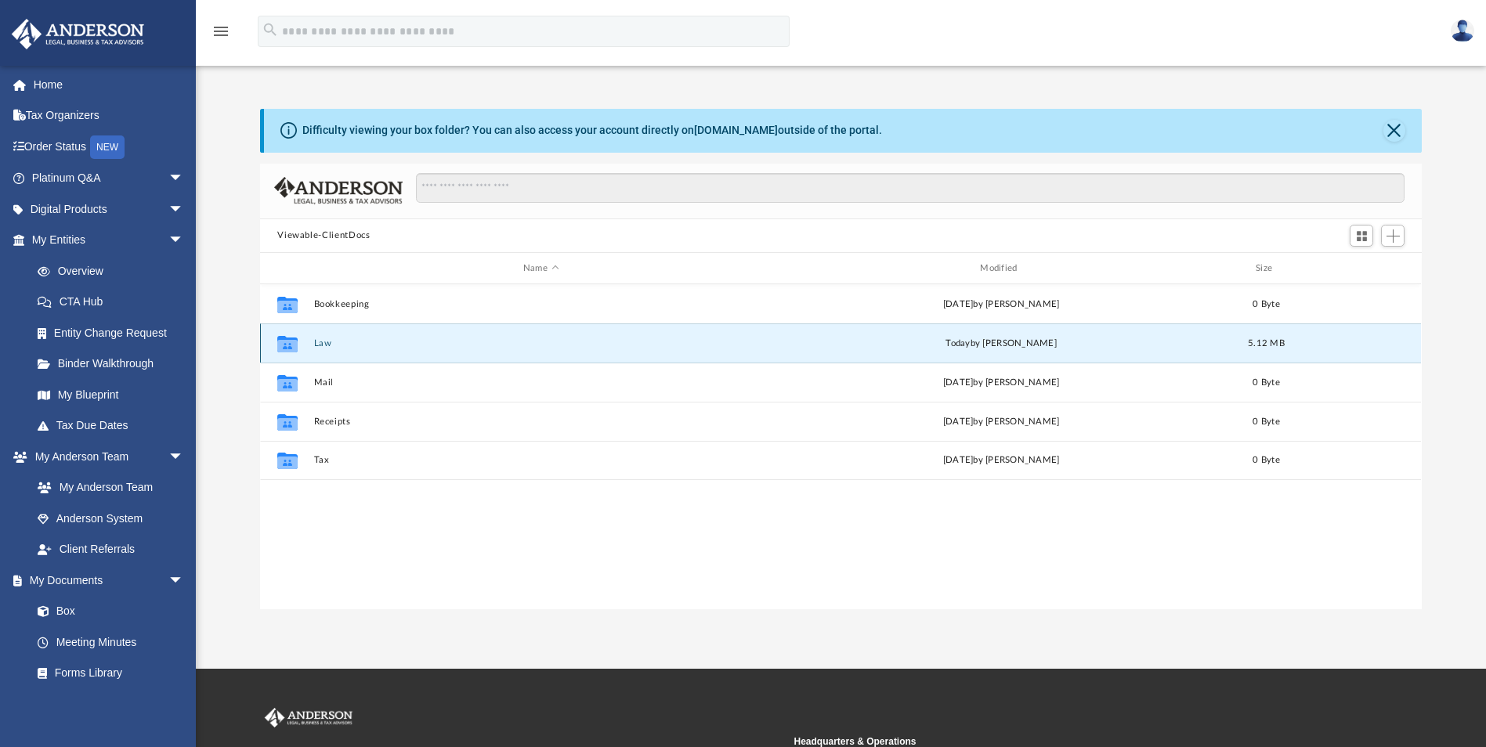
click at [464, 345] on button "Law" at bounding box center [540, 343] width 453 height 10
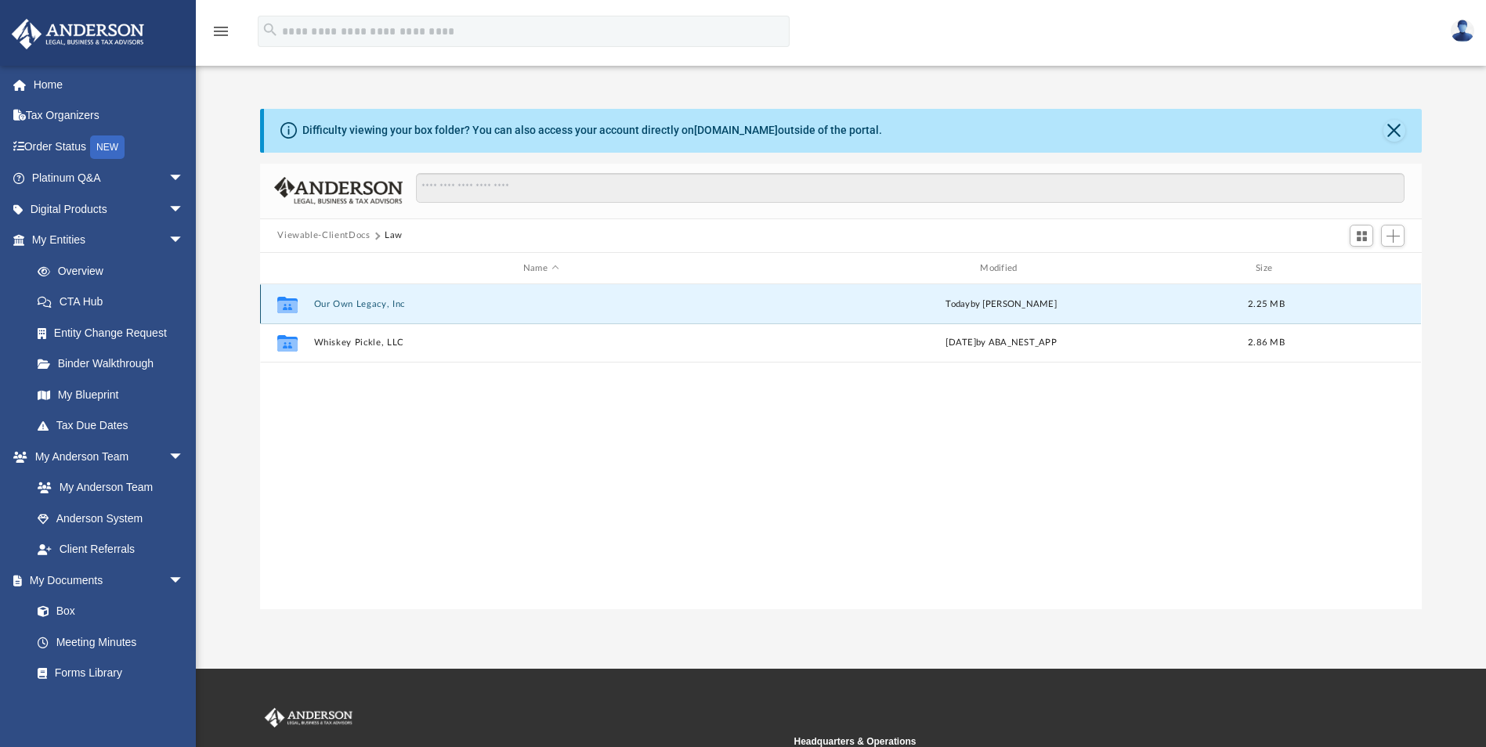
click at [593, 299] on button "Our Own Legacy, Inc" at bounding box center [540, 304] width 453 height 10
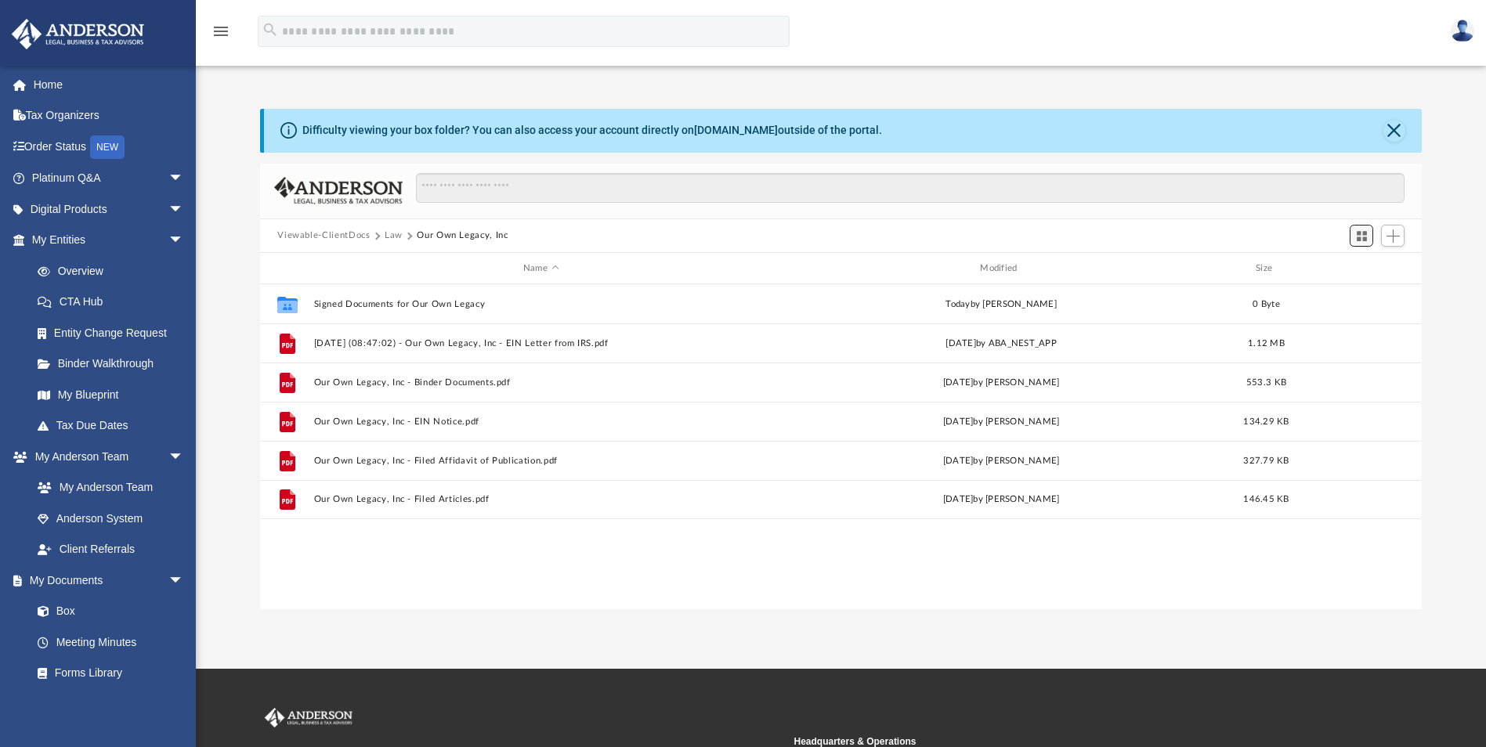
click at [1357, 237] on span "Switch to Grid View" at bounding box center [1361, 235] width 13 height 13
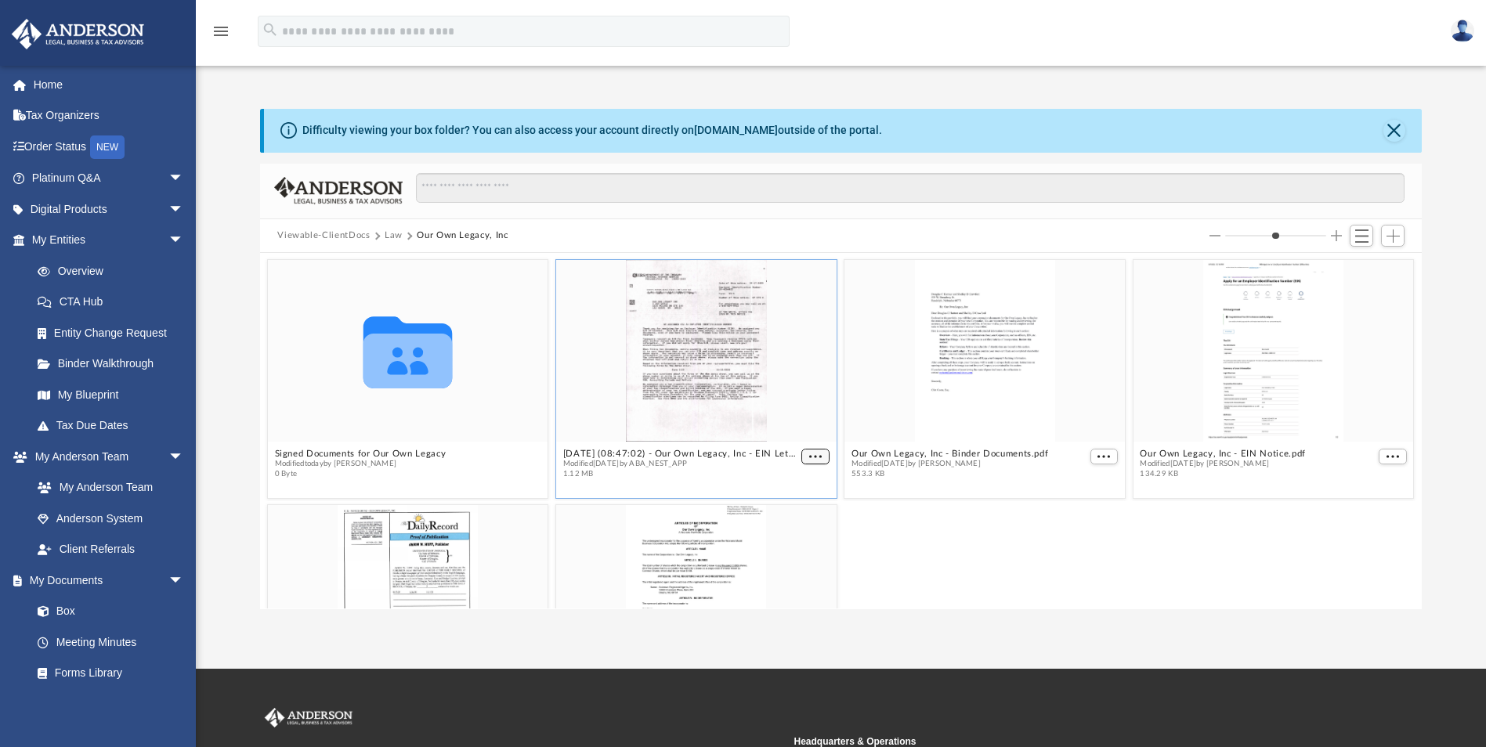
click at [810, 453] on span "More options" at bounding box center [815, 457] width 13 height 8
drag, startPoint x: 420, startPoint y: 345, endPoint x: 317, endPoint y: 320, distance: 105.8
click at [317, 320] on div "Collaborated Folder" at bounding box center [408, 351] width 280 height 182
click at [315, 322] on div "Collaborated Folder" at bounding box center [408, 351] width 280 height 182
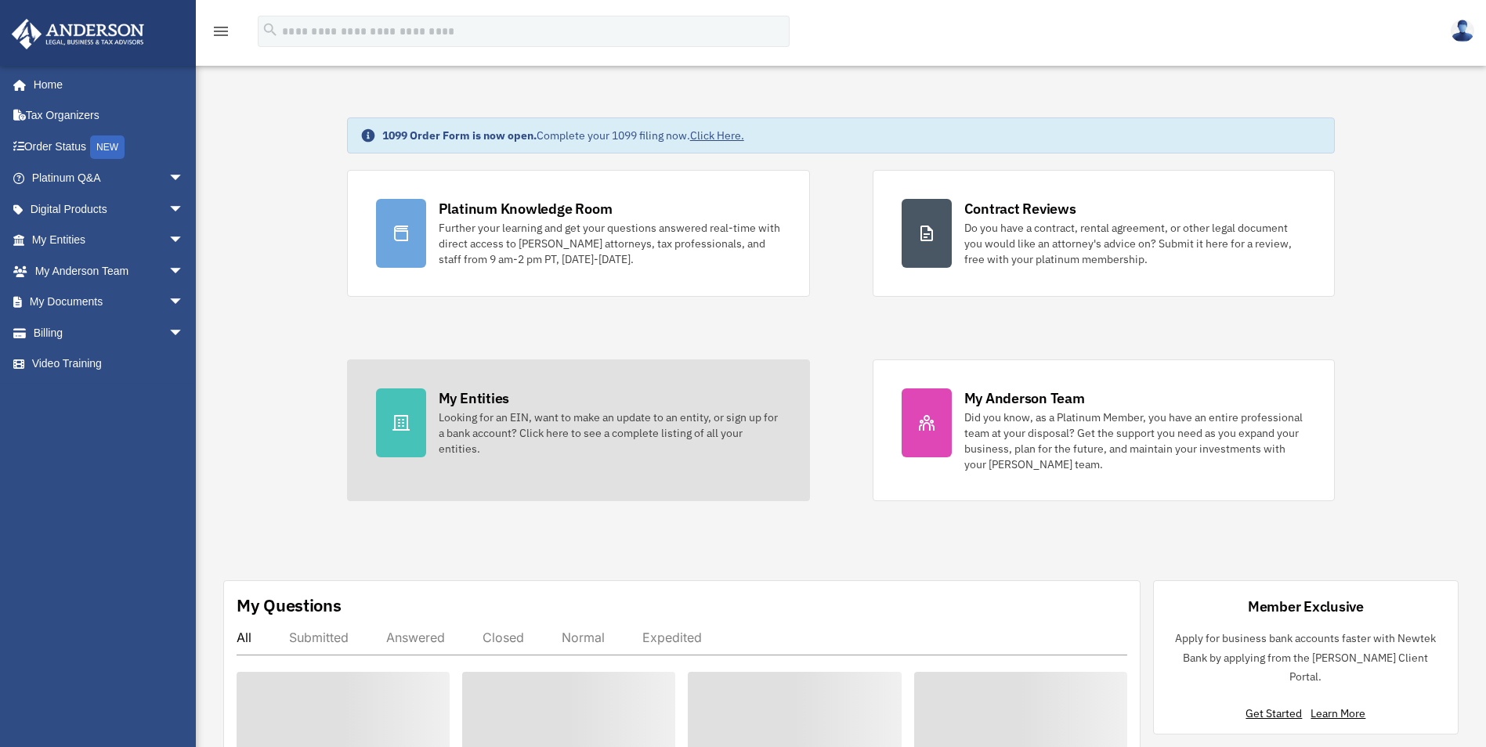
scroll to position [78, 0]
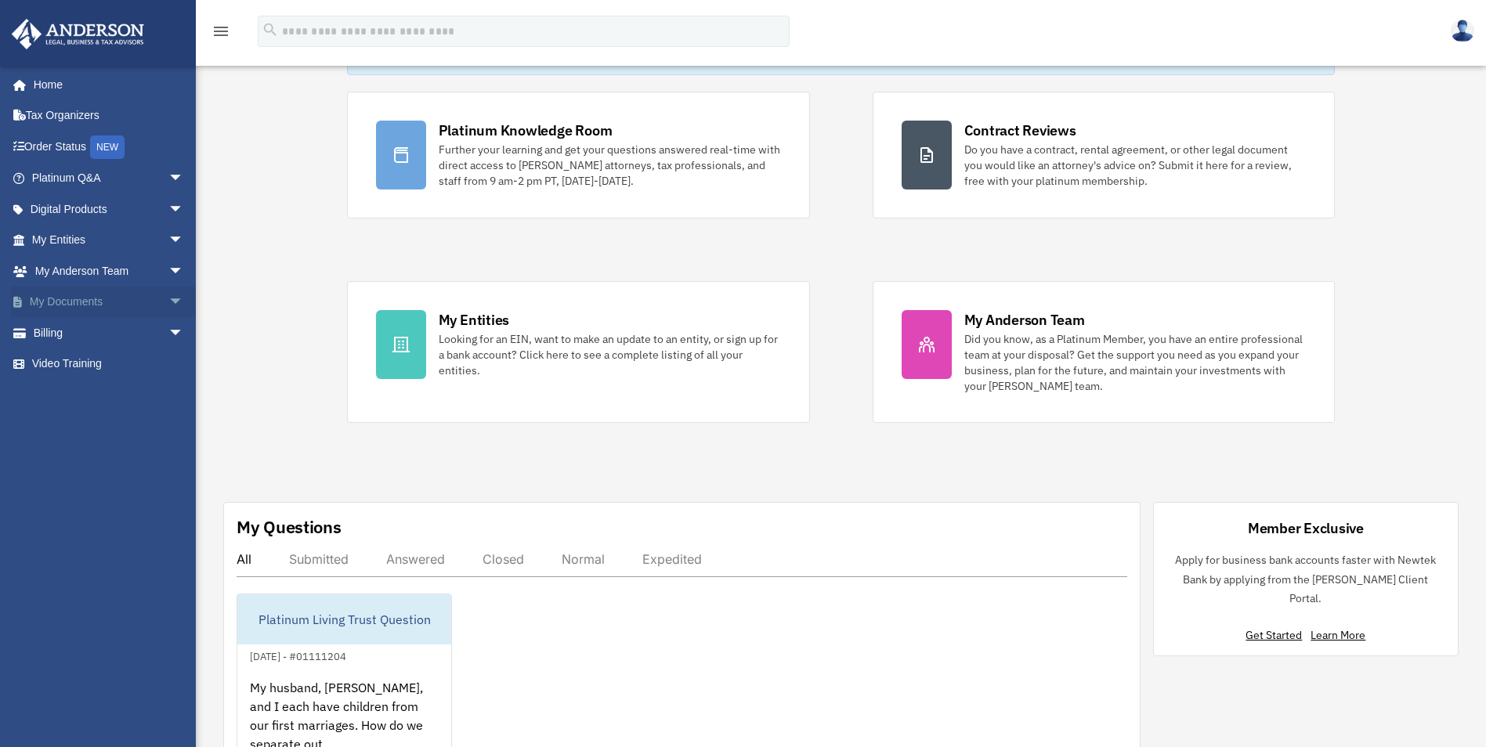
click at [168, 307] on span "arrow_drop_down" at bounding box center [183, 303] width 31 height 32
click at [105, 334] on link "Box" at bounding box center [115, 332] width 186 height 31
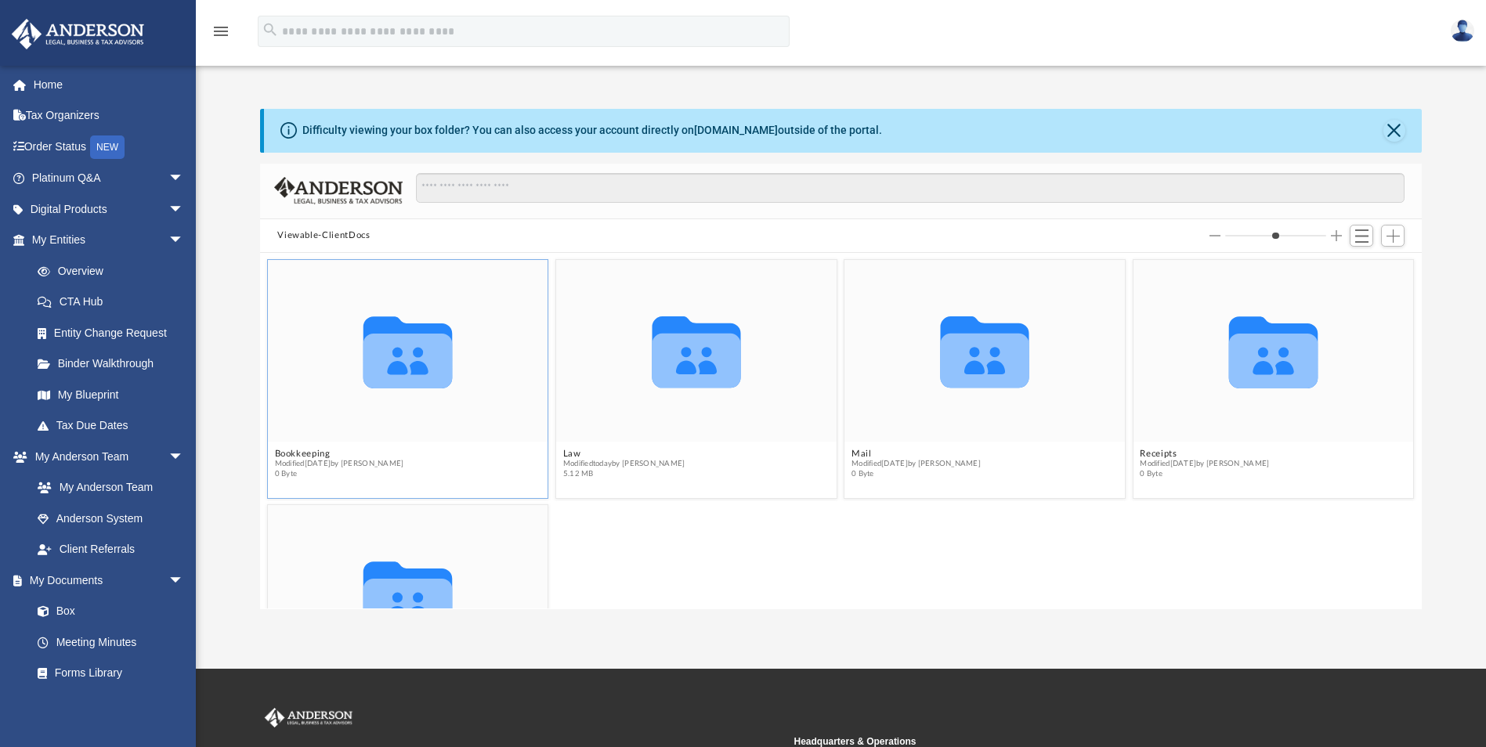
scroll to position [345, 1150]
click at [764, 396] on icon "Collaborated Folder" at bounding box center [696, 350] width 168 height 109
click at [712, 381] on icon "grid" at bounding box center [696, 361] width 89 height 55
drag, startPoint x: 712, startPoint y: 381, endPoint x: 710, endPoint y: 435, distance: 54.8
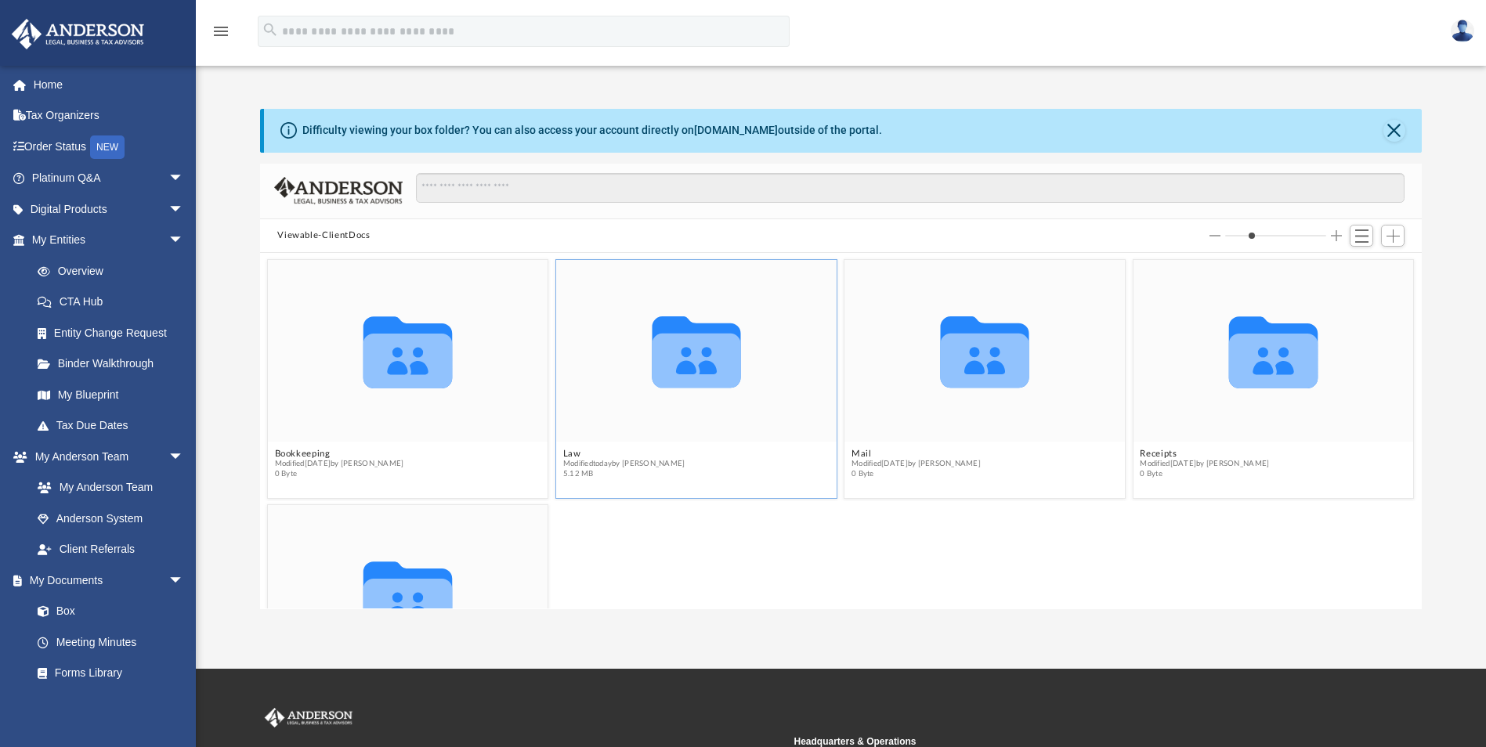
click at [710, 435] on div "Collaborated Folder" at bounding box center [696, 351] width 280 height 182
click at [711, 435] on div "Collaborated Folder" at bounding box center [696, 351] width 280 height 182
click at [1364, 236] on span "Switch to List View" at bounding box center [1361, 235] width 13 height 13
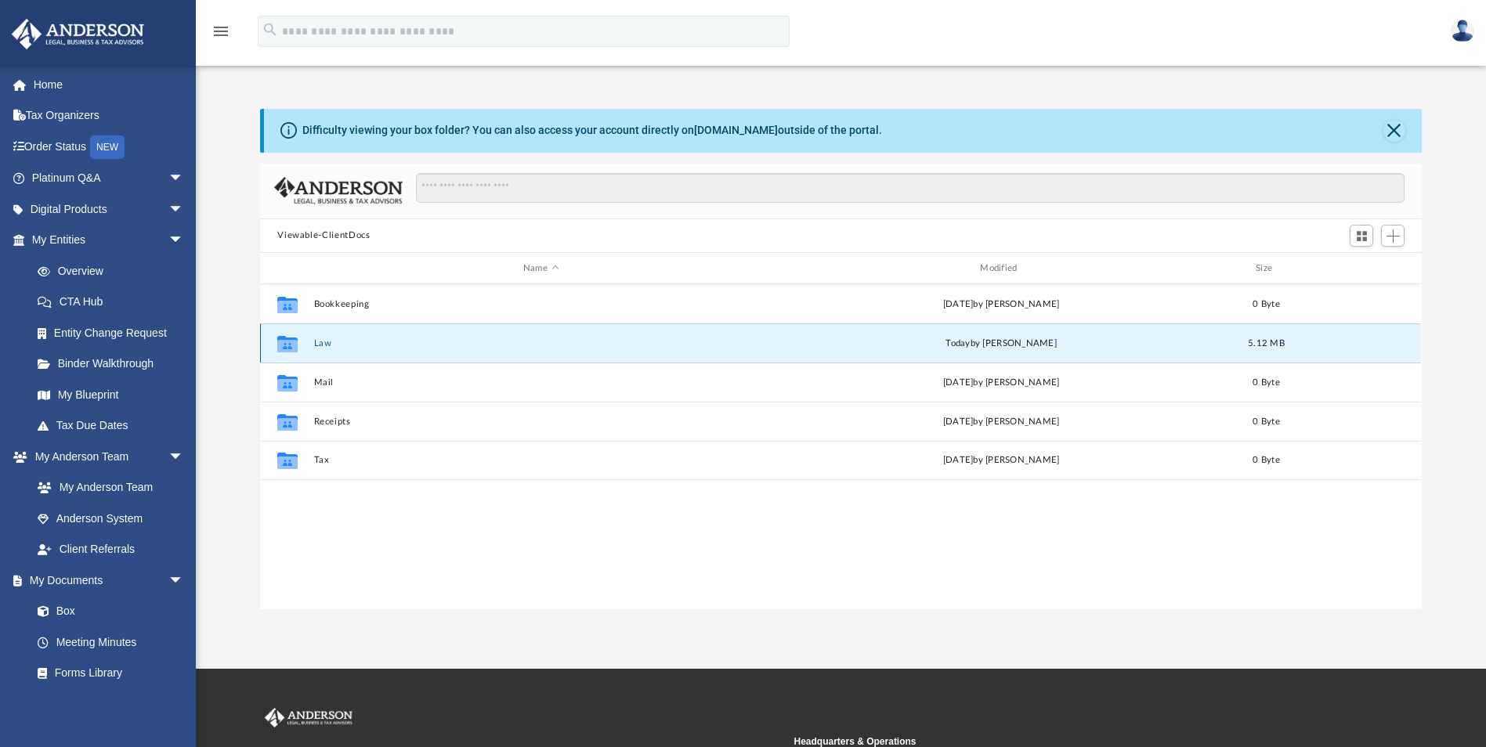
click at [341, 341] on button "Law" at bounding box center [540, 343] width 453 height 10
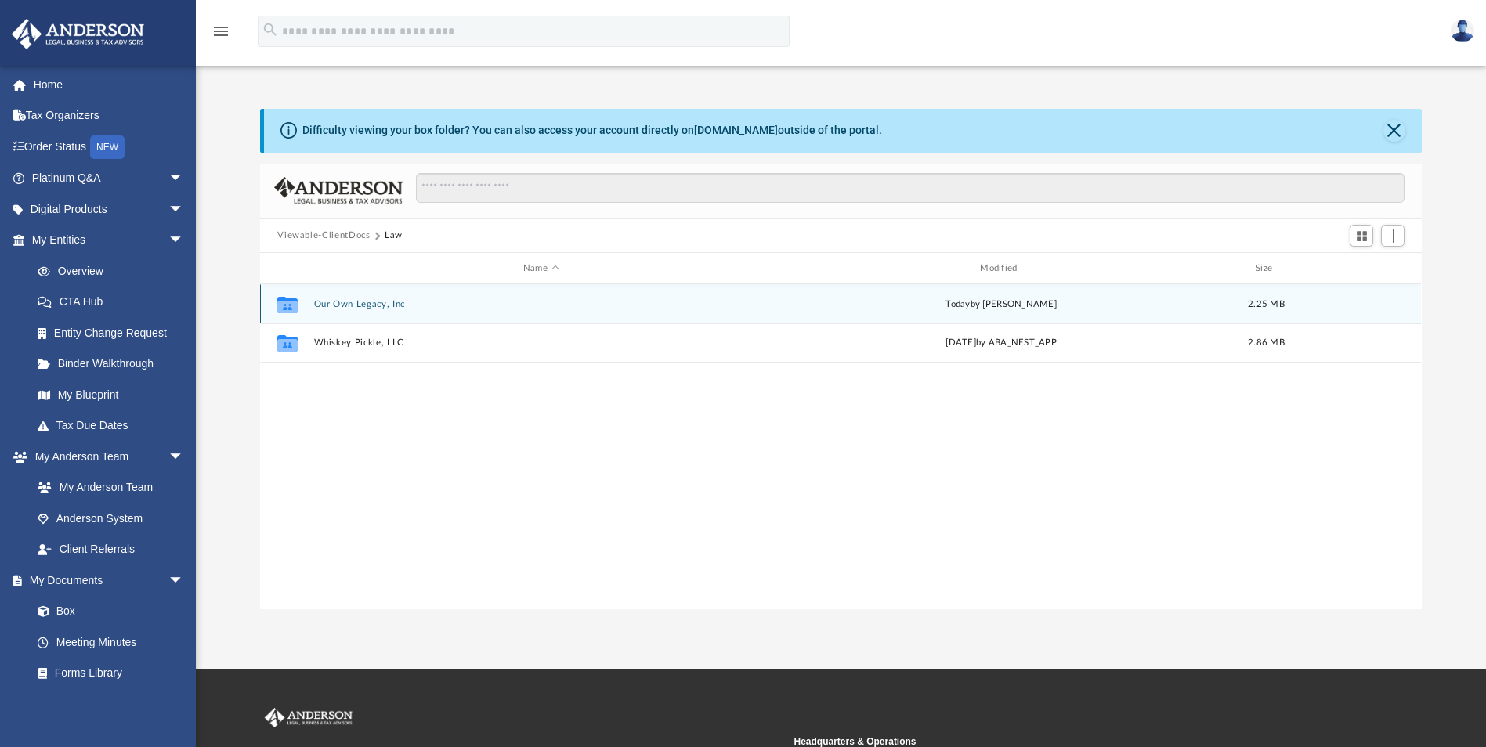
click at [373, 303] on button "Our Own Legacy, Inc" at bounding box center [540, 304] width 453 height 10
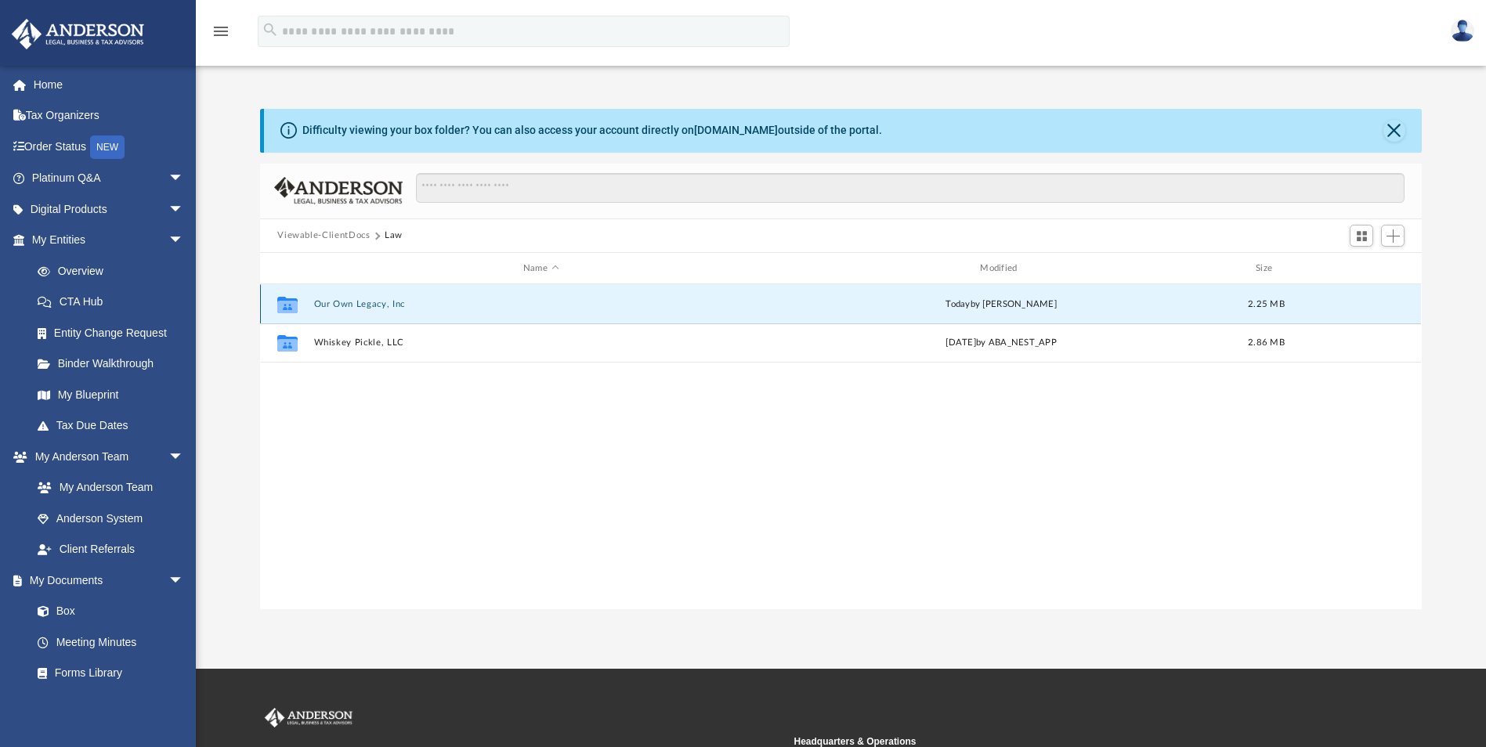
click at [374, 303] on button "Our Own Legacy, Inc" at bounding box center [540, 304] width 453 height 10
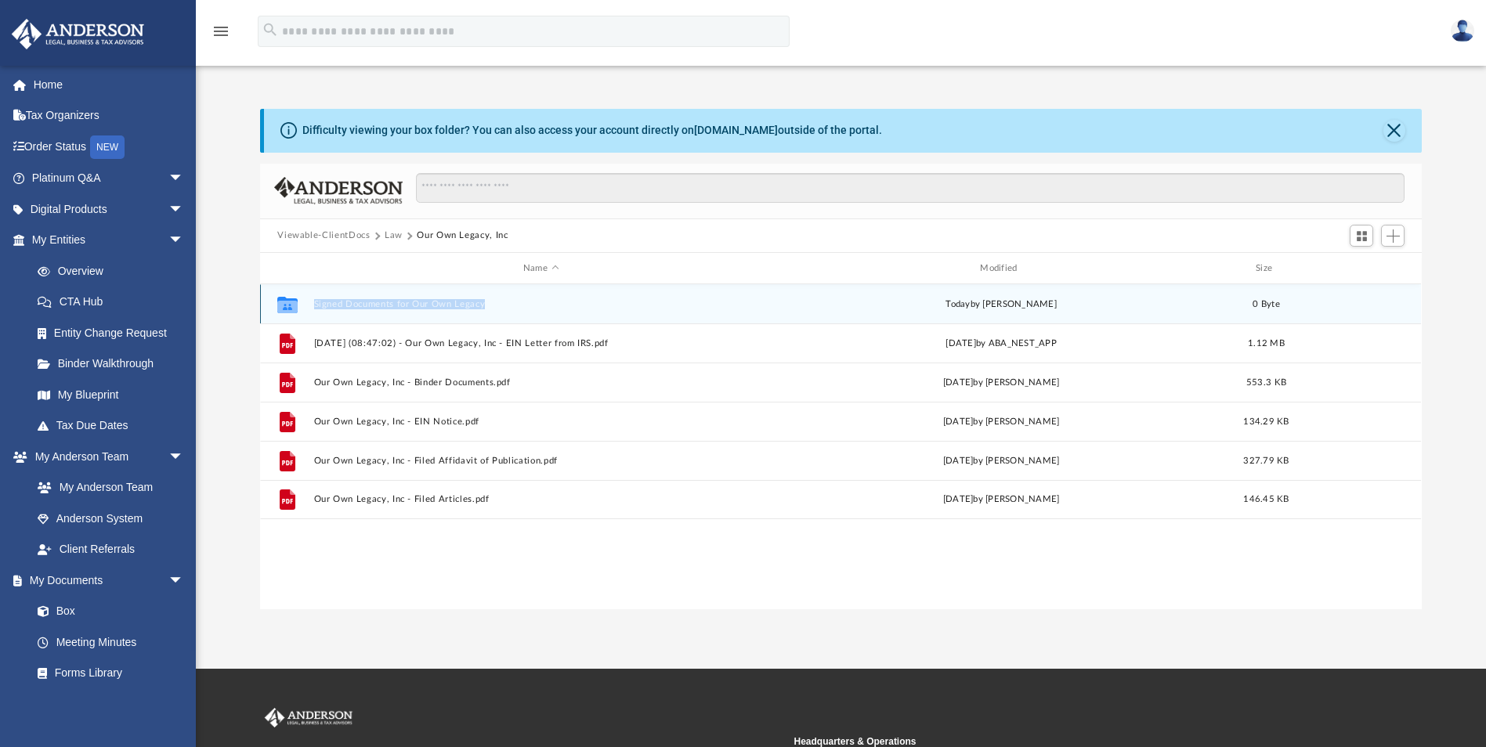
drag, startPoint x: 257, startPoint y: 304, endPoint x: 741, endPoint y: 316, distance: 484.2
click at [741, 316] on div "Difficulty viewing your box folder? You can also access your account directly o…" at bounding box center [841, 359] width 1290 height 500
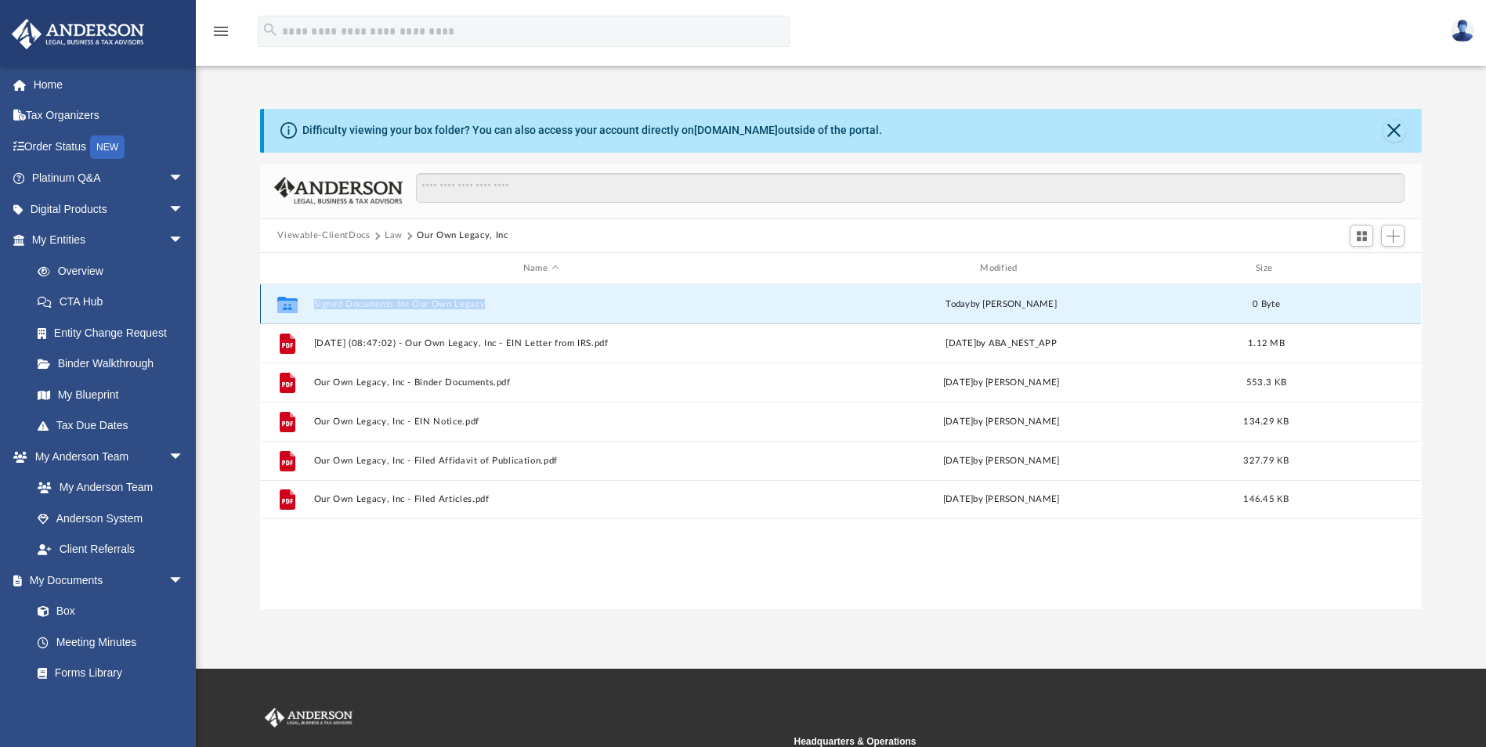
drag, startPoint x: 741, startPoint y: 316, endPoint x: 659, endPoint y: 298, distance: 84.0
click at [659, 299] on button "Signed Documents for Our Own Legacy" at bounding box center [540, 304] width 453 height 10
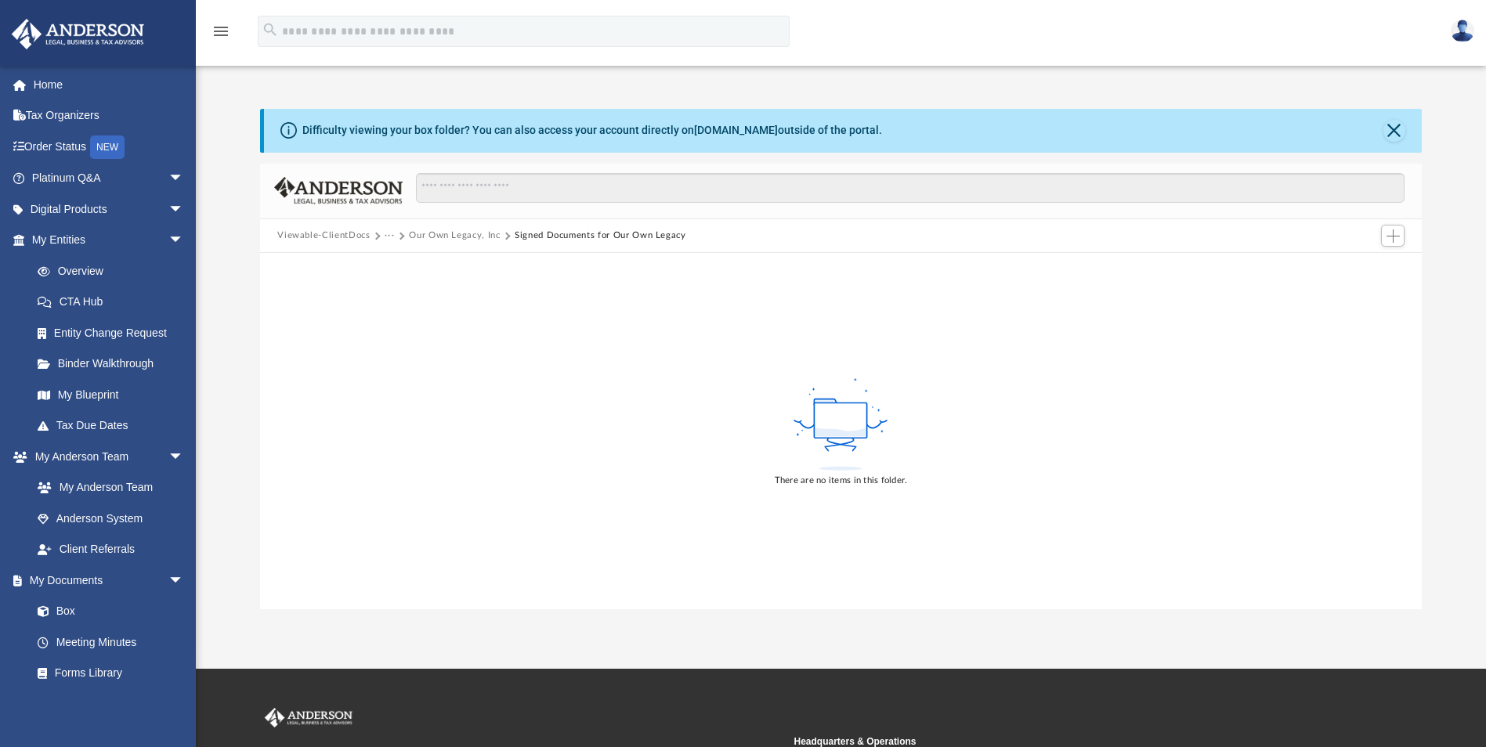
click at [468, 234] on button "Our Own Legacy, Inc" at bounding box center [454, 236] width 91 height 14
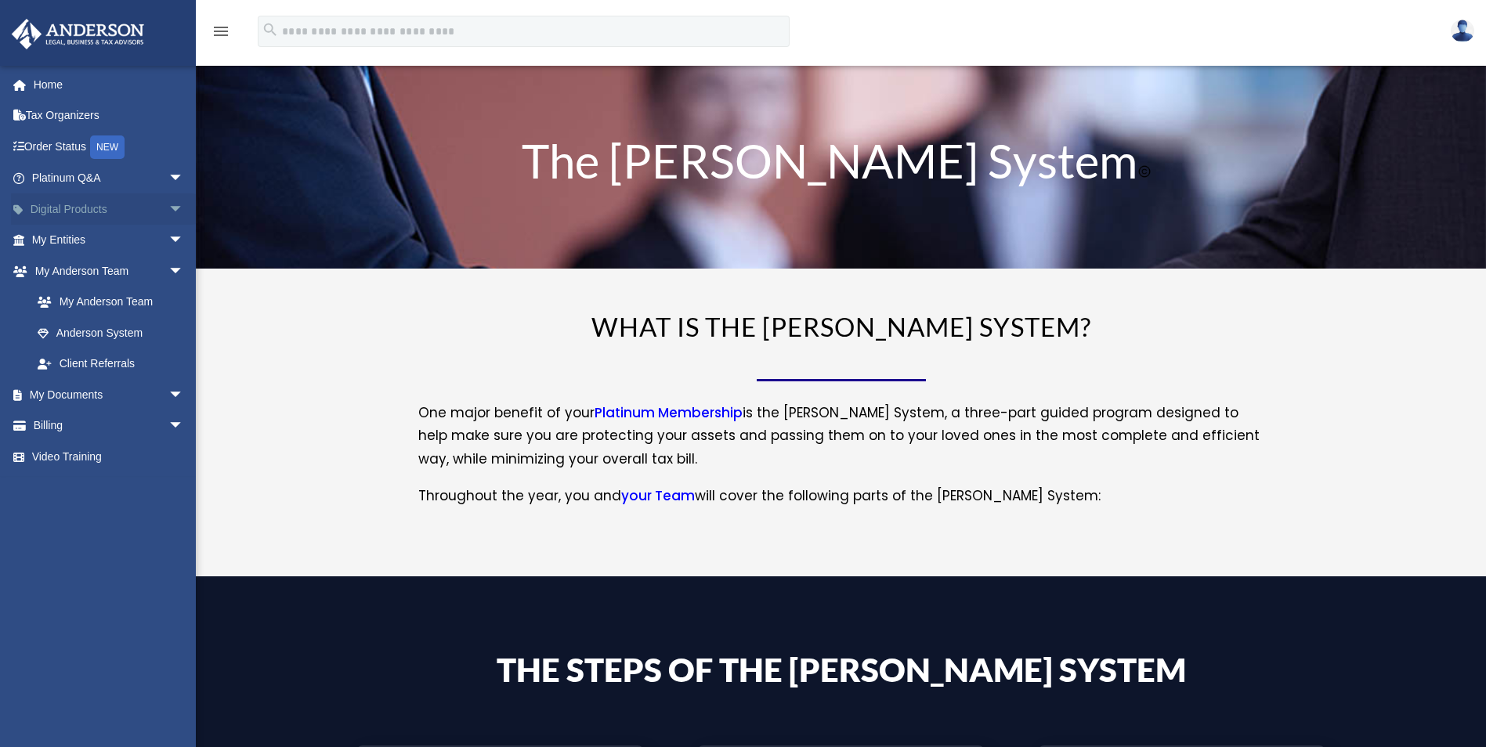
click at [80, 213] on link "Digital Products arrow_drop_down" at bounding box center [109, 208] width 197 height 31
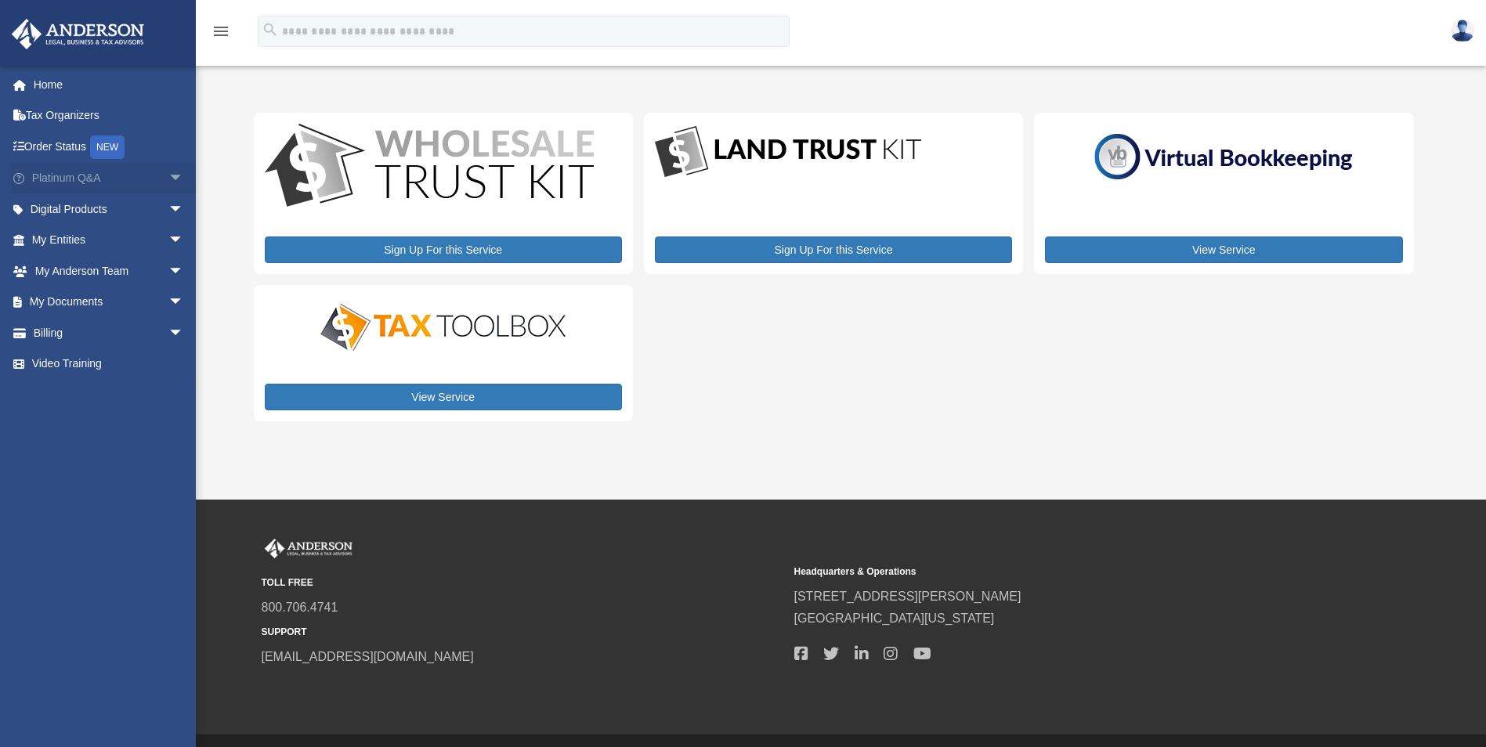
click at [85, 181] on link "Platinum Q&A arrow_drop_down" at bounding box center [109, 178] width 197 height 31
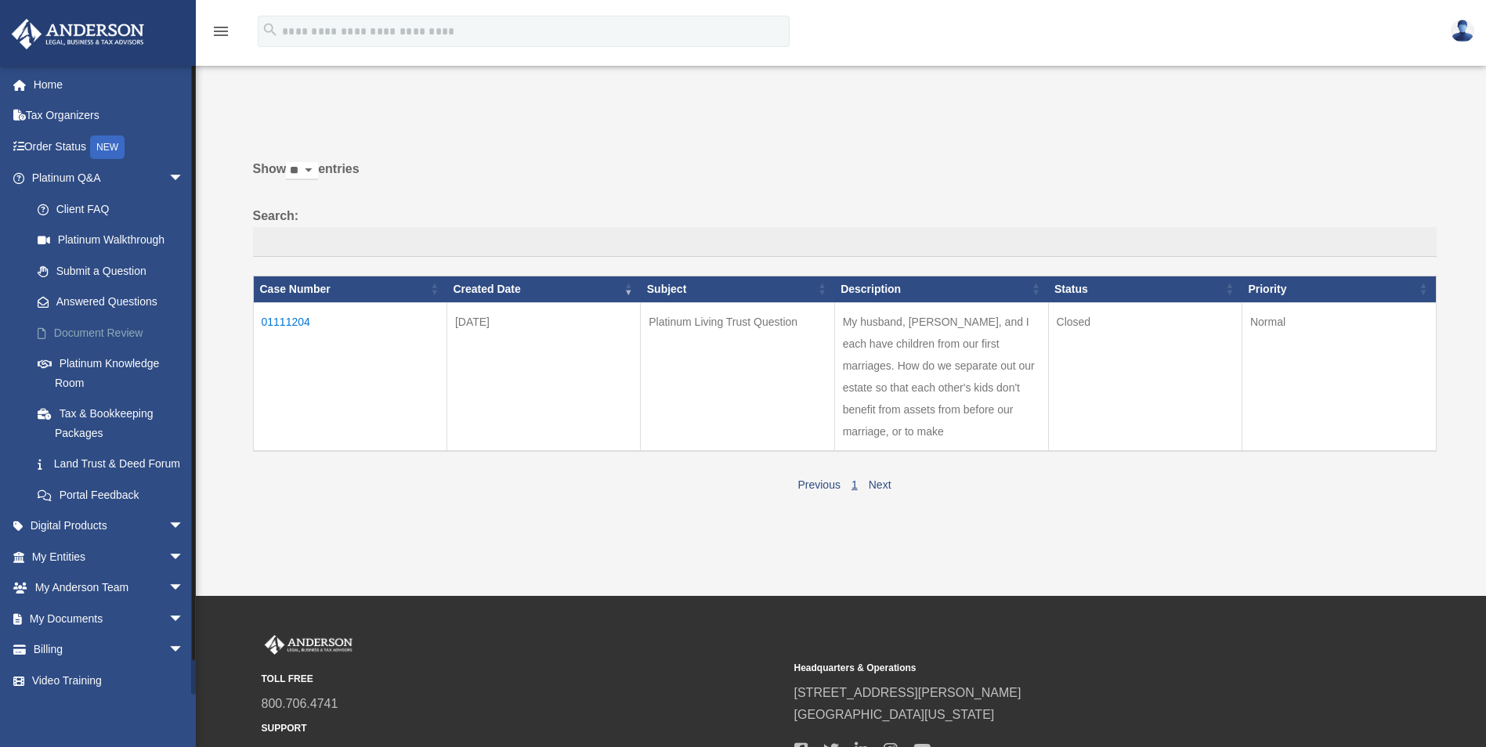
click at [73, 338] on link "Document Review" at bounding box center [115, 332] width 186 height 31
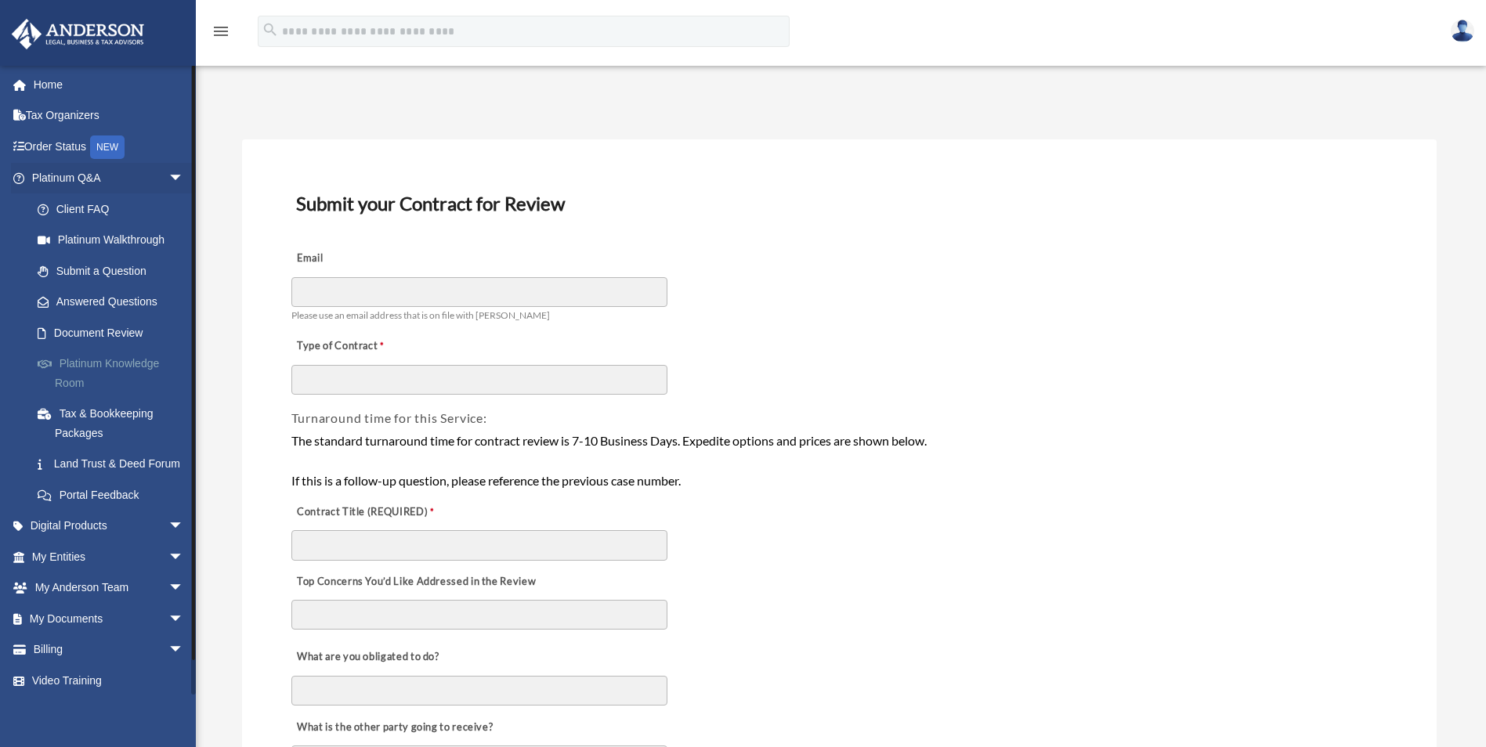
click at [68, 371] on link "Platinum Knowledge Room" at bounding box center [115, 374] width 186 height 50
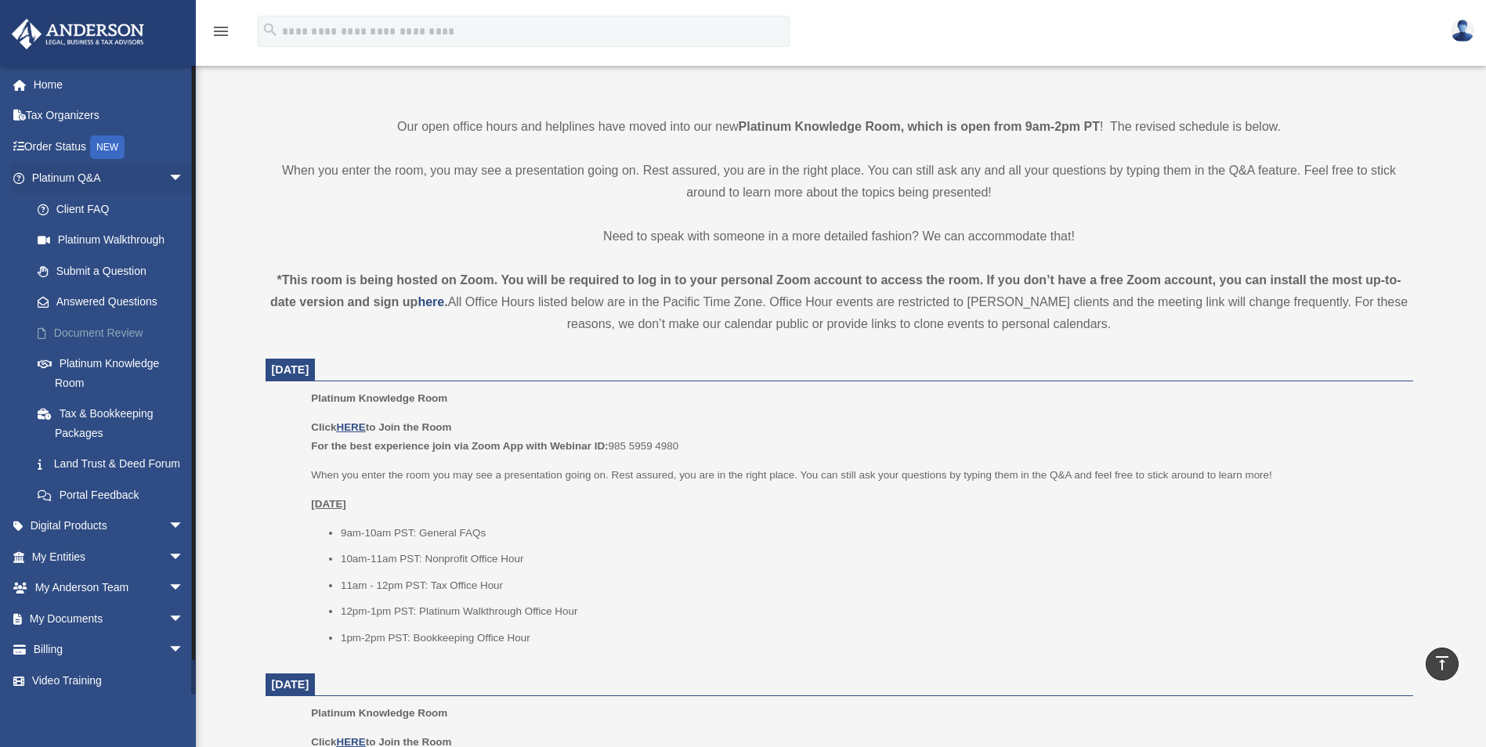
scroll to position [313, 0]
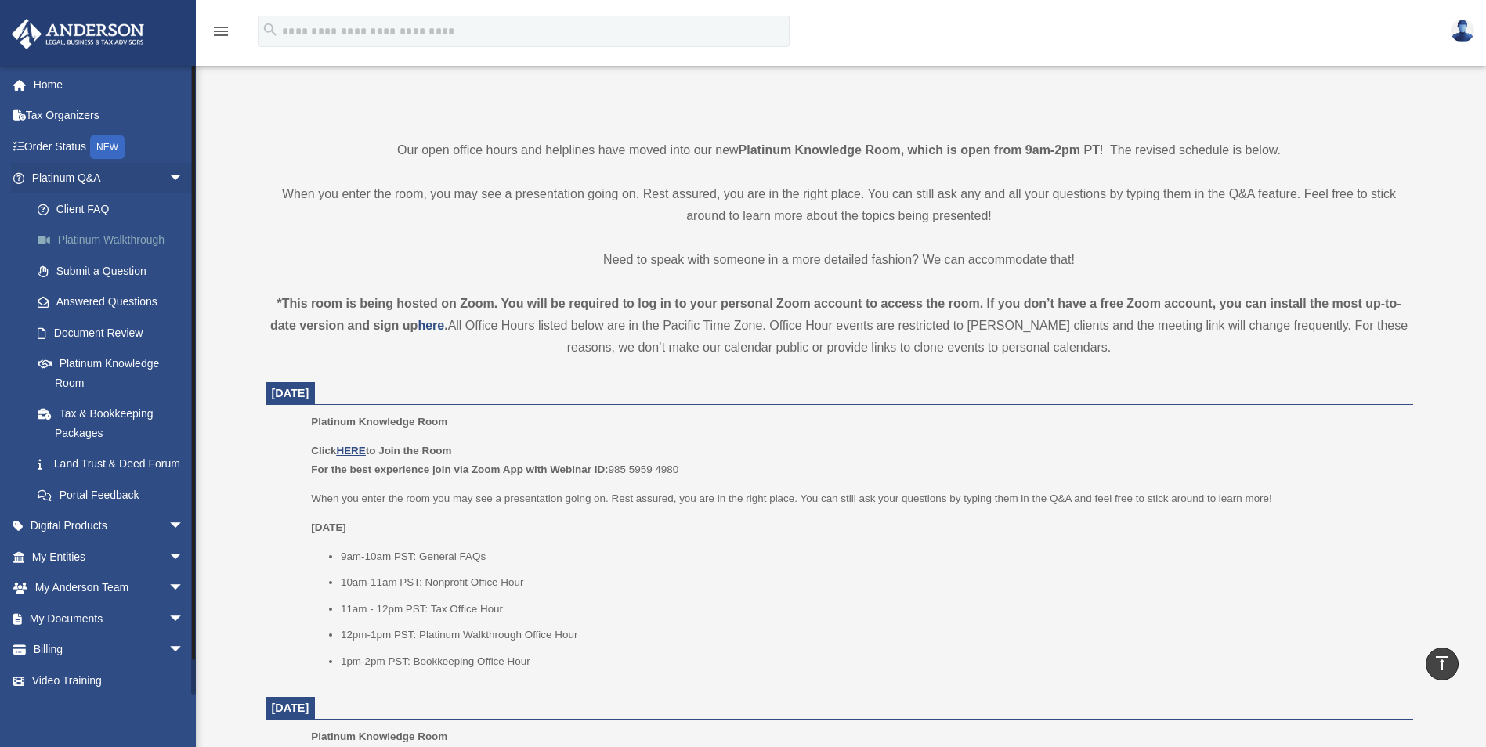
click at [97, 243] on link "Platinum Walkthrough" at bounding box center [115, 240] width 186 height 31
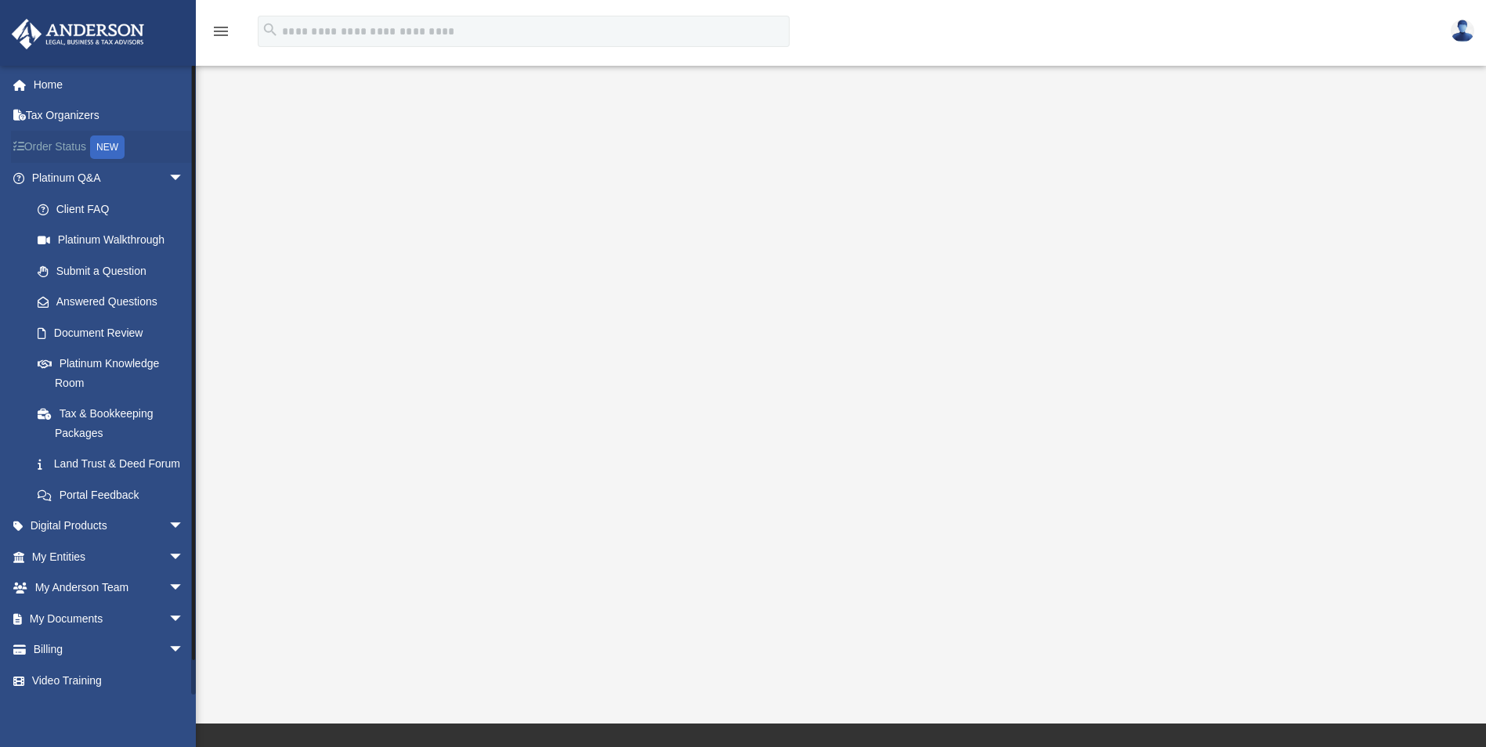
click at [57, 143] on link "Order Status NEW" at bounding box center [109, 147] width 197 height 32
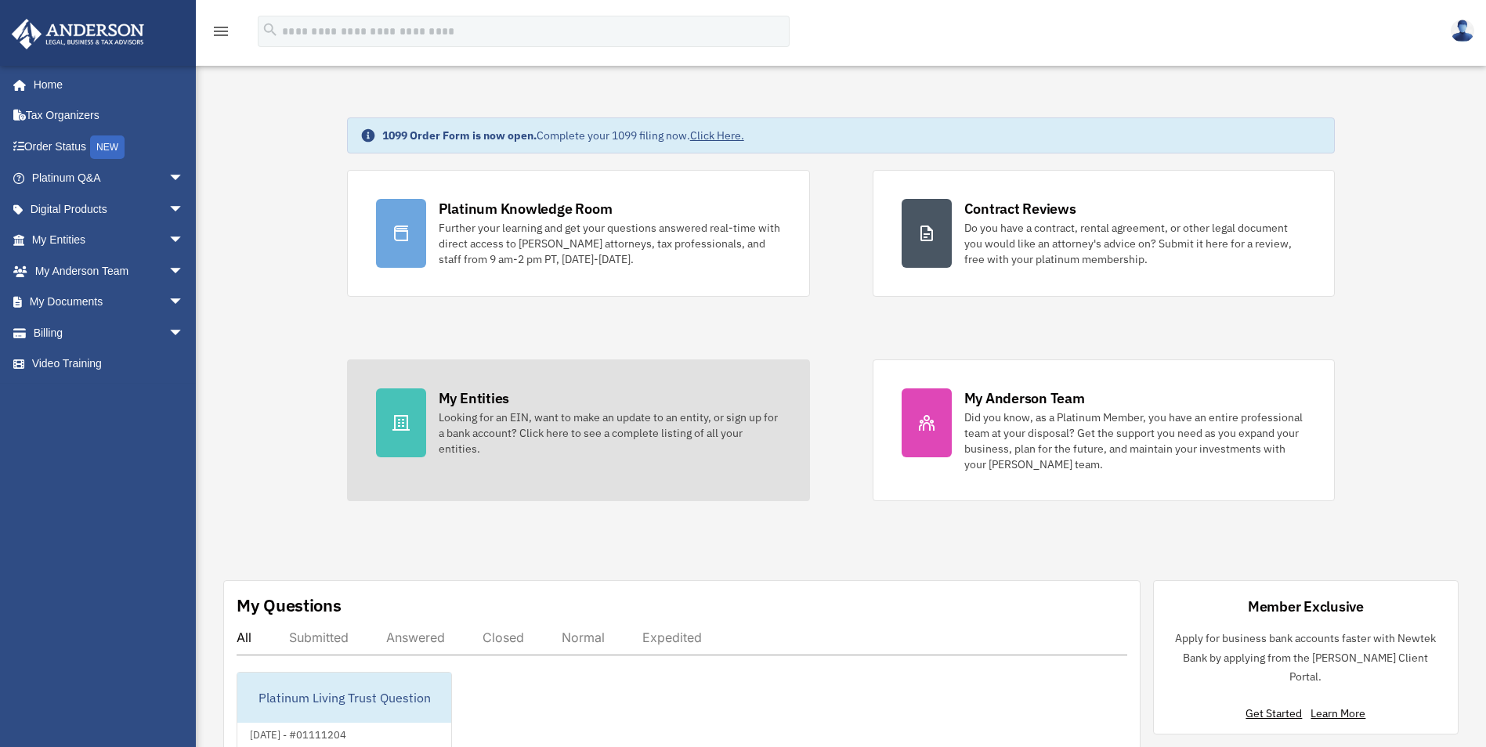
click at [464, 433] on div "Looking for an EIN, want to make an update to an entity, or sign up for a bank …" at bounding box center [610, 433] width 342 height 47
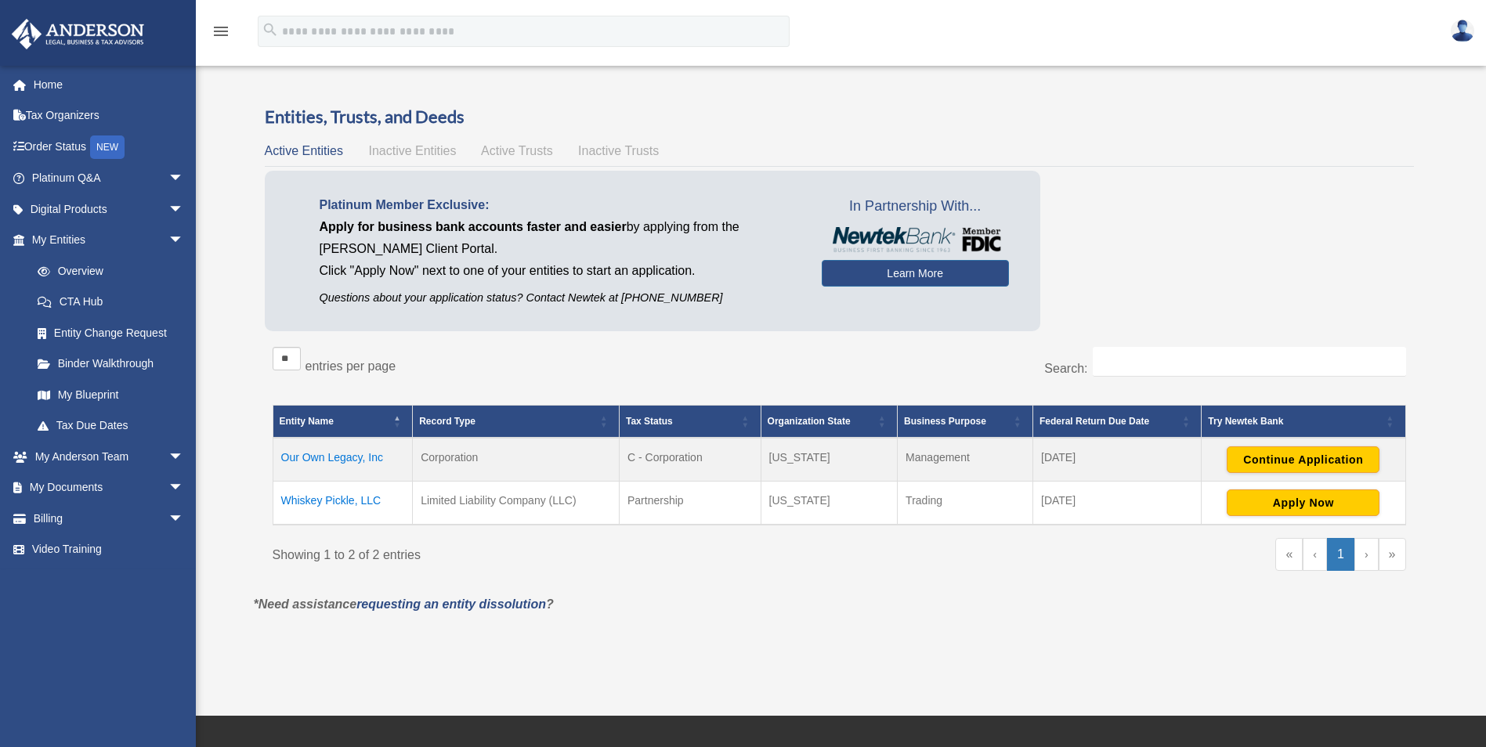
click at [335, 461] on td "Our Own Legacy, Inc" at bounding box center [343, 460] width 140 height 44
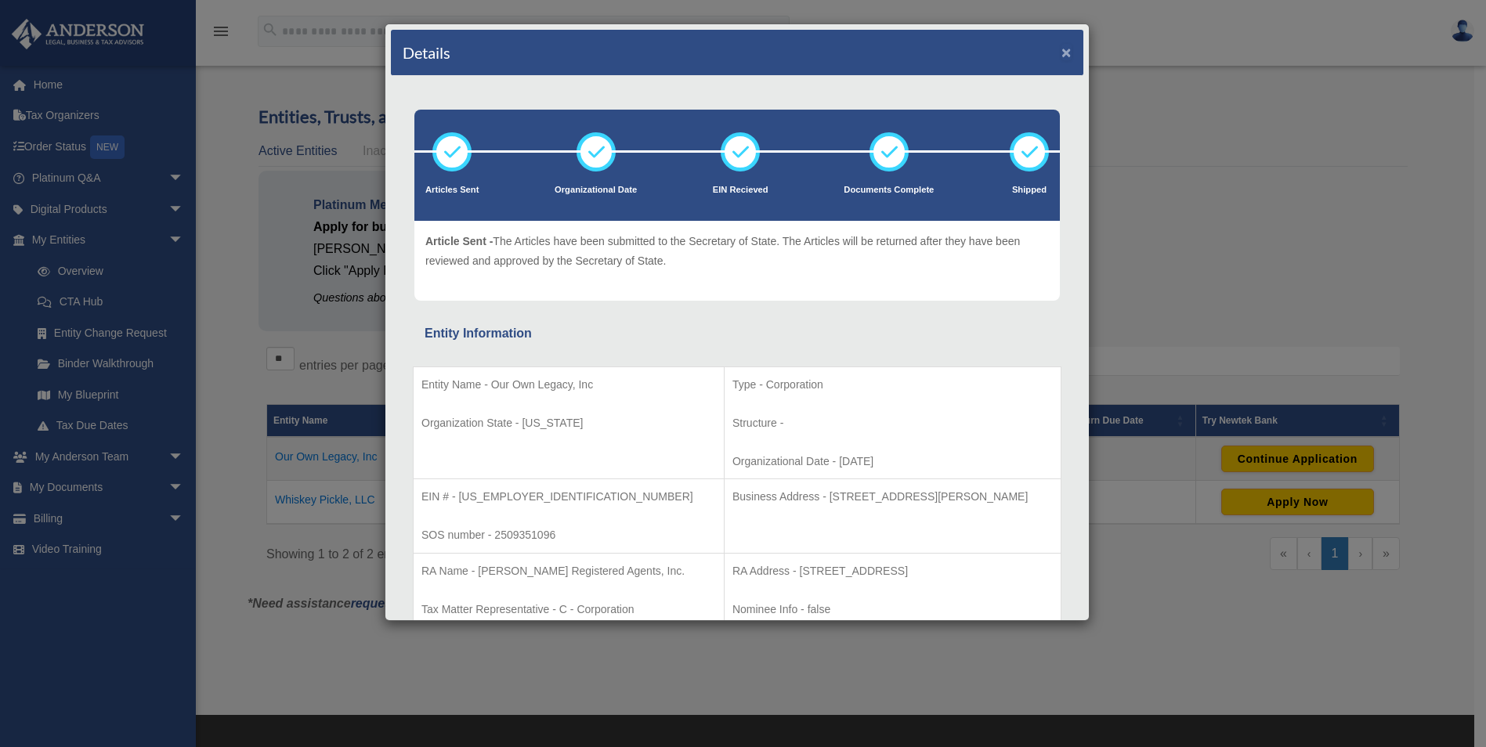
click at [1061, 49] on button "×" at bounding box center [1066, 52] width 10 height 16
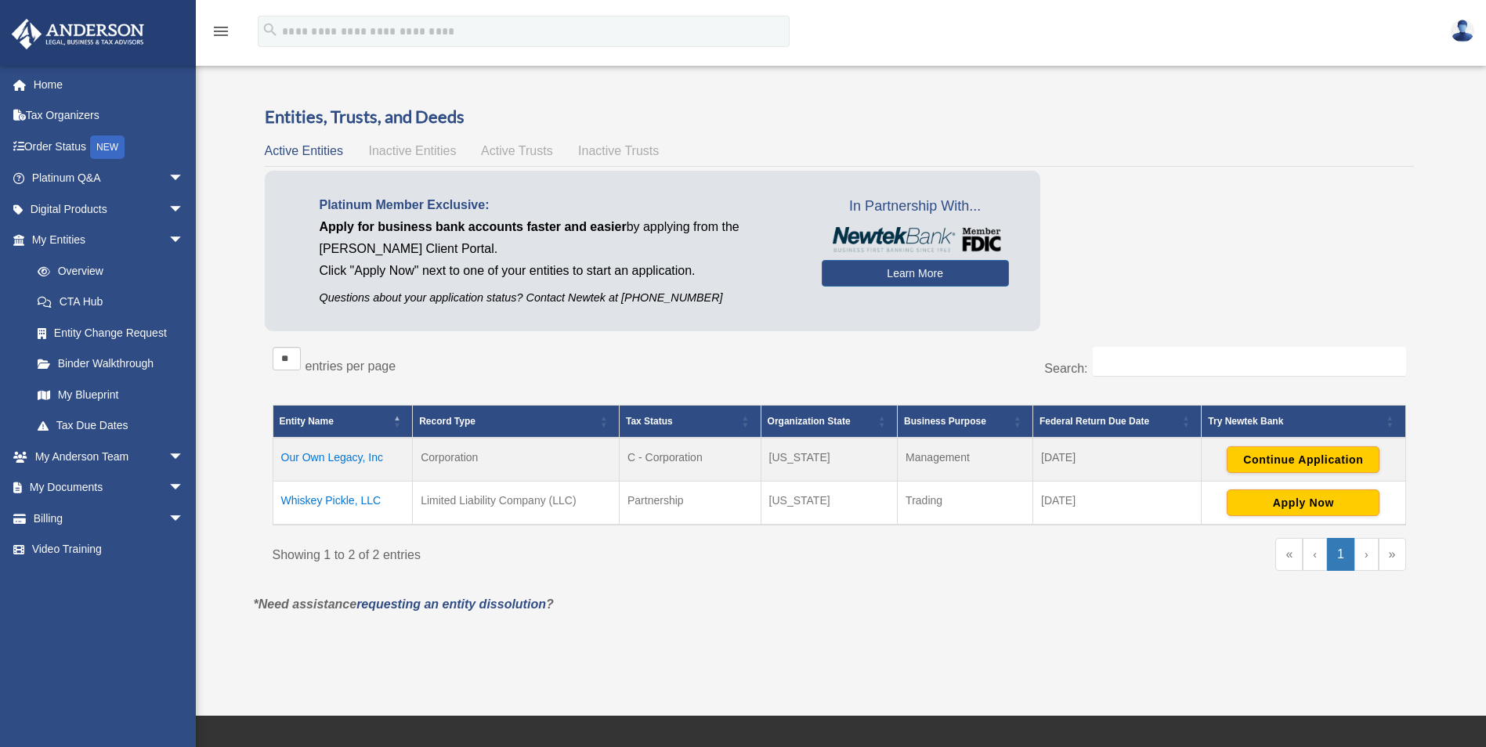
click at [497, 154] on span "Active Trusts" at bounding box center [517, 150] width 72 height 13
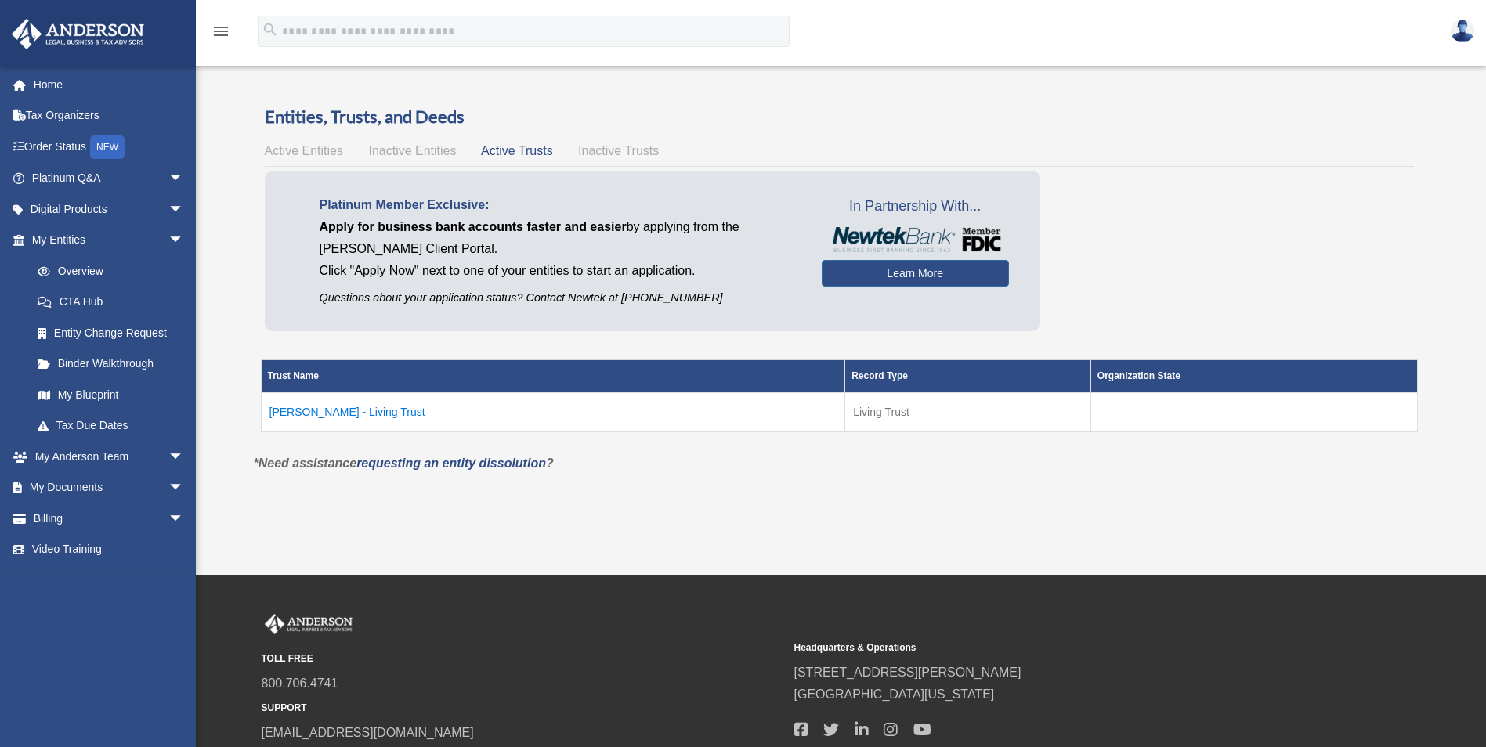
click at [378, 416] on td "[PERSON_NAME] - Living Trust" at bounding box center [553, 411] width 584 height 39
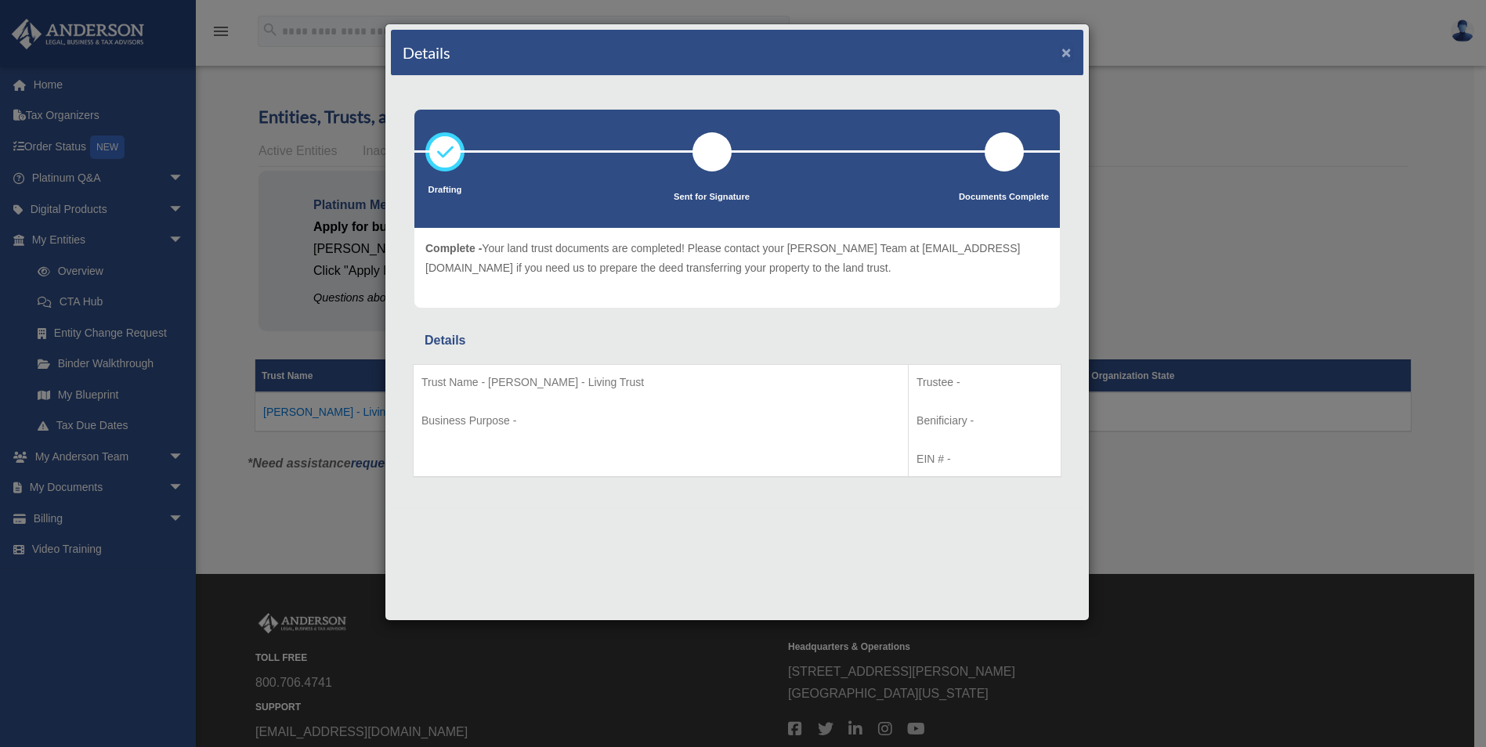
click at [1063, 46] on button "×" at bounding box center [1066, 52] width 10 height 16
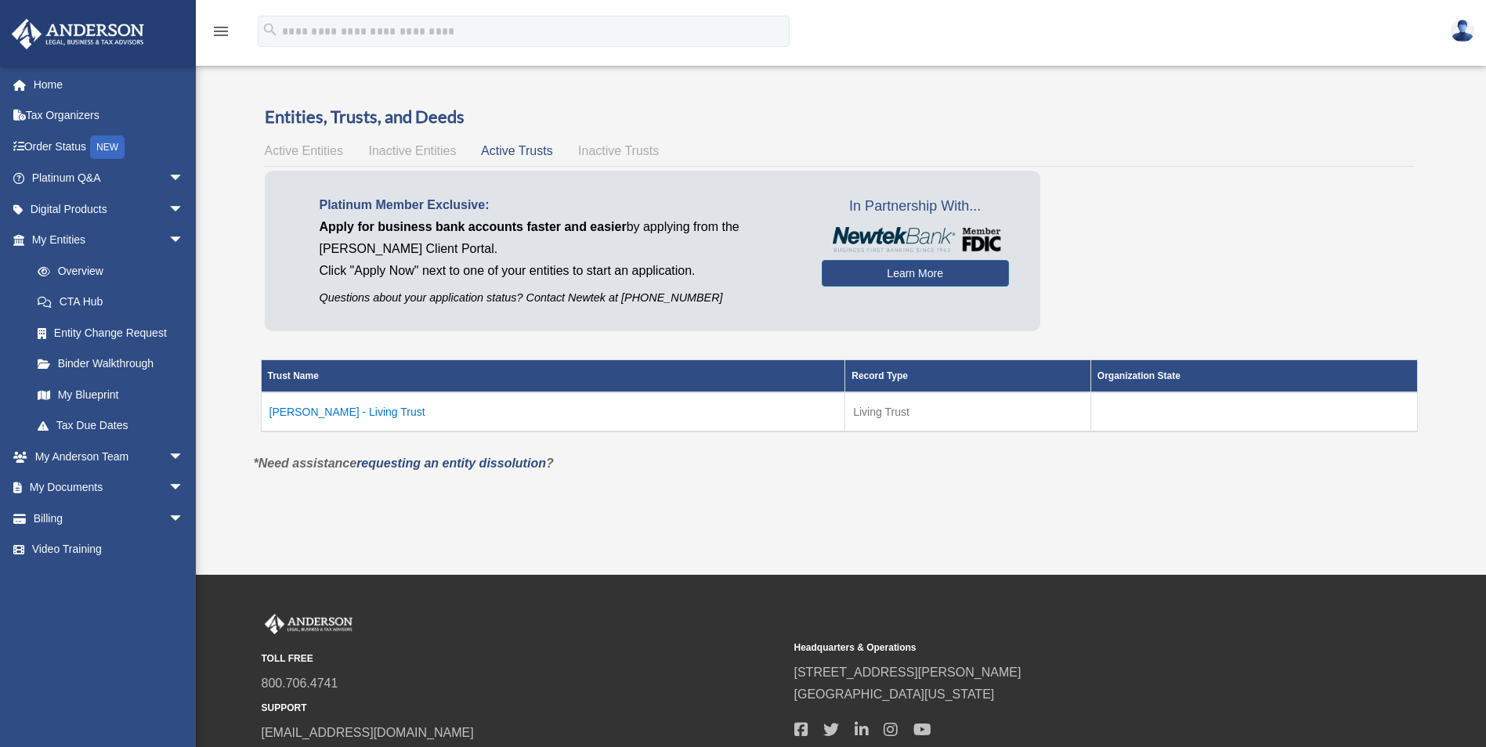
click at [1457, 99] on div "Overview [EMAIL_ADDRESS][DOMAIN_NAME] Sign Out [EMAIL_ADDRESS][DOMAIN_NAME] Hom…" at bounding box center [743, 288] width 1486 height 457
click at [1462, 33] on img at bounding box center [1461, 31] width 23 height 23
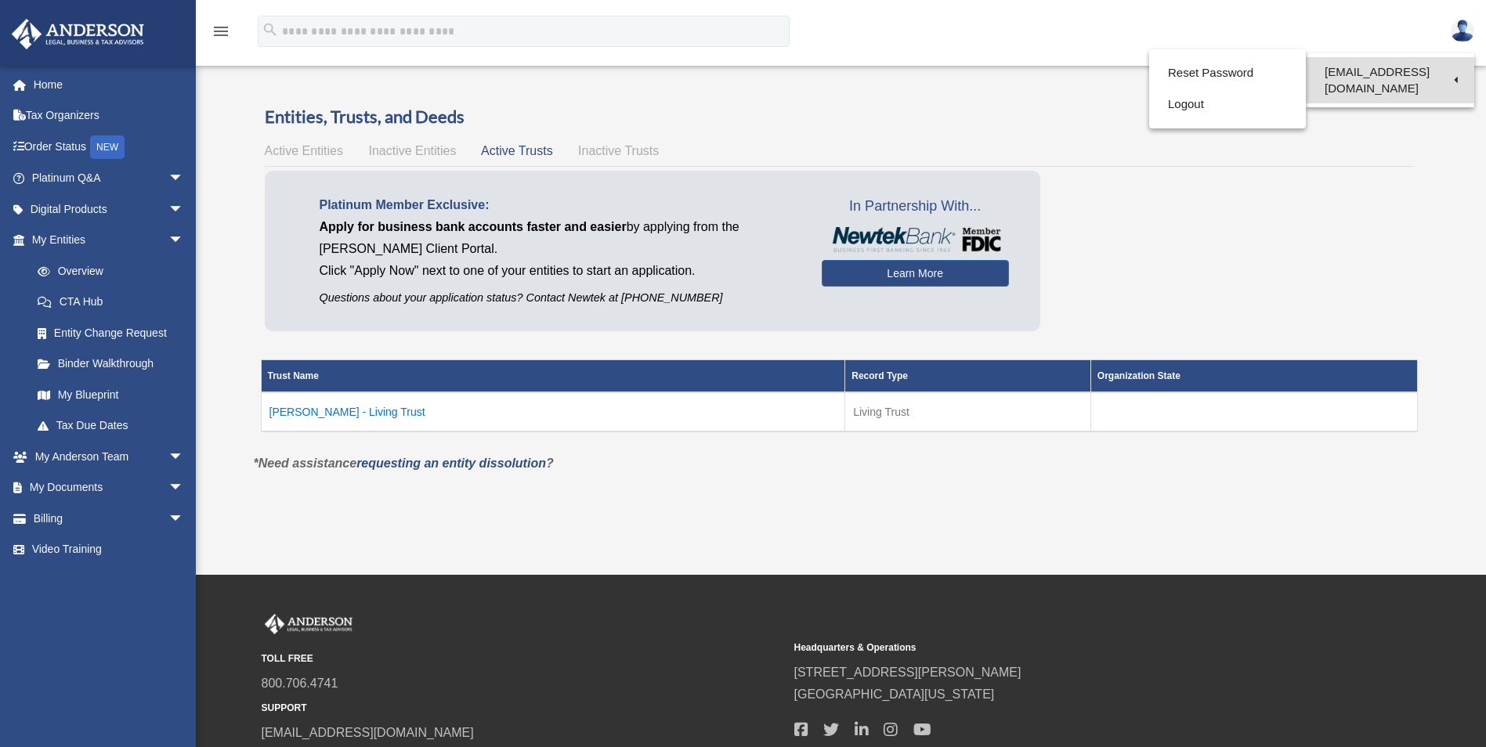
click at [1378, 75] on link "[EMAIL_ADDRESS][DOMAIN_NAME]" at bounding box center [1390, 80] width 168 height 46
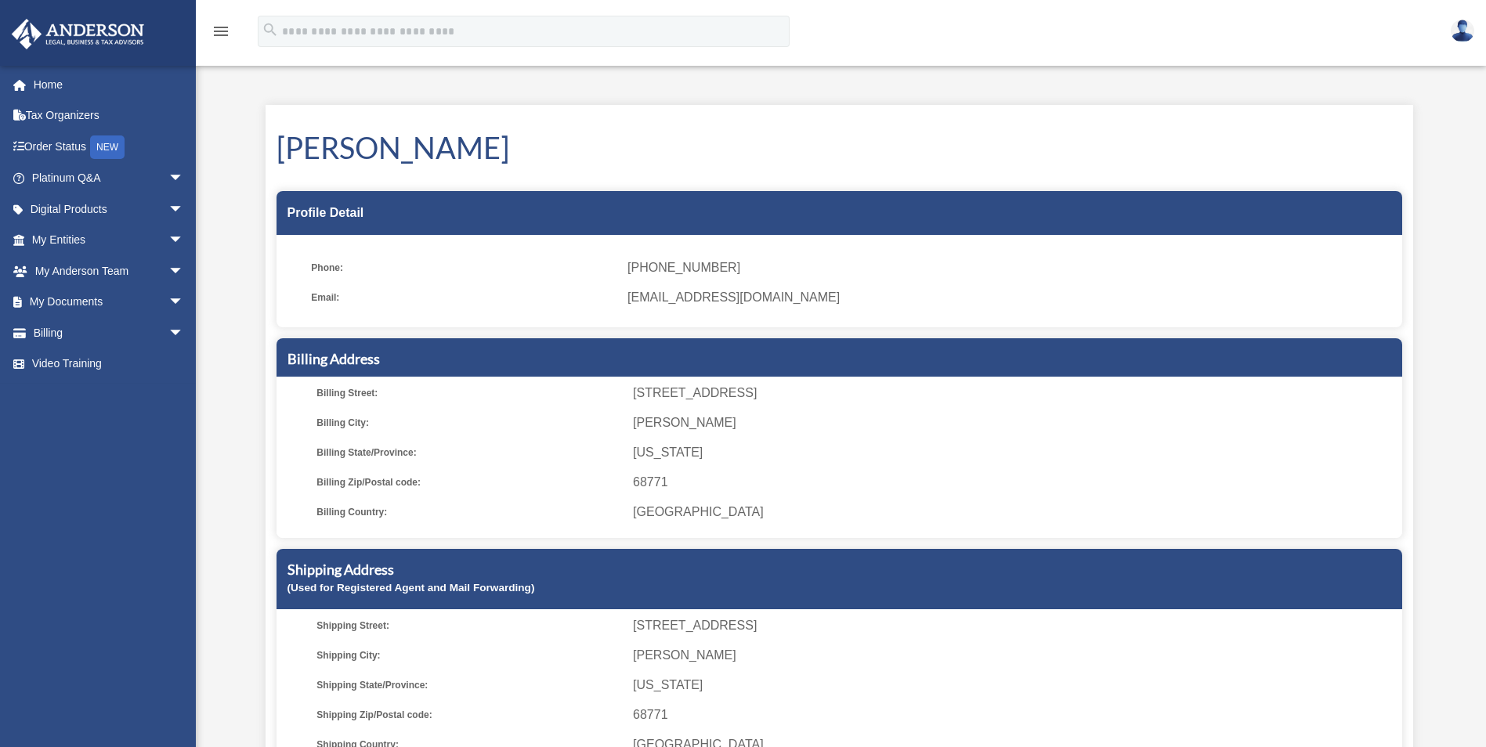
drag, startPoint x: 0, startPoint y: 0, endPoint x: 1458, endPoint y: 32, distance: 1457.9
click at [1458, 32] on img at bounding box center [1461, 31] width 23 height 23
click at [1463, 35] on img at bounding box center [1461, 31] width 23 height 23
click at [1465, 34] on img at bounding box center [1461, 31] width 23 height 23
click at [1446, 132] on div "My Profile [EMAIL_ADDRESS][DOMAIN_NAME] Sign Out [EMAIL_ADDRESS][DOMAIN_NAME] H…" at bounding box center [743, 430] width 1486 height 741
